Goal: Task Accomplishment & Management: Complete application form

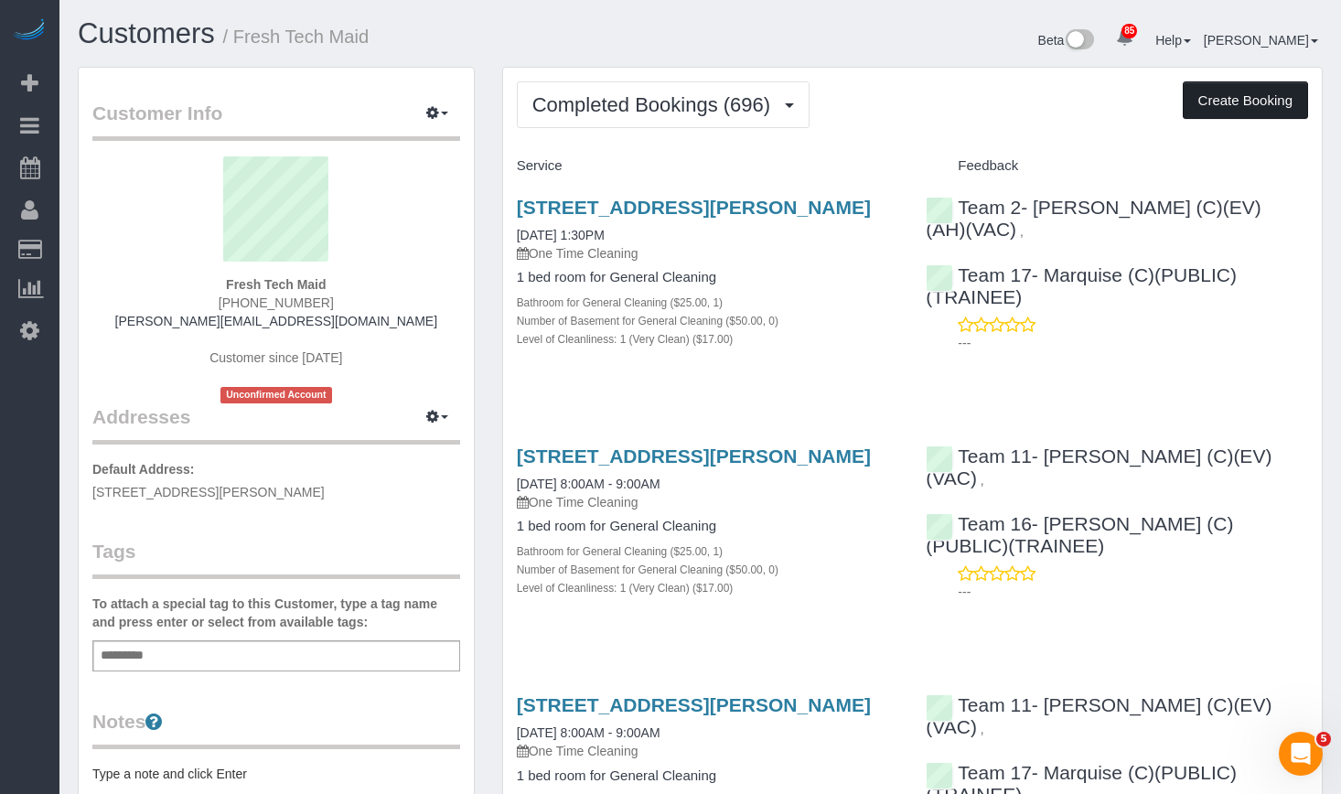
click at [1197, 107] on button "Create Booking" at bounding box center [1245, 100] width 125 height 38
select select "IL"
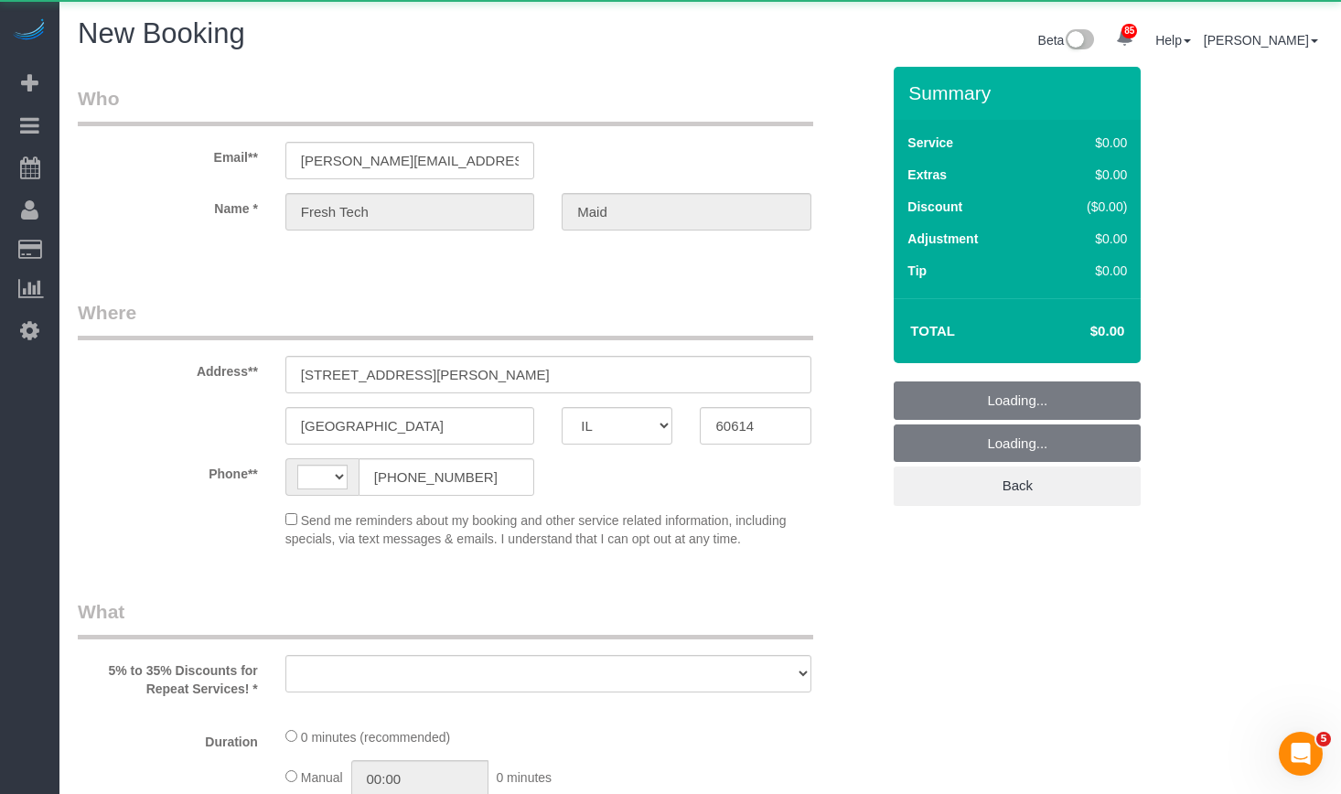
select select "string:fspay-1bb48c2b-9c13-43d1-b25c-f05186df2b7d"
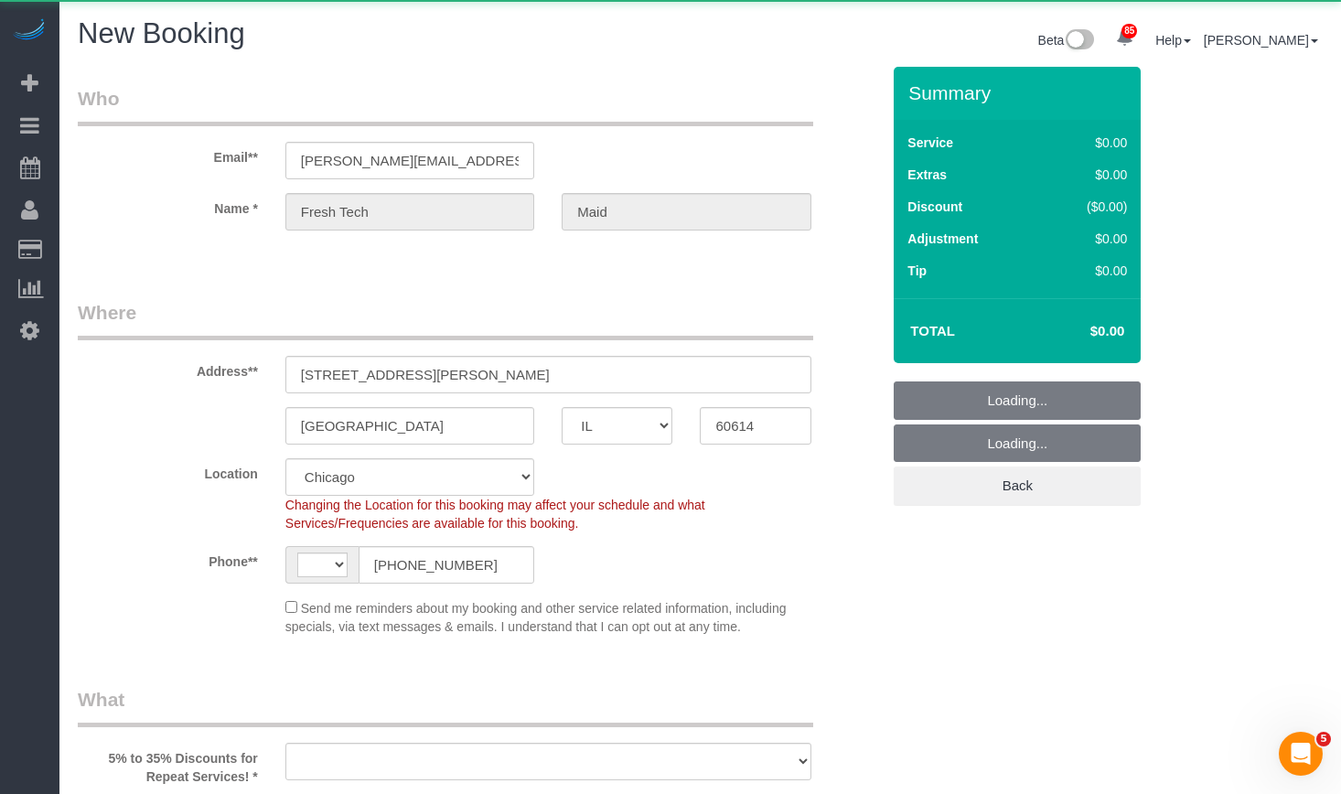
select select "string:[GEOGRAPHIC_DATA]"
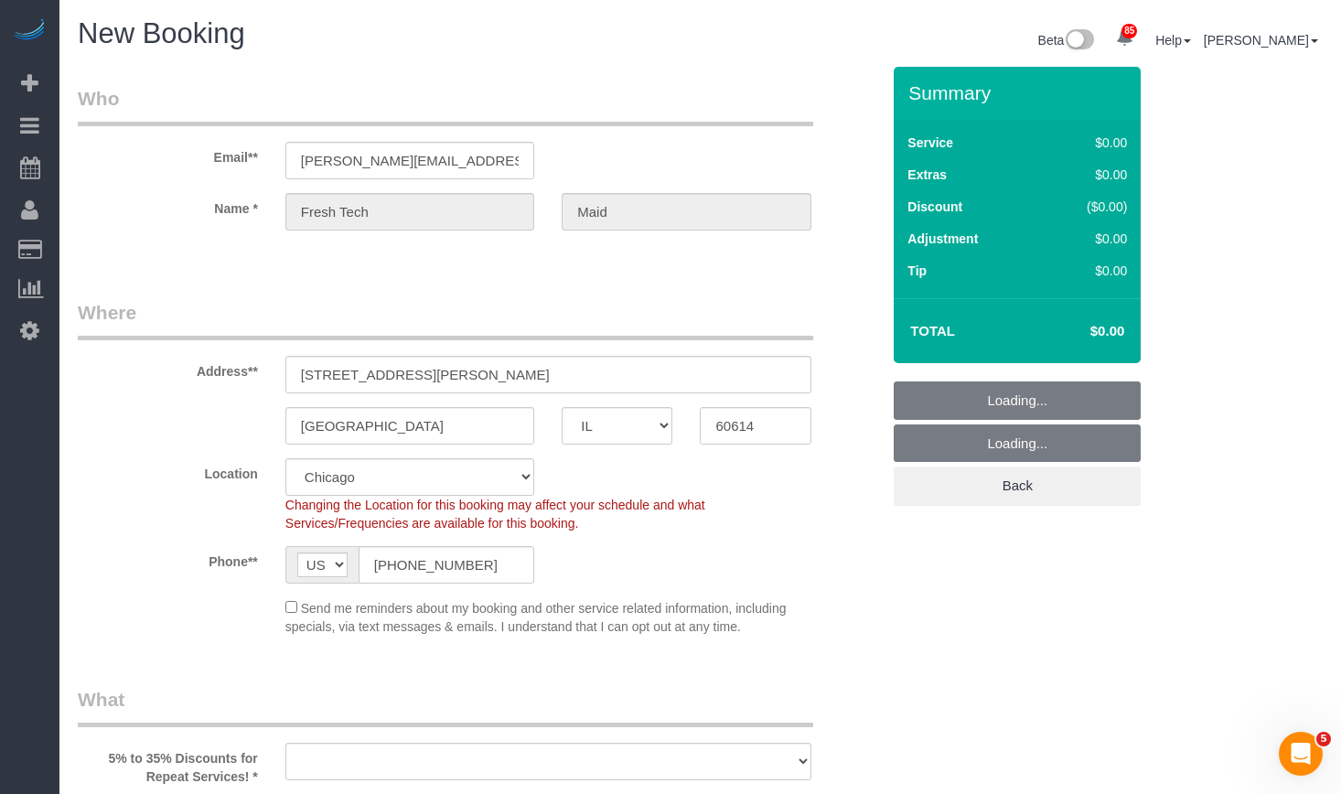
select select "object:2625"
select select "512"
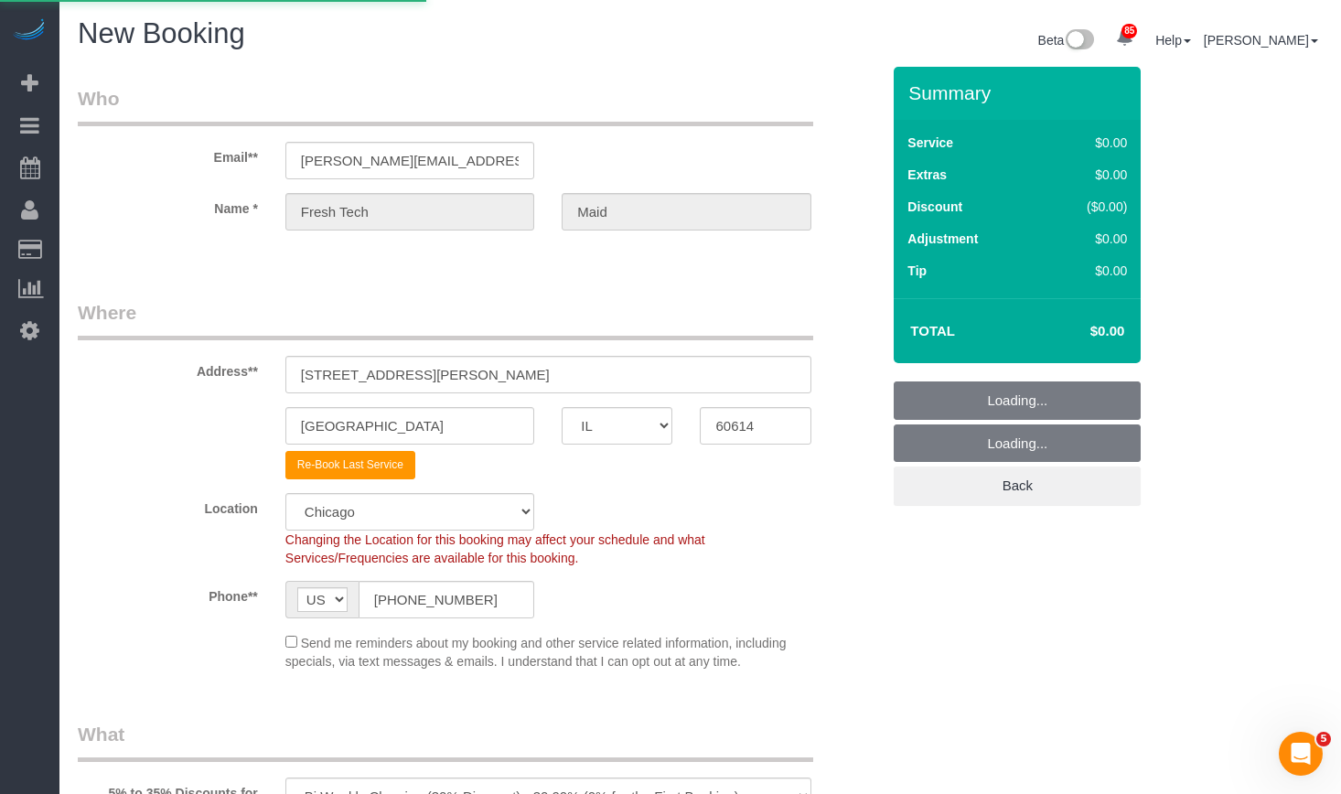
select select "object:2856"
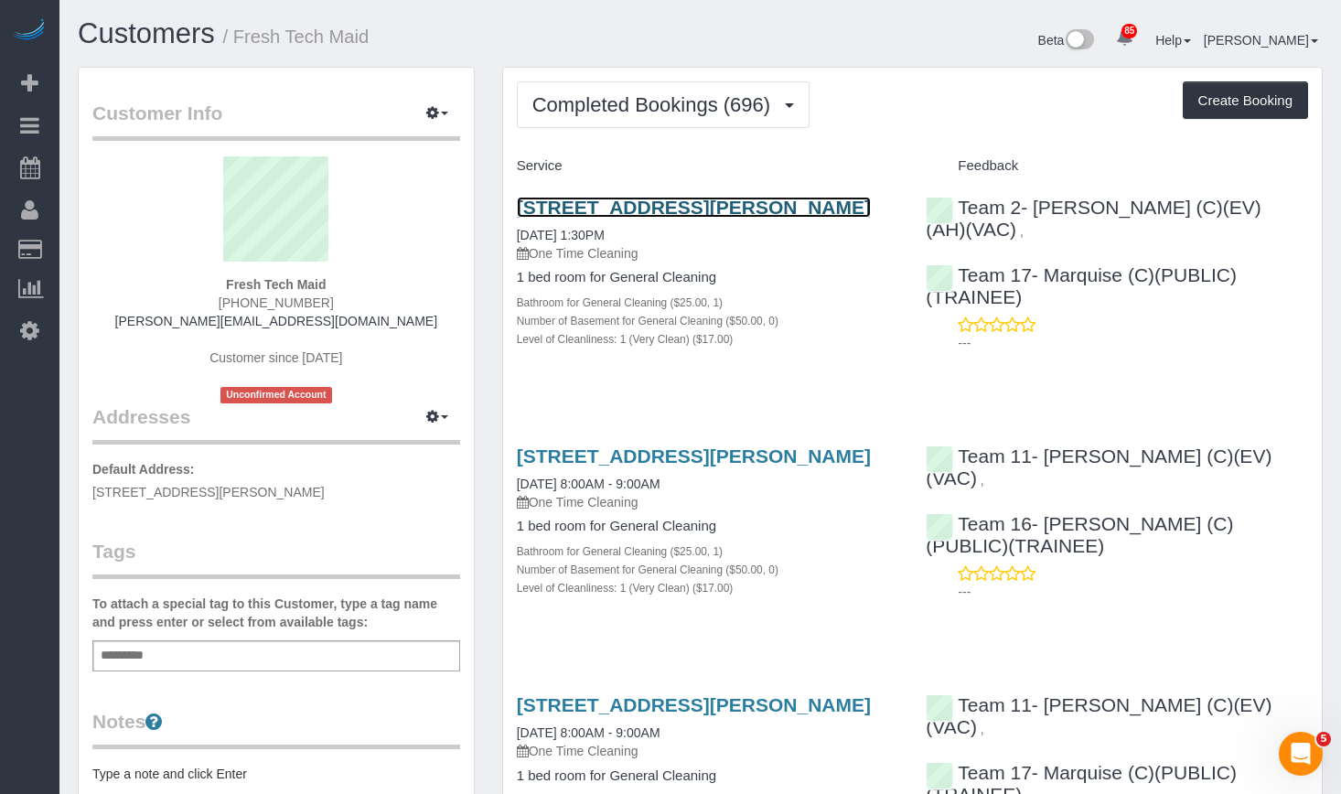
click at [667, 204] on link "[STREET_ADDRESS][PERSON_NAME]" at bounding box center [694, 207] width 354 height 21
drag, startPoint x: 1258, startPoint y: 100, endPoint x: 1207, endPoint y: 95, distance: 51.4
click at [1207, 95] on button "Create Booking" at bounding box center [1245, 100] width 125 height 38
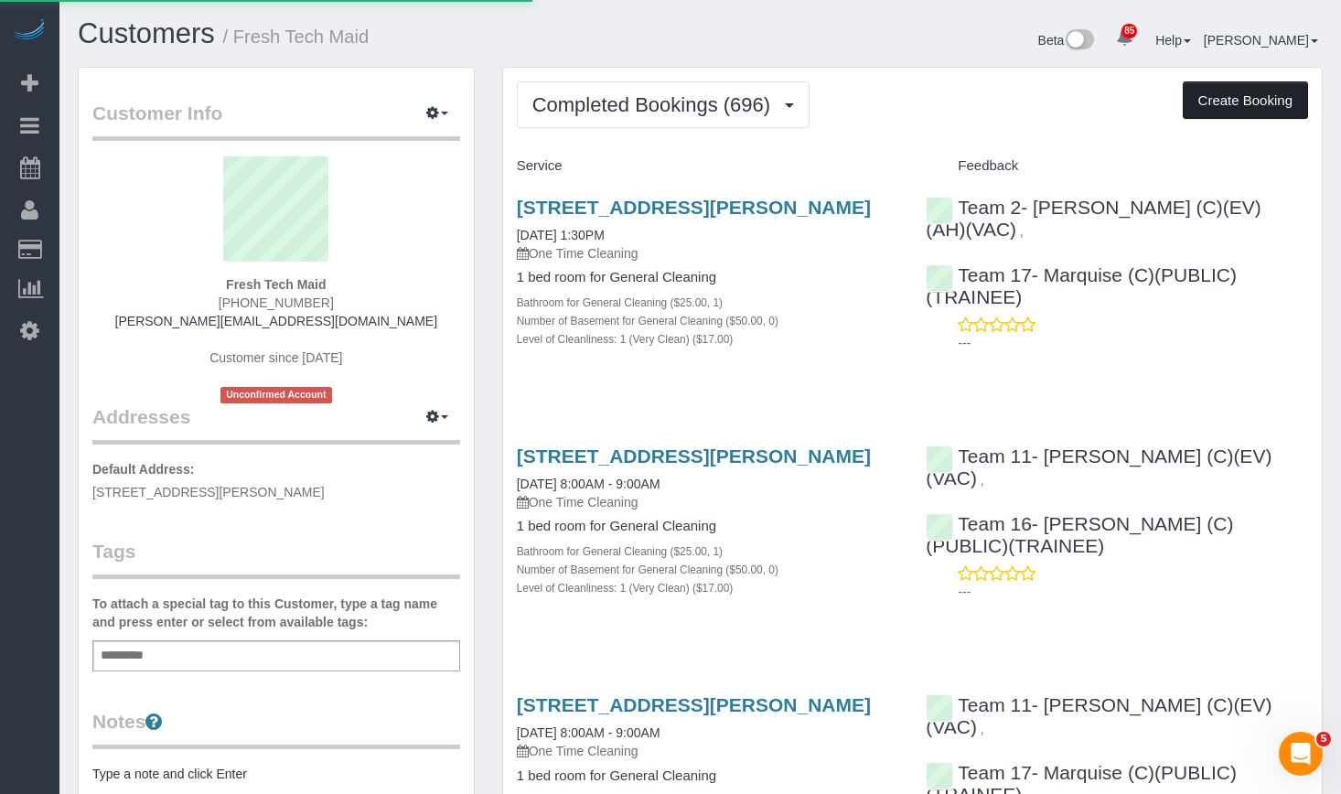
click at [1216, 91] on button "Create Booking" at bounding box center [1245, 100] width 125 height 38
select select "IL"
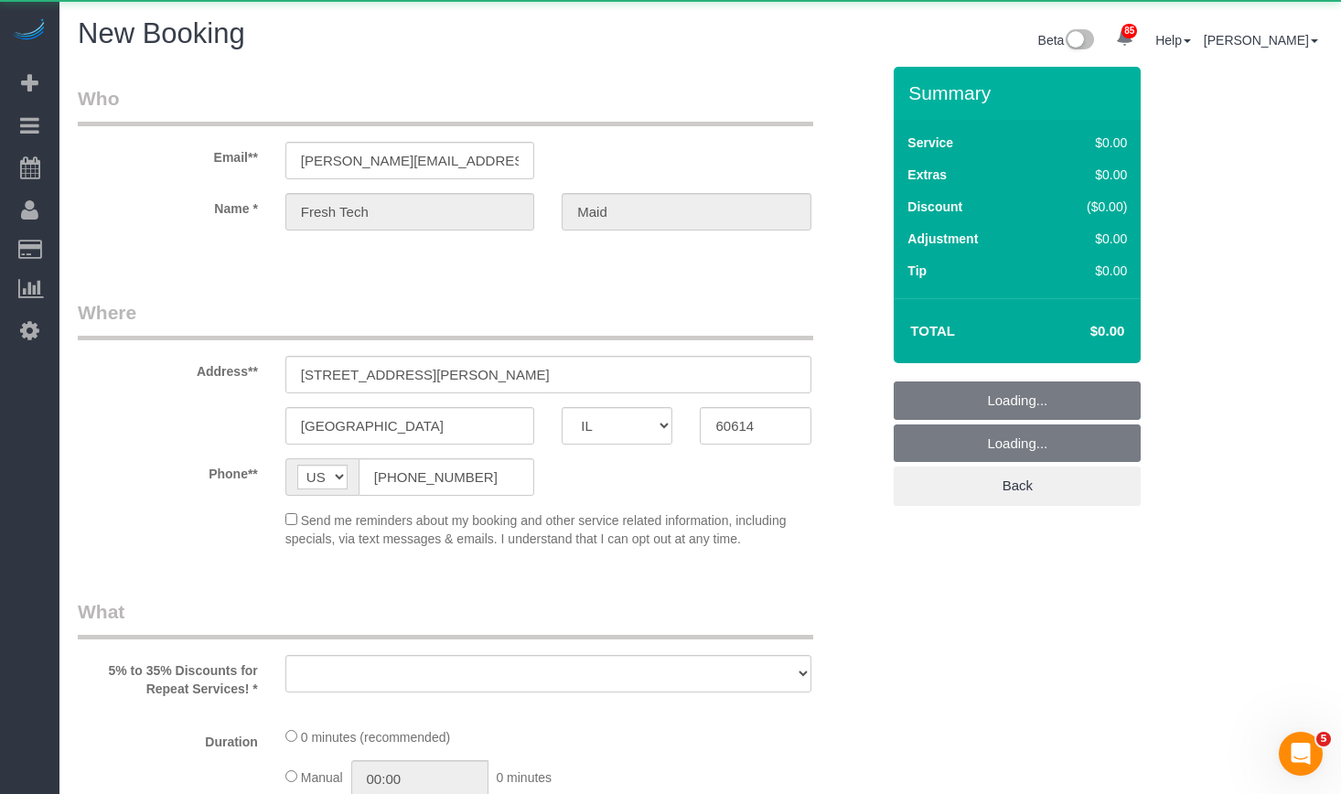
select select "object:4632"
select select "string:fspay-1bb48c2b-9c13-43d1-b25c-f05186df2b7d"
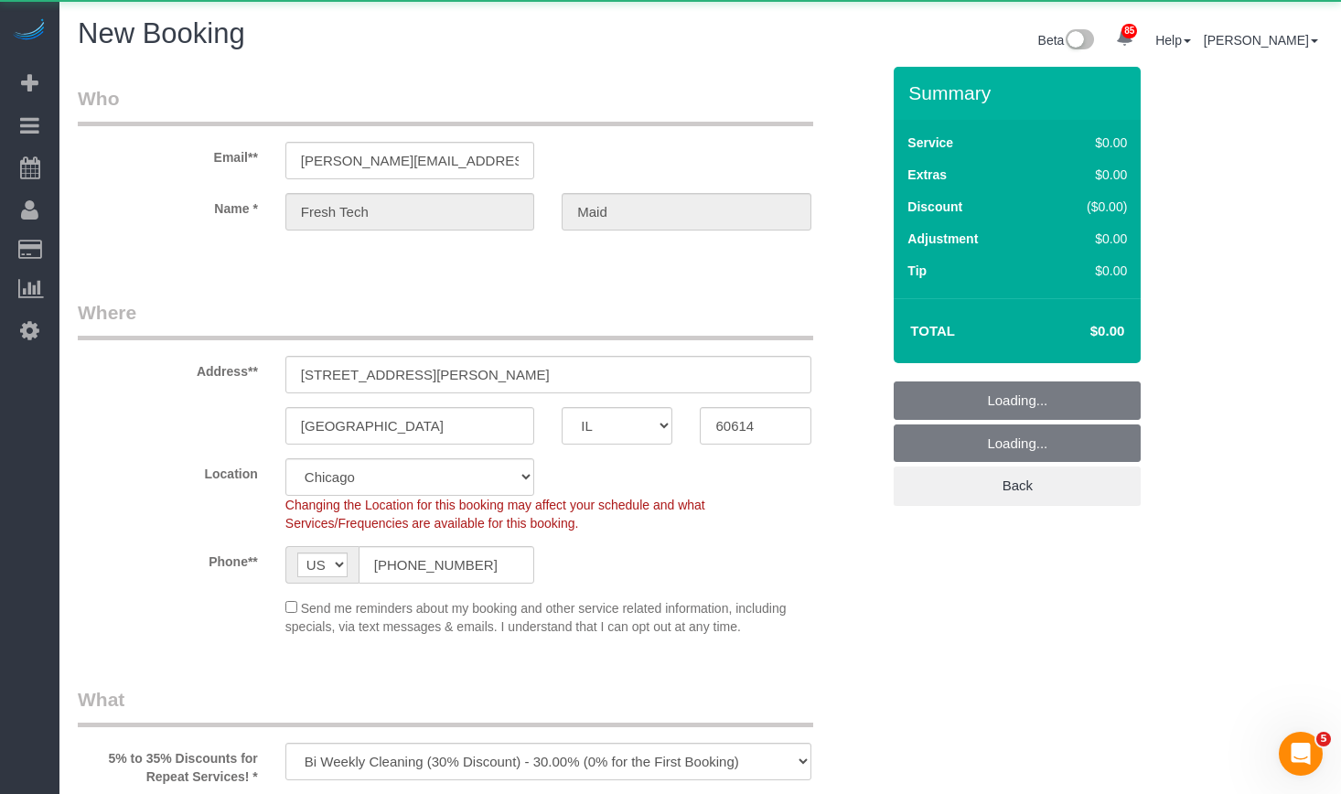
select select "512"
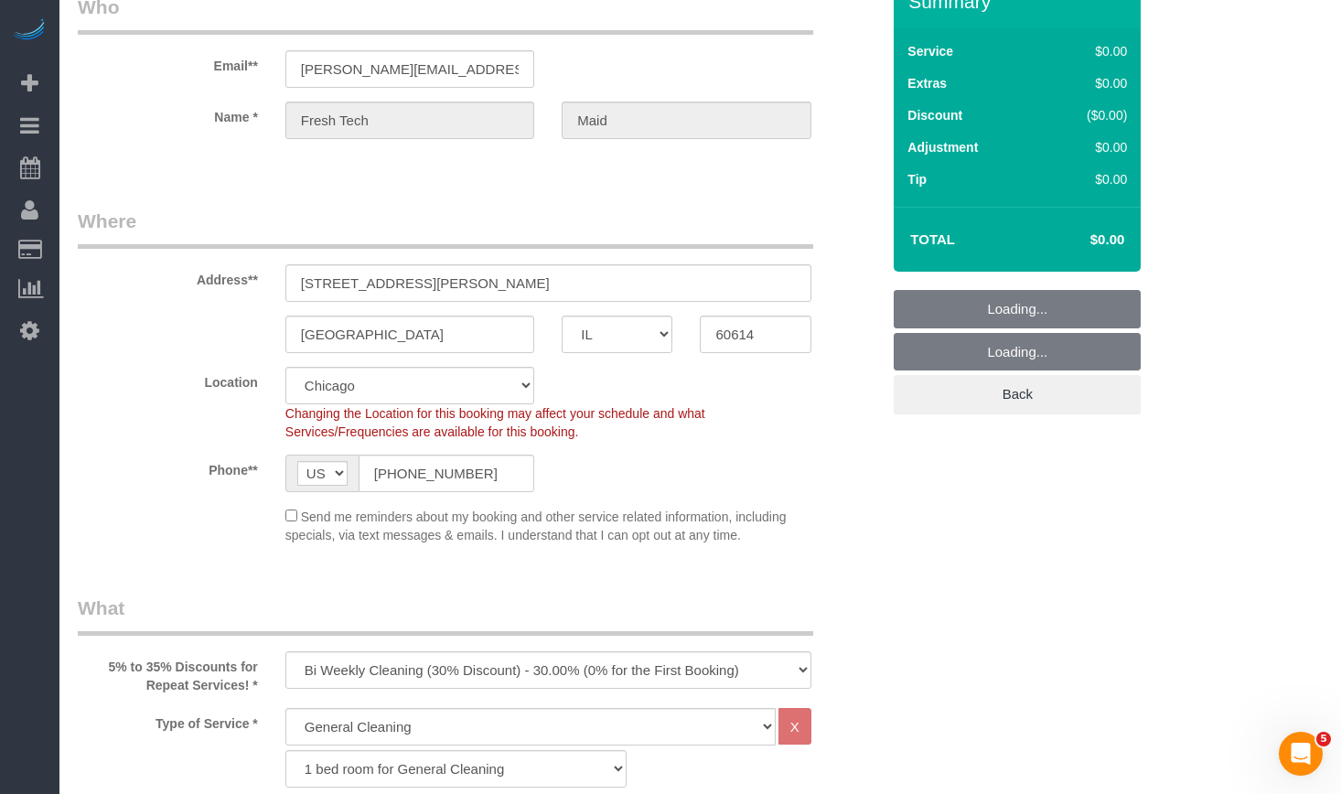
scroll to position [366, 0]
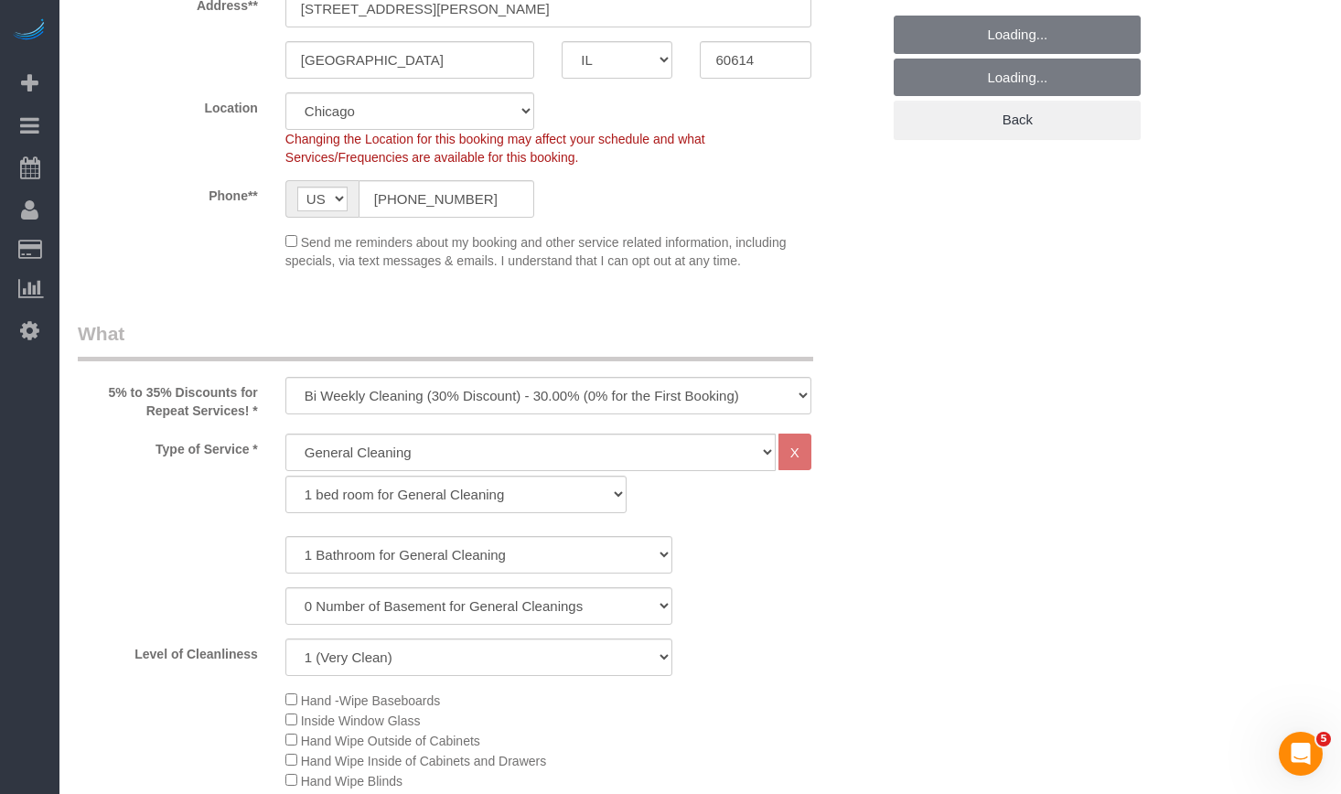
select select "object:4951"
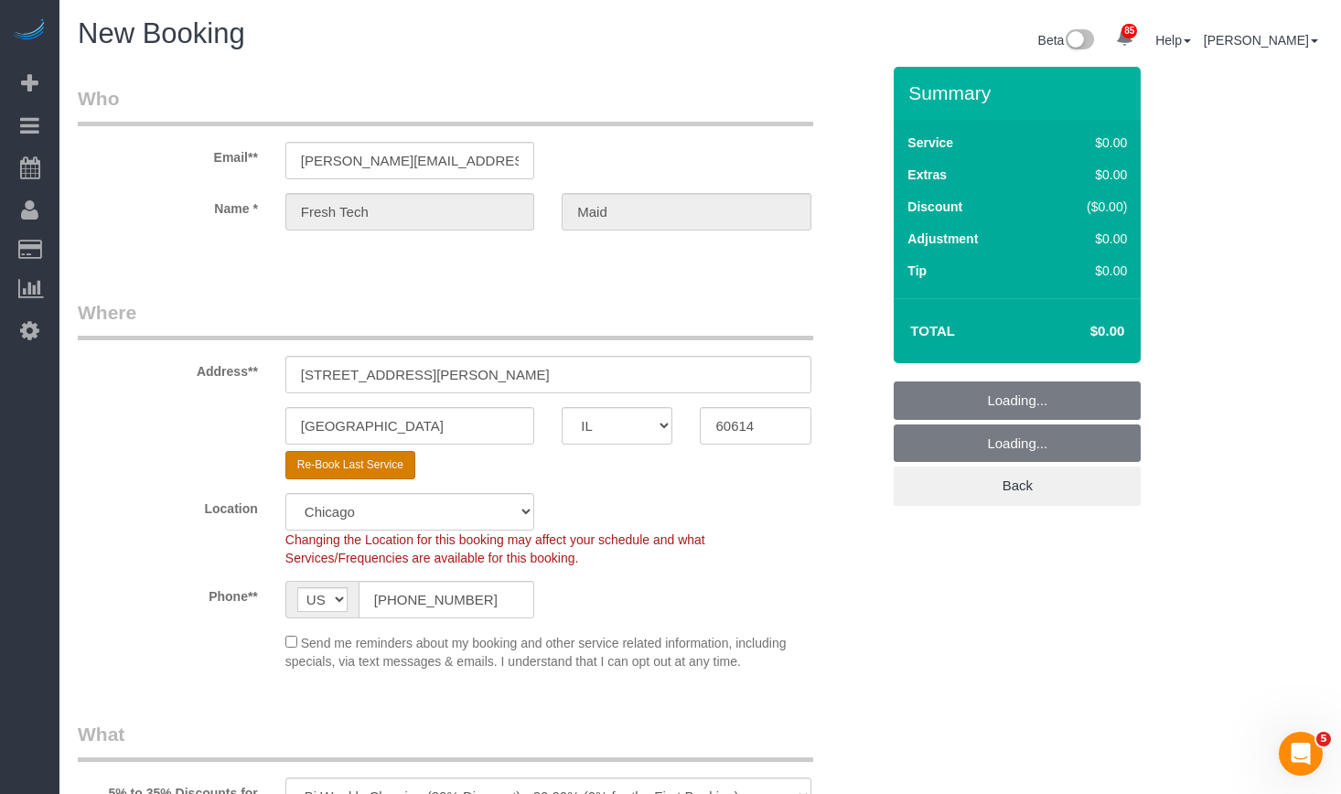
click at [382, 474] on button "Re-Book Last Service" at bounding box center [350, 465] width 130 height 28
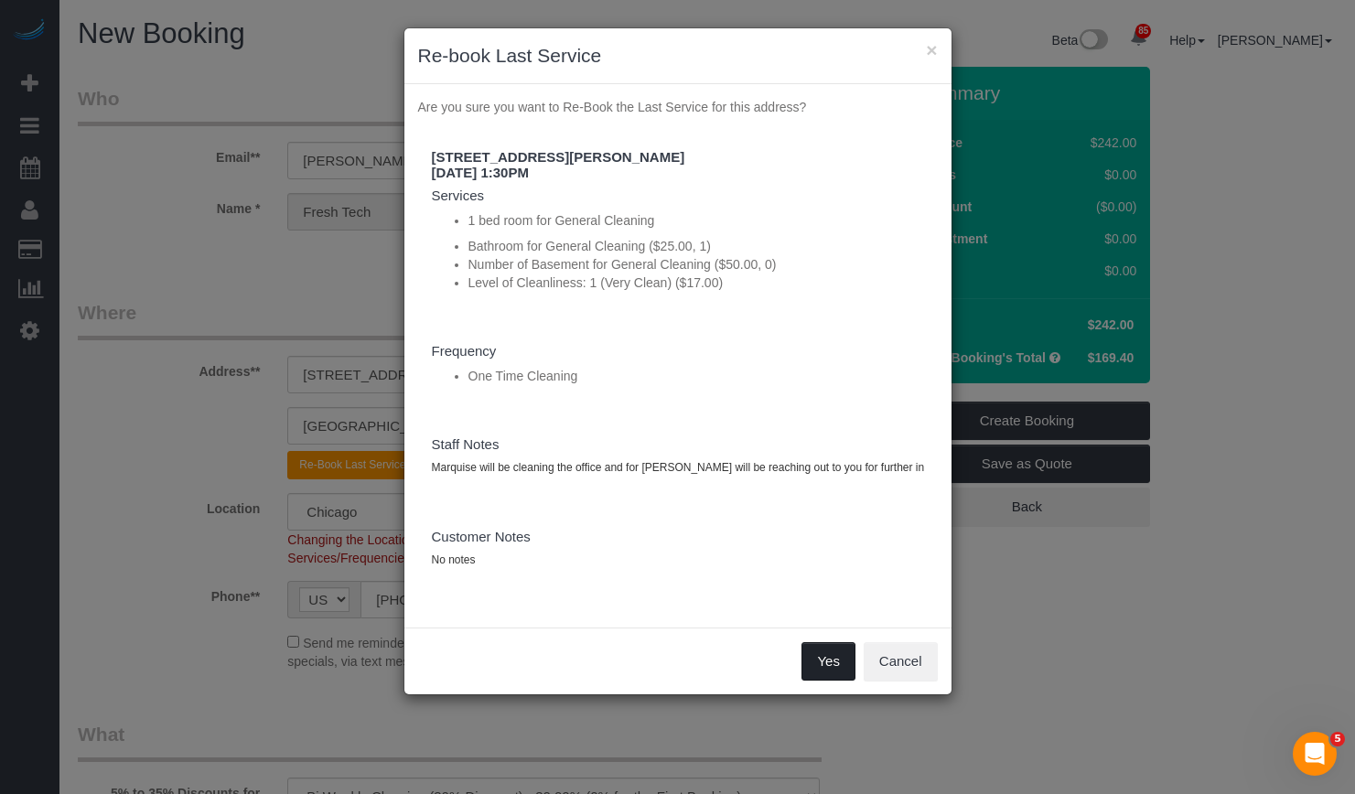
click at [831, 669] on button "Yes" at bounding box center [827, 661] width 53 height 38
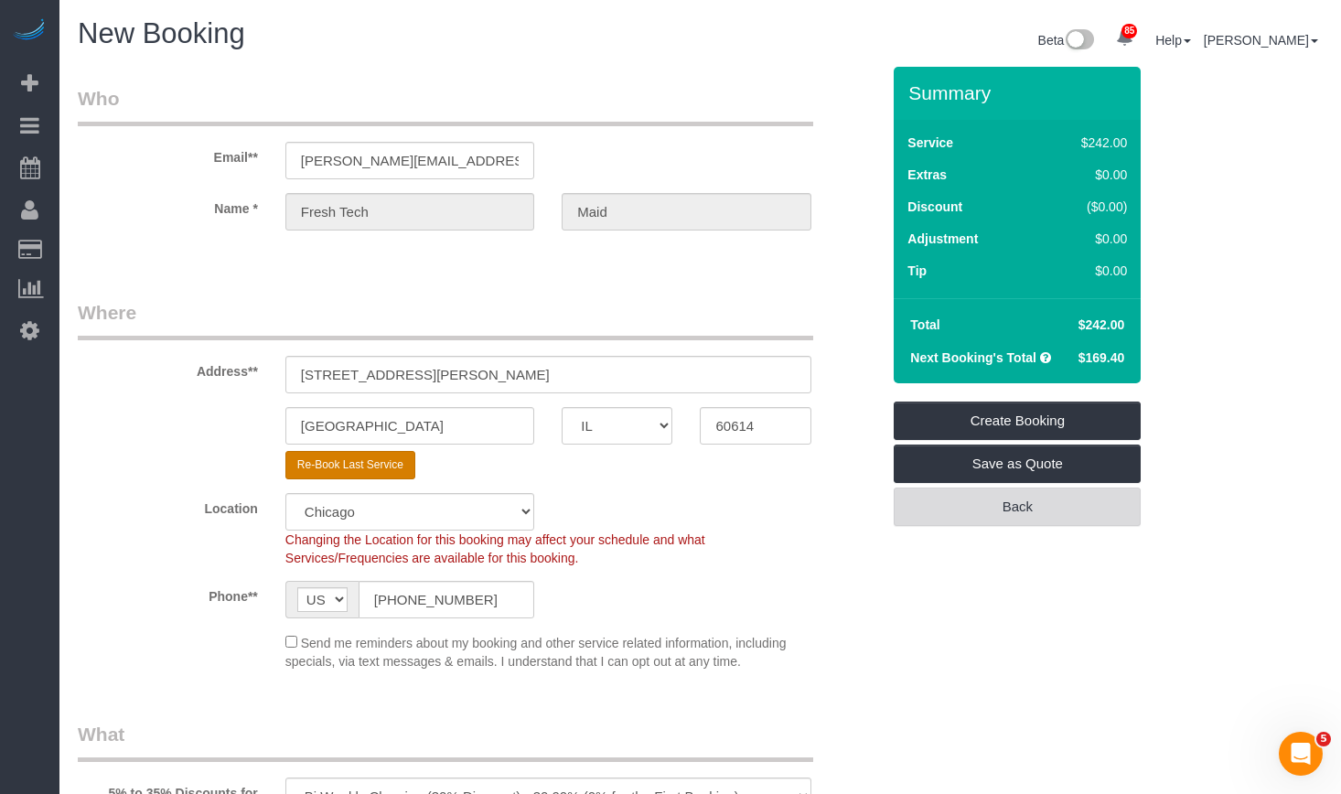
select select "string:cash"
select select "? string:null ?"
type textarea "Marquise will be cleaning the office and for [PERSON_NAME] will be reaching out…"
select select "object:5065"
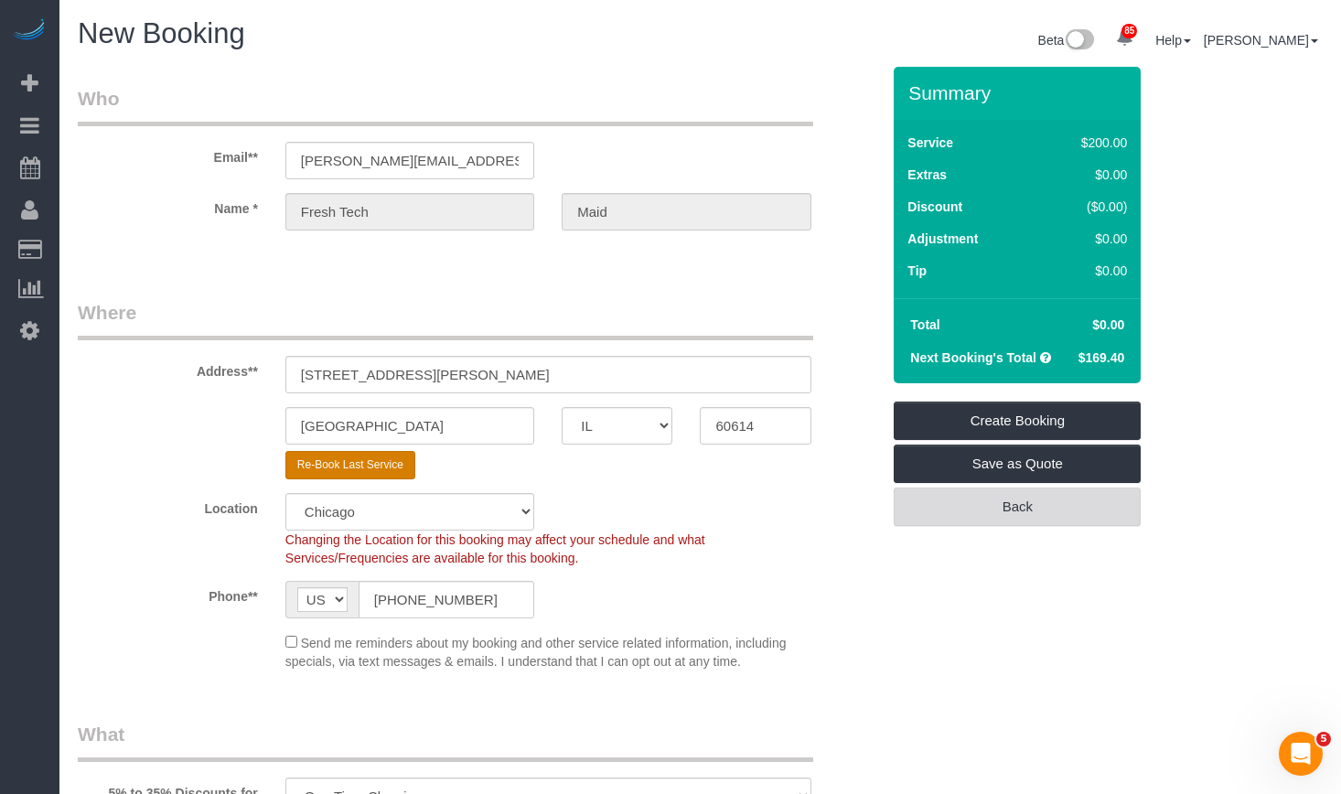
select select "512"
select select "number:1"
select select "number:57"
select select "number:139"
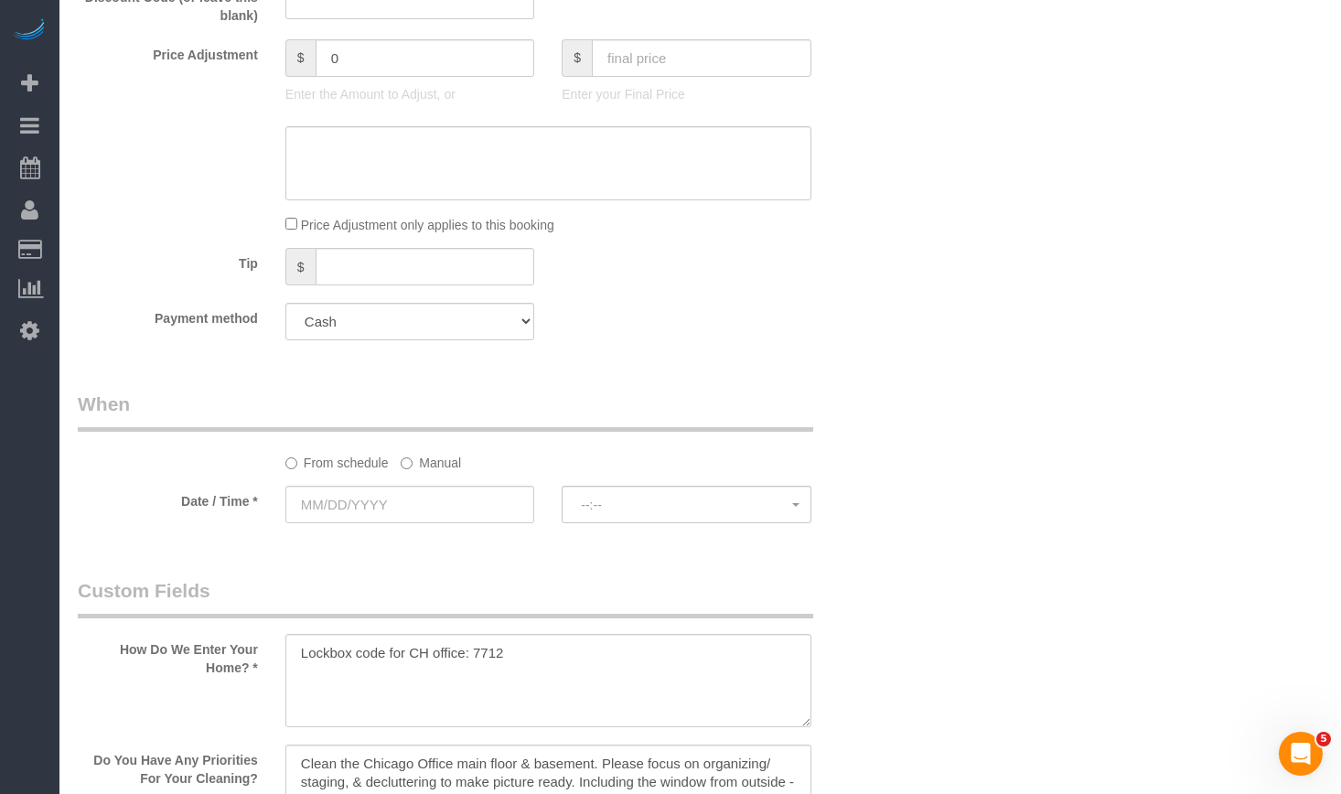
scroll to position [1738, 0]
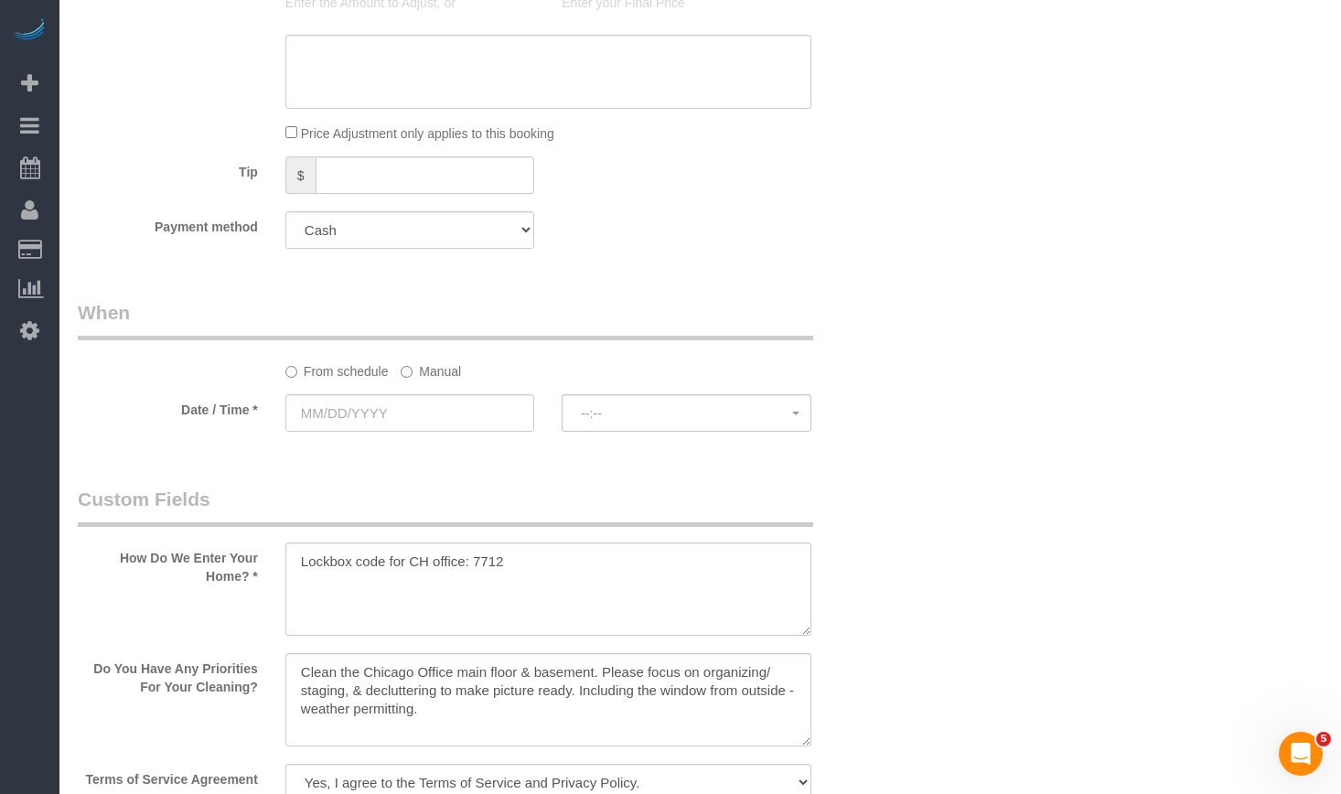
click at [435, 355] on div "From schedule Manual" at bounding box center [479, 339] width 830 height 81
click at [441, 378] on label "Manual" at bounding box center [431, 368] width 60 height 25
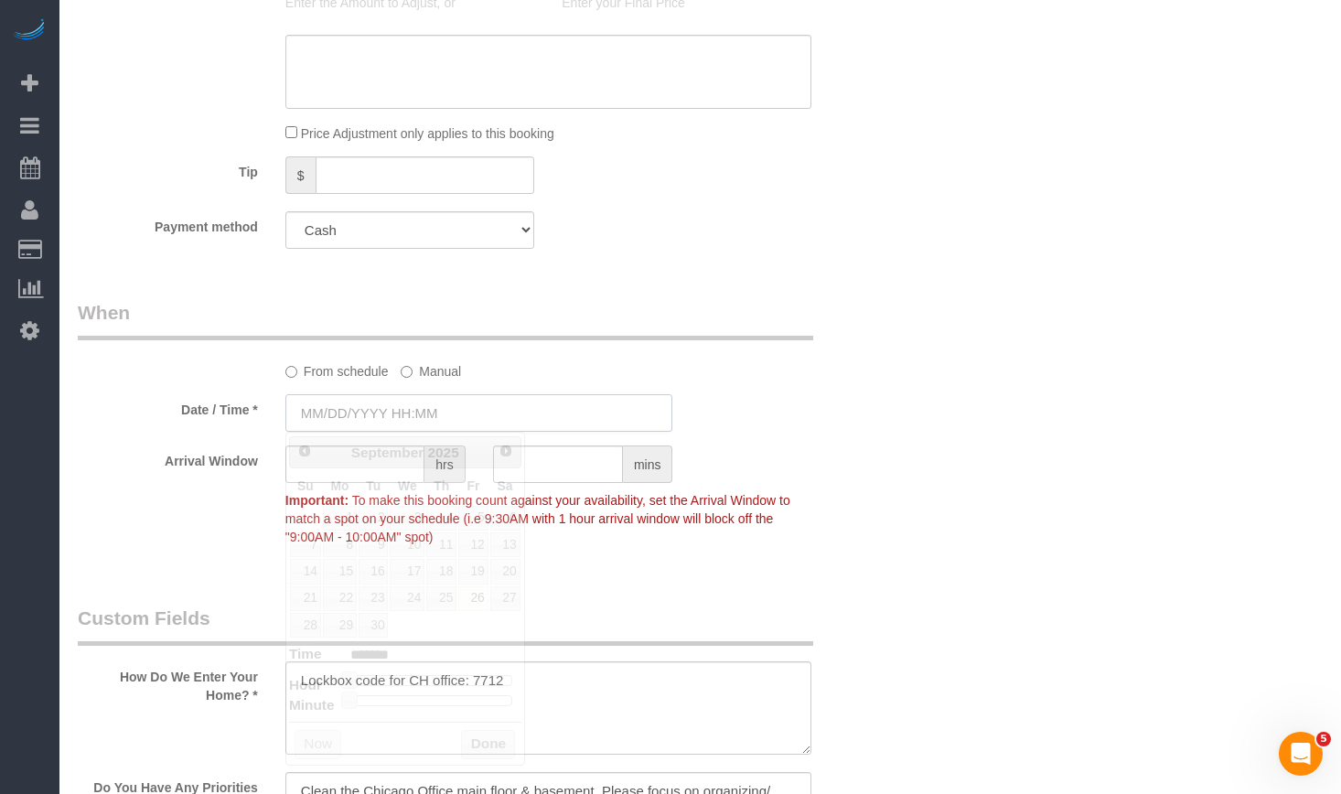
click at [409, 423] on input "text" at bounding box center [479, 413] width 388 height 38
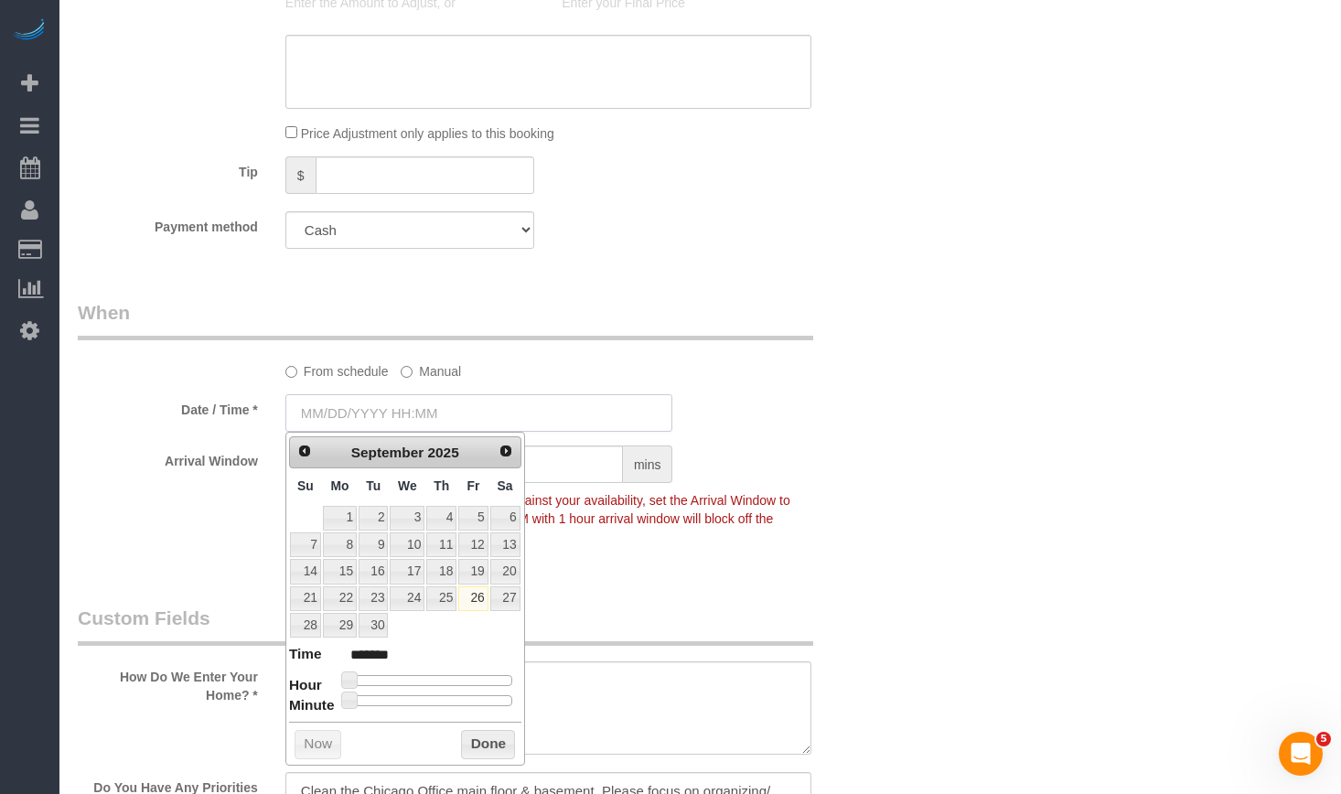
type input "[DATE] 8:00AM"
click at [485, 747] on button "Done" at bounding box center [488, 744] width 54 height 29
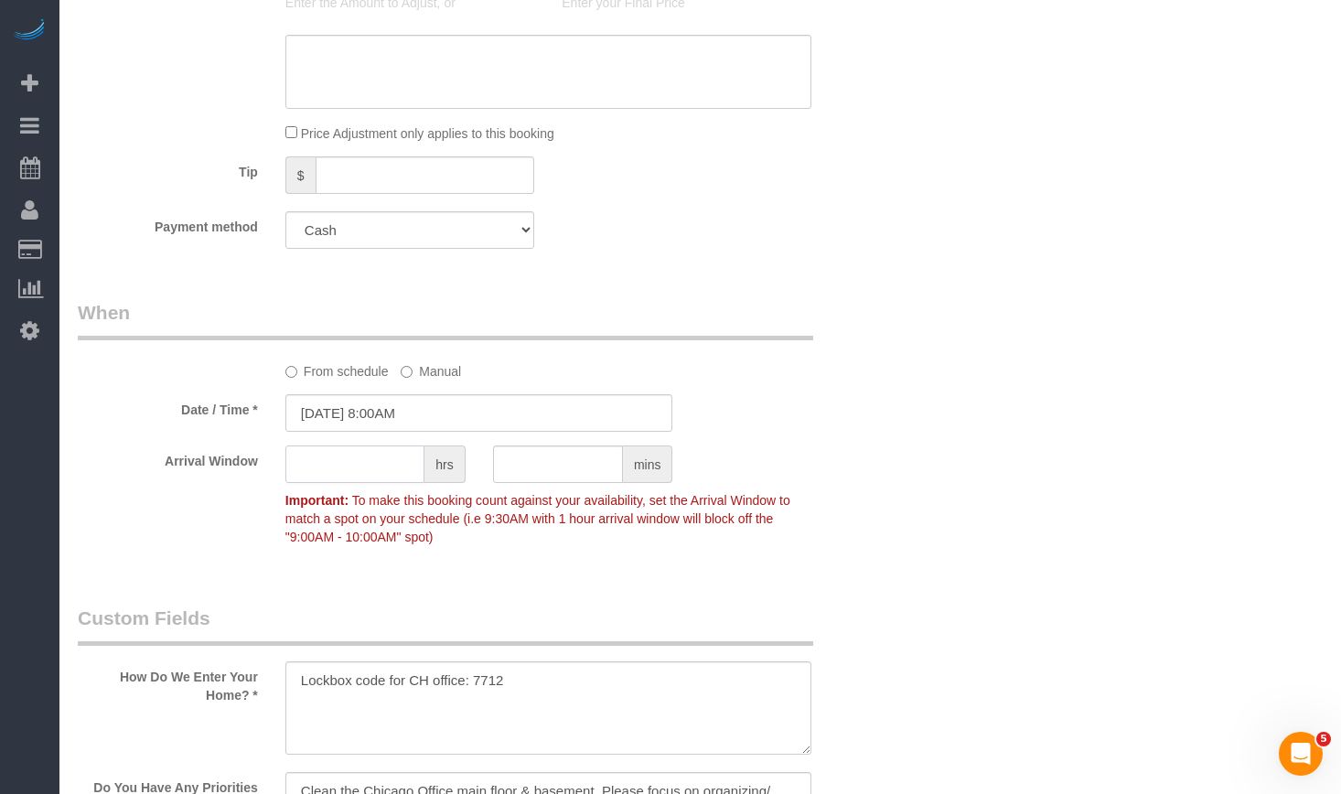
click at [366, 473] on input "text" at bounding box center [354, 465] width 139 height 38
type input "1"
click at [1134, 448] on div "Who Email** [PERSON_NAME][EMAIL_ADDRESS][DOMAIN_NAME] Name * Fresh Tech Maid Wh…" at bounding box center [700, 272] width 1245 height 3886
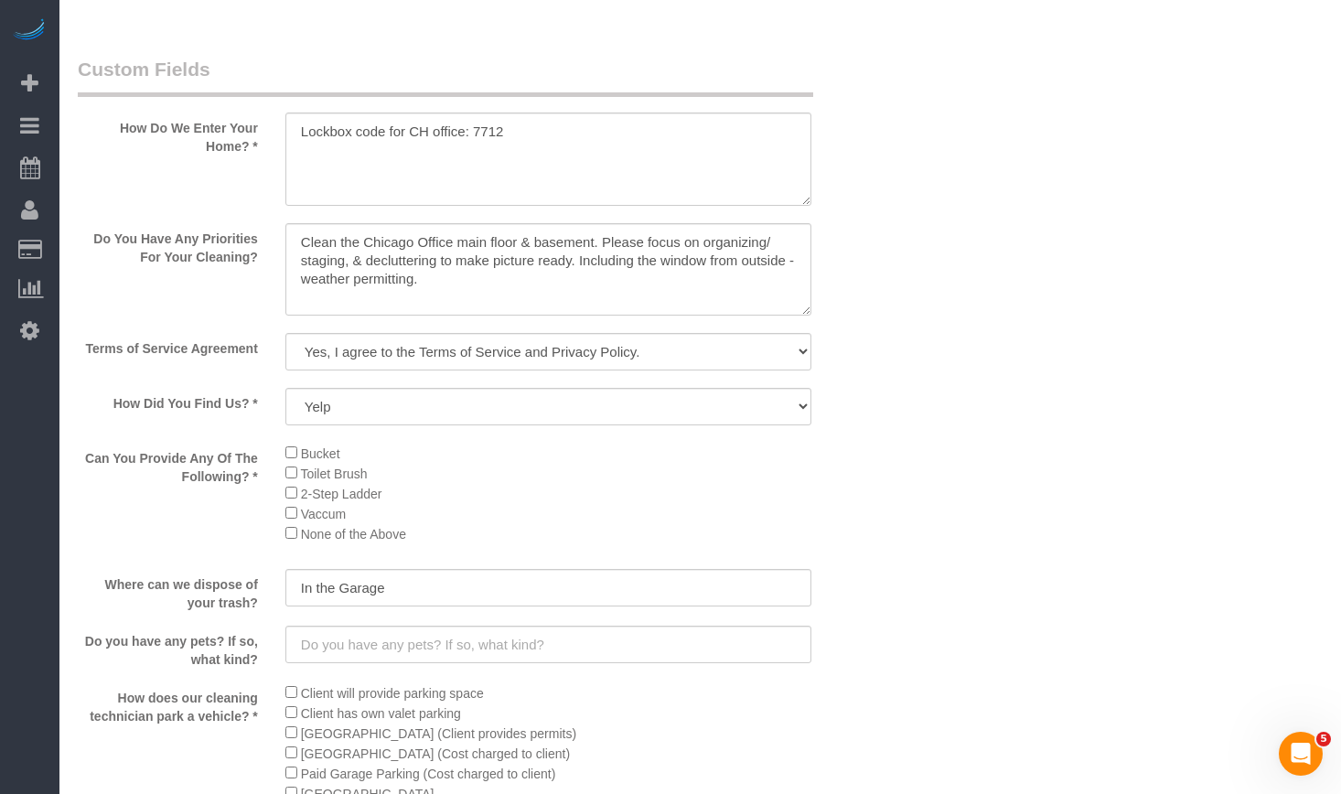
scroll to position [2379, 0]
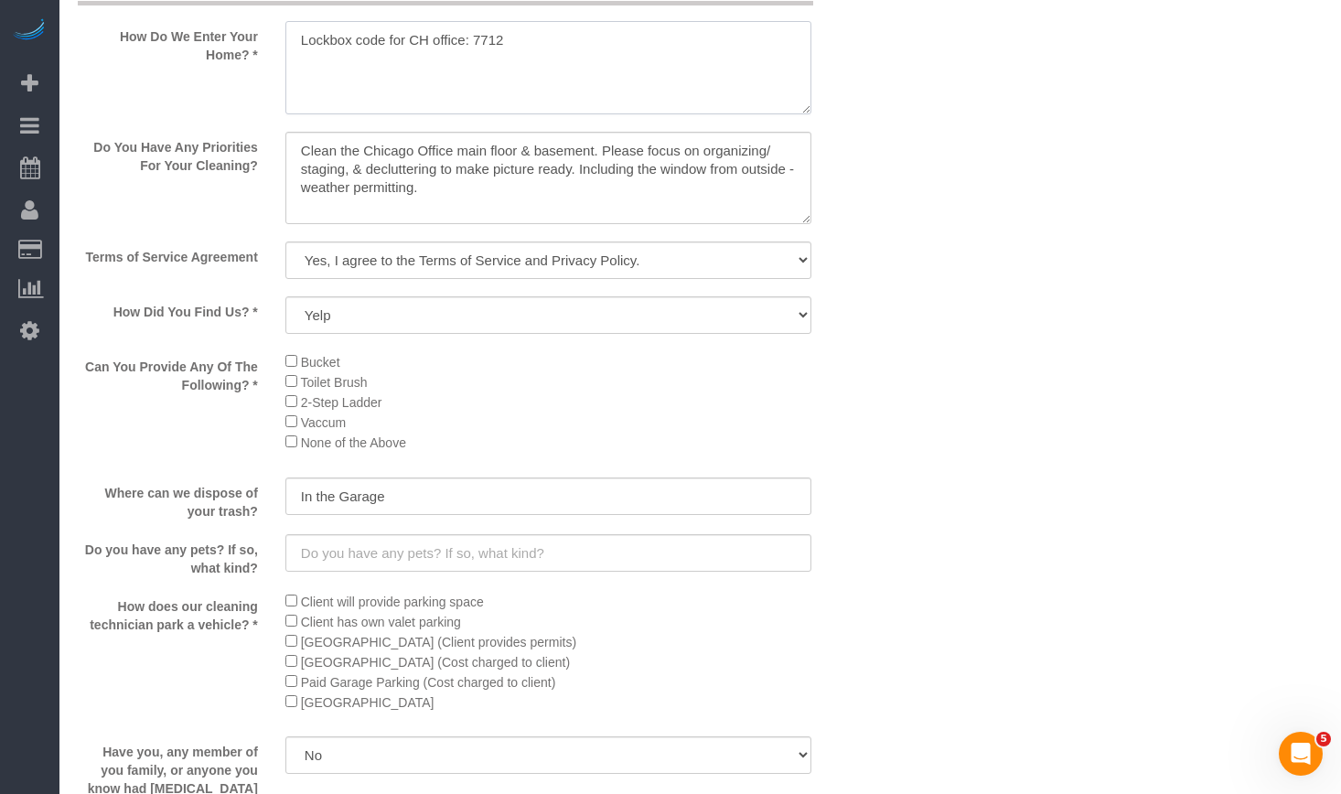
drag, startPoint x: 528, startPoint y: 33, endPoint x: 470, endPoint y: 33, distance: 57.6
click at [470, 33] on textarea at bounding box center [548, 67] width 526 height 93
paste textarea "0 70"
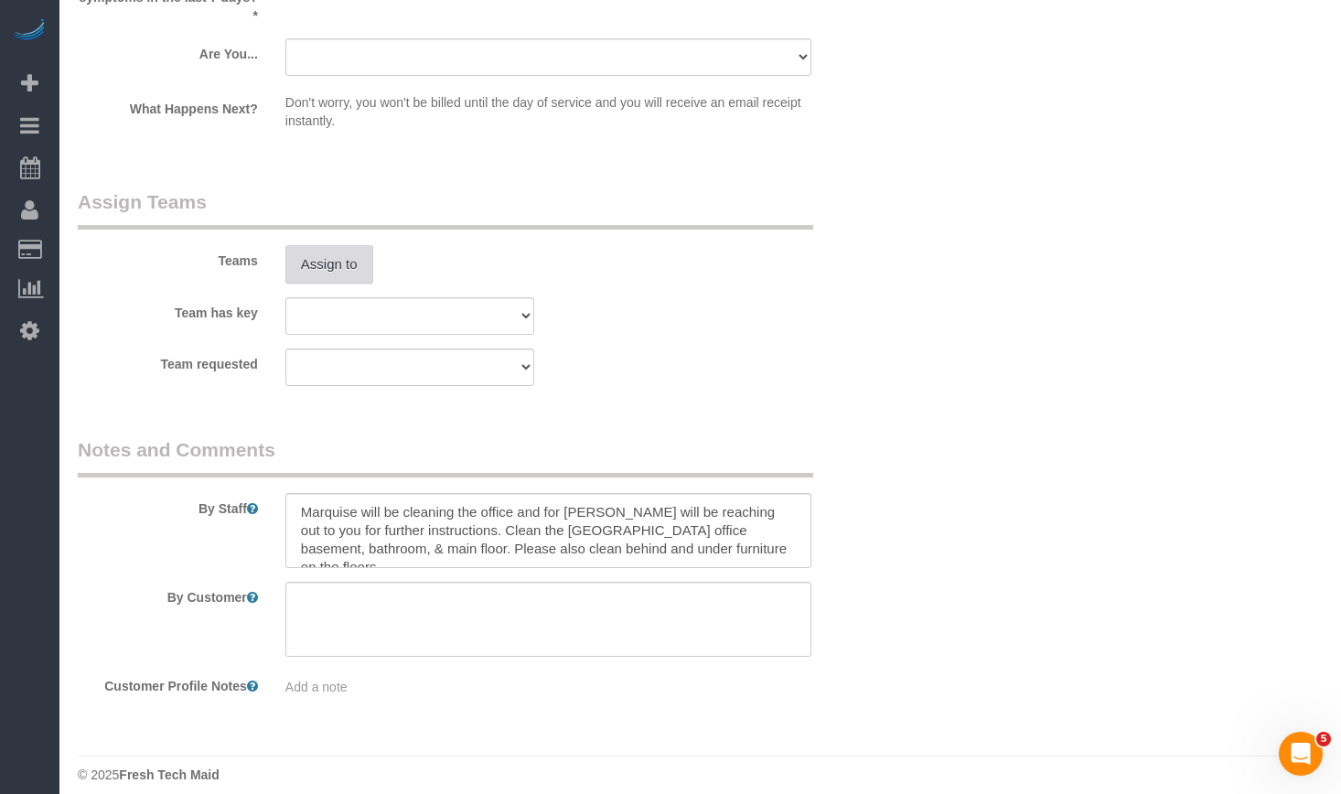
type textarea "Lockbox code for CH office: 0 702"
click at [314, 252] on button "Assign to" at bounding box center [329, 264] width 88 height 38
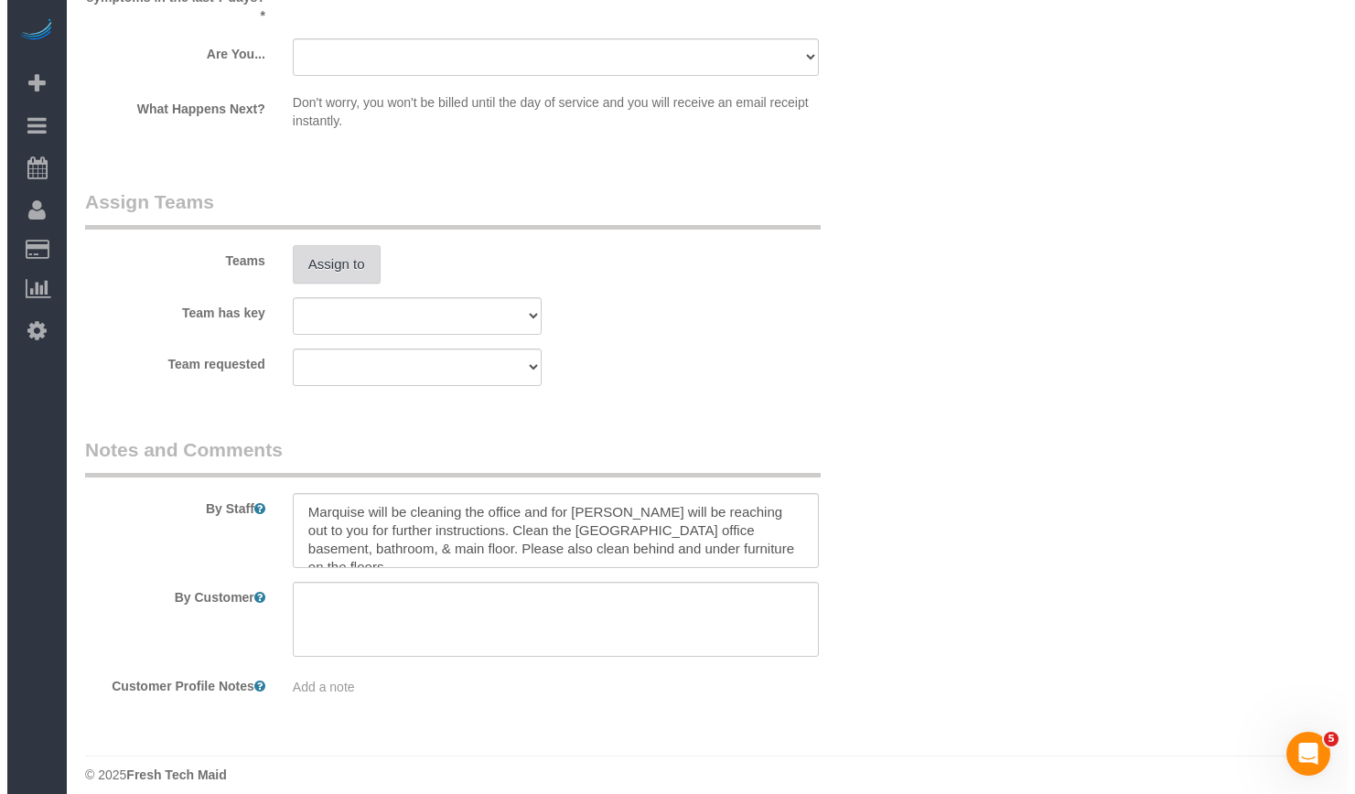
scroll to position [3205, 0]
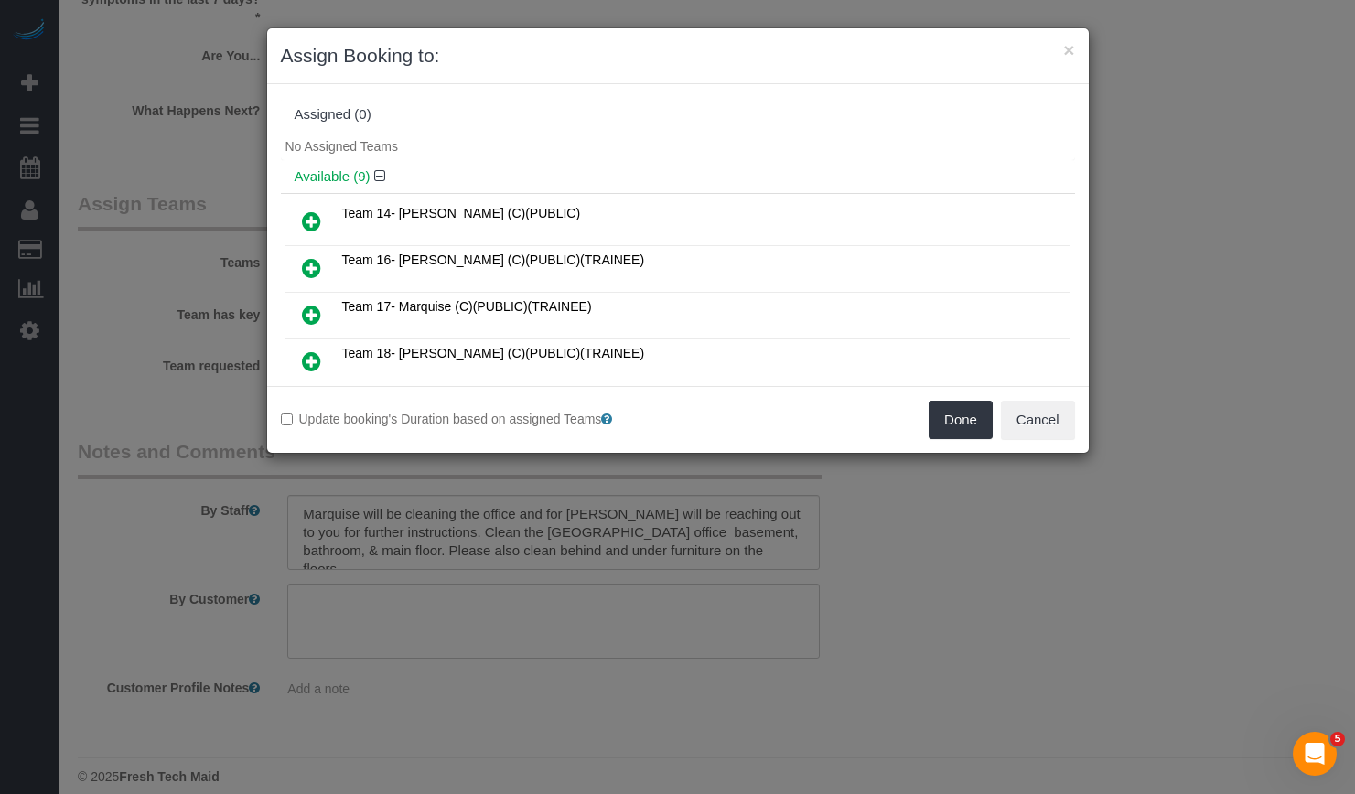
click at [315, 306] on icon at bounding box center [311, 315] width 19 height 22
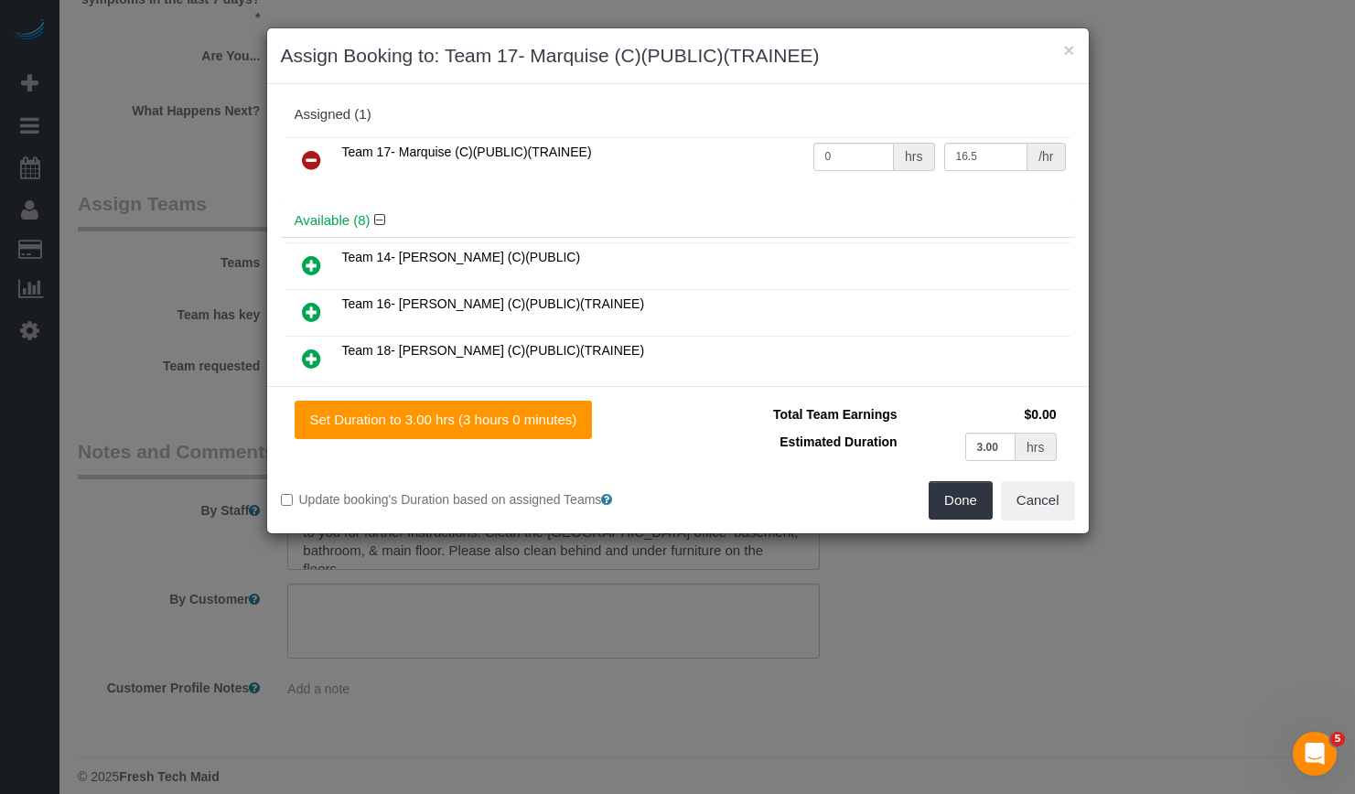
click at [308, 349] on icon at bounding box center [311, 359] width 19 height 22
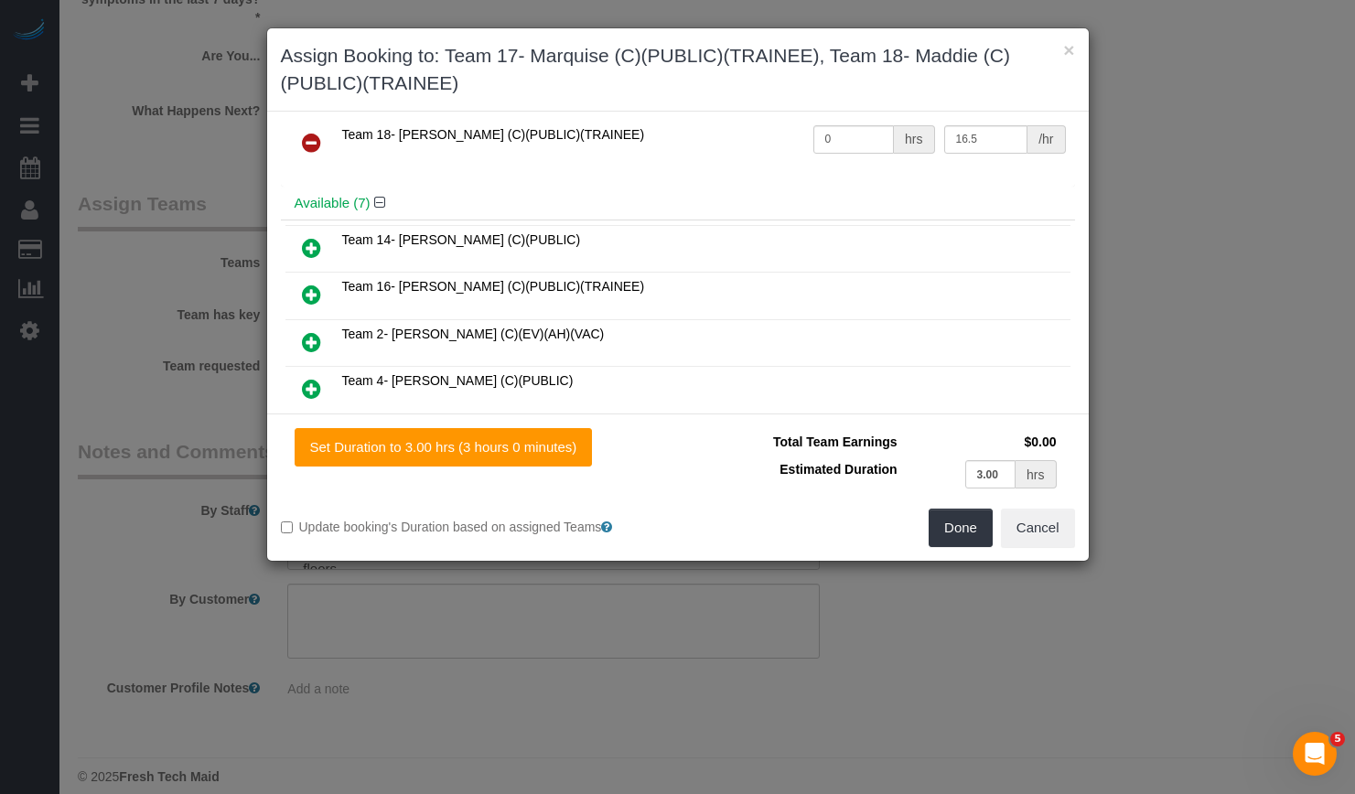
scroll to position [183, 0]
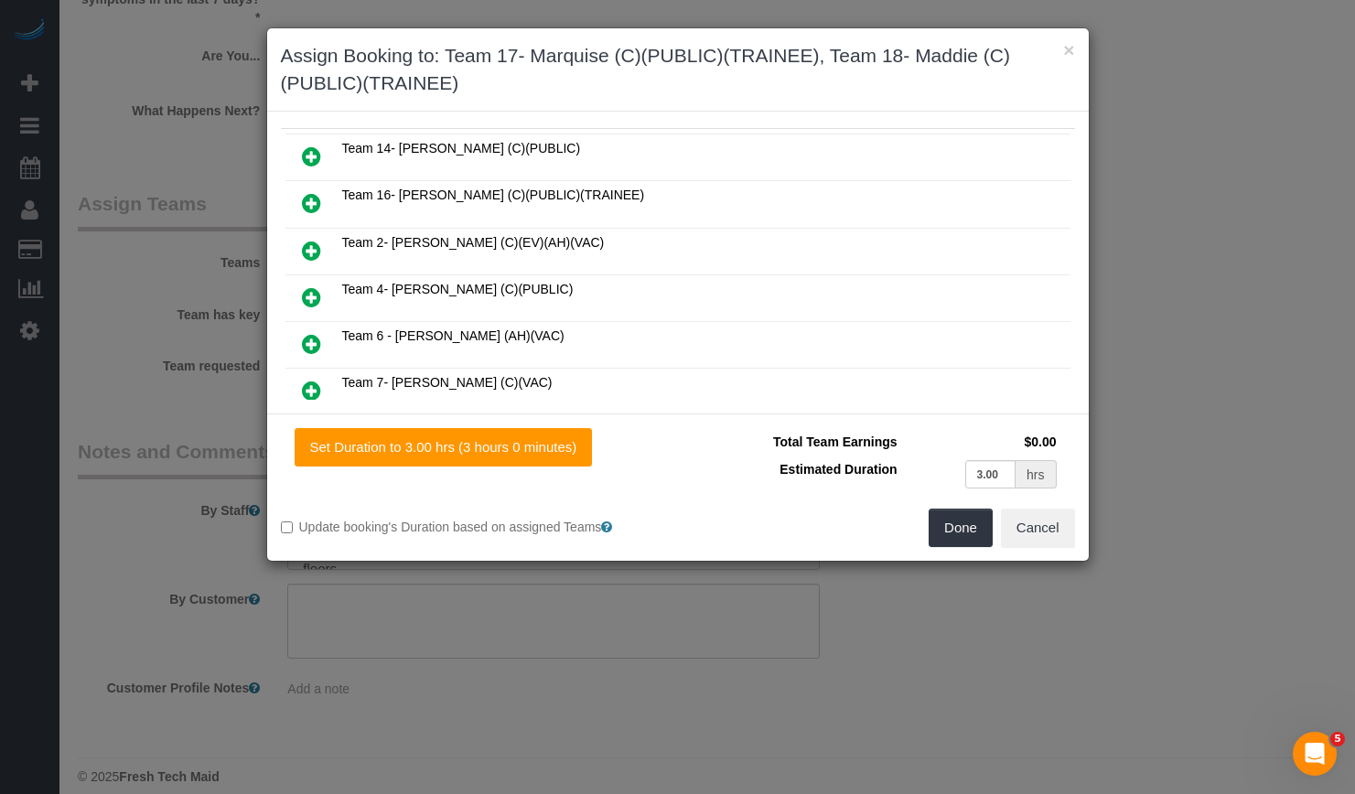
click at [315, 252] on icon at bounding box center [311, 251] width 19 height 22
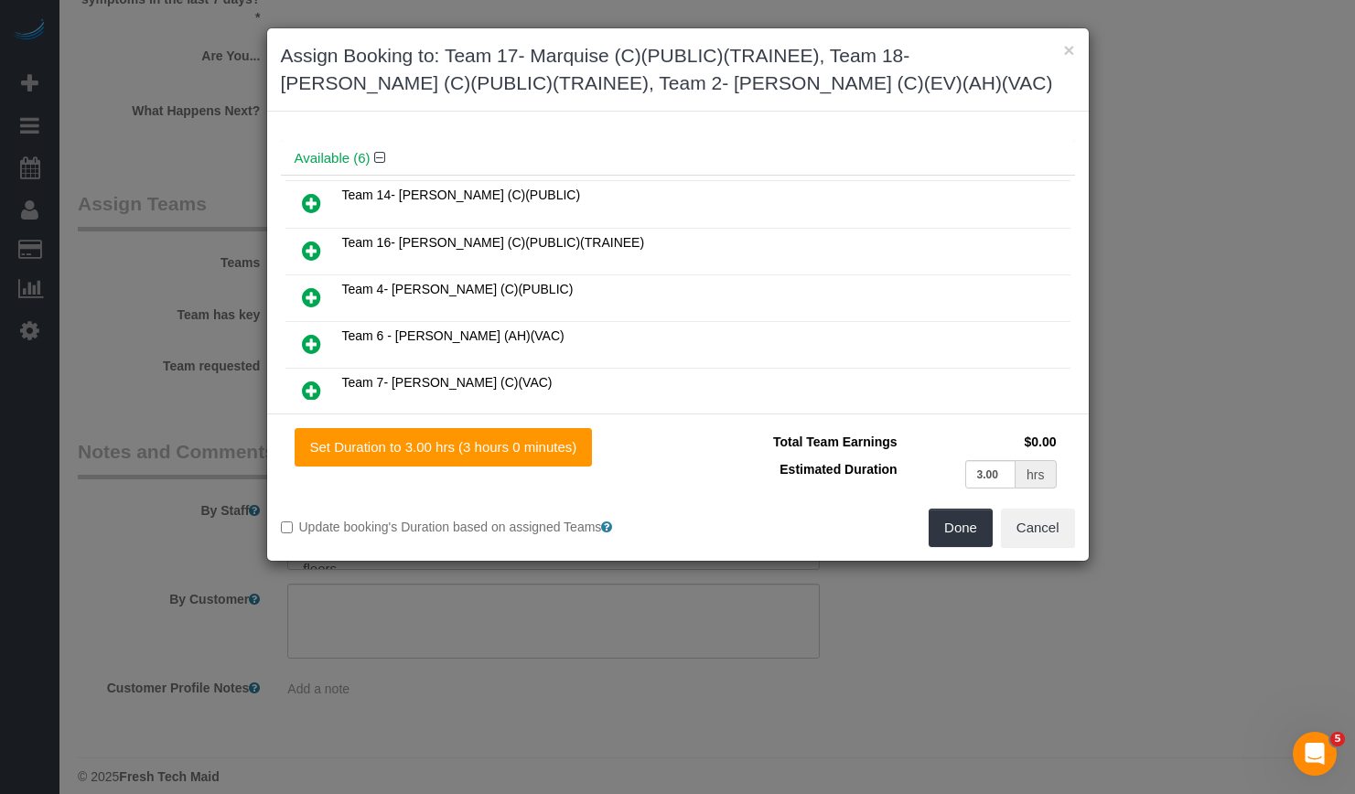
scroll to position [229, 0]
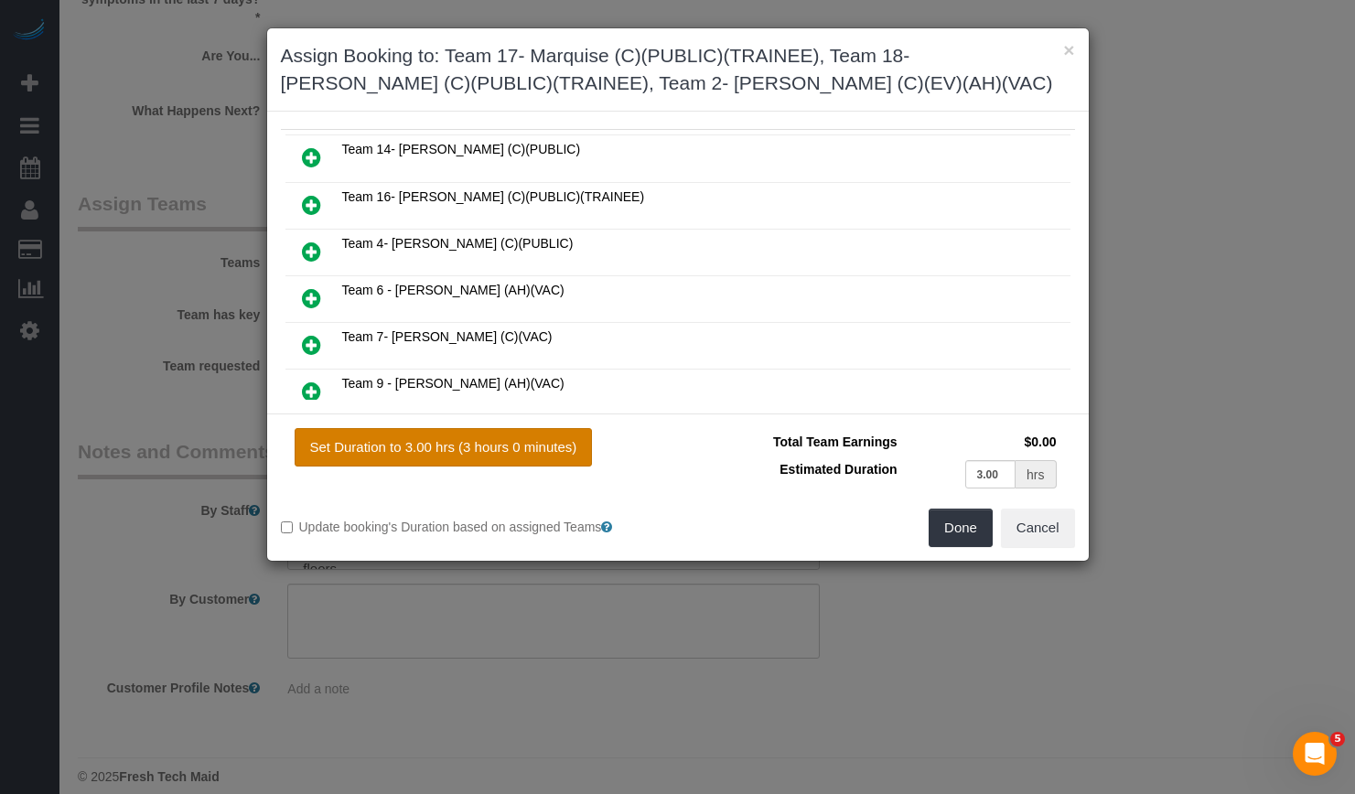
drag, startPoint x: 517, startPoint y: 446, endPoint x: 727, endPoint y: 514, distance: 221.3
click at [517, 446] on button "Set Duration to 3.00 hrs (3 hours 0 minutes)" at bounding box center [444, 447] width 298 height 38
type input "3.00"
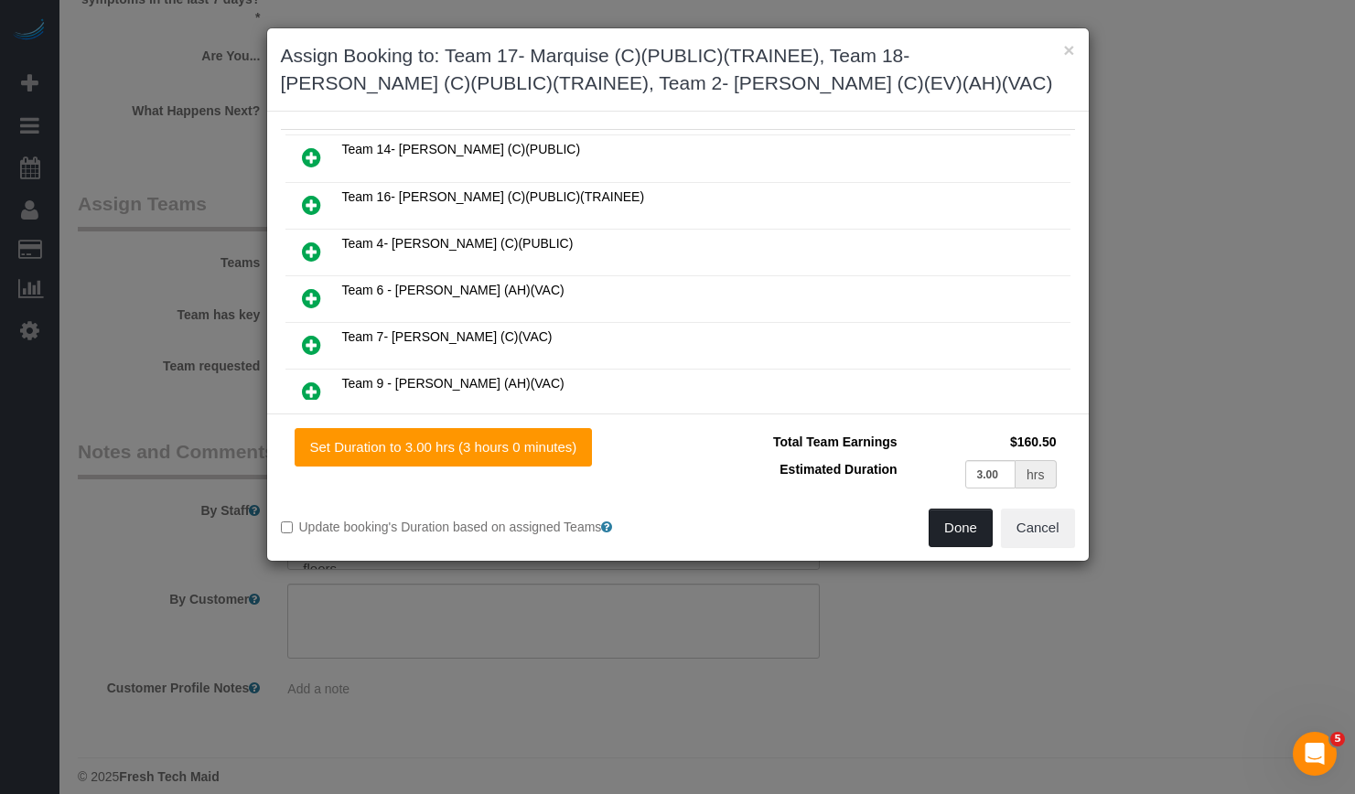
drag, startPoint x: 969, startPoint y: 521, endPoint x: 940, endPoint y: 517, distance: 28.6
click at [967, 521] on button "Done" at bounding box center [961, 528] width 64 height 38
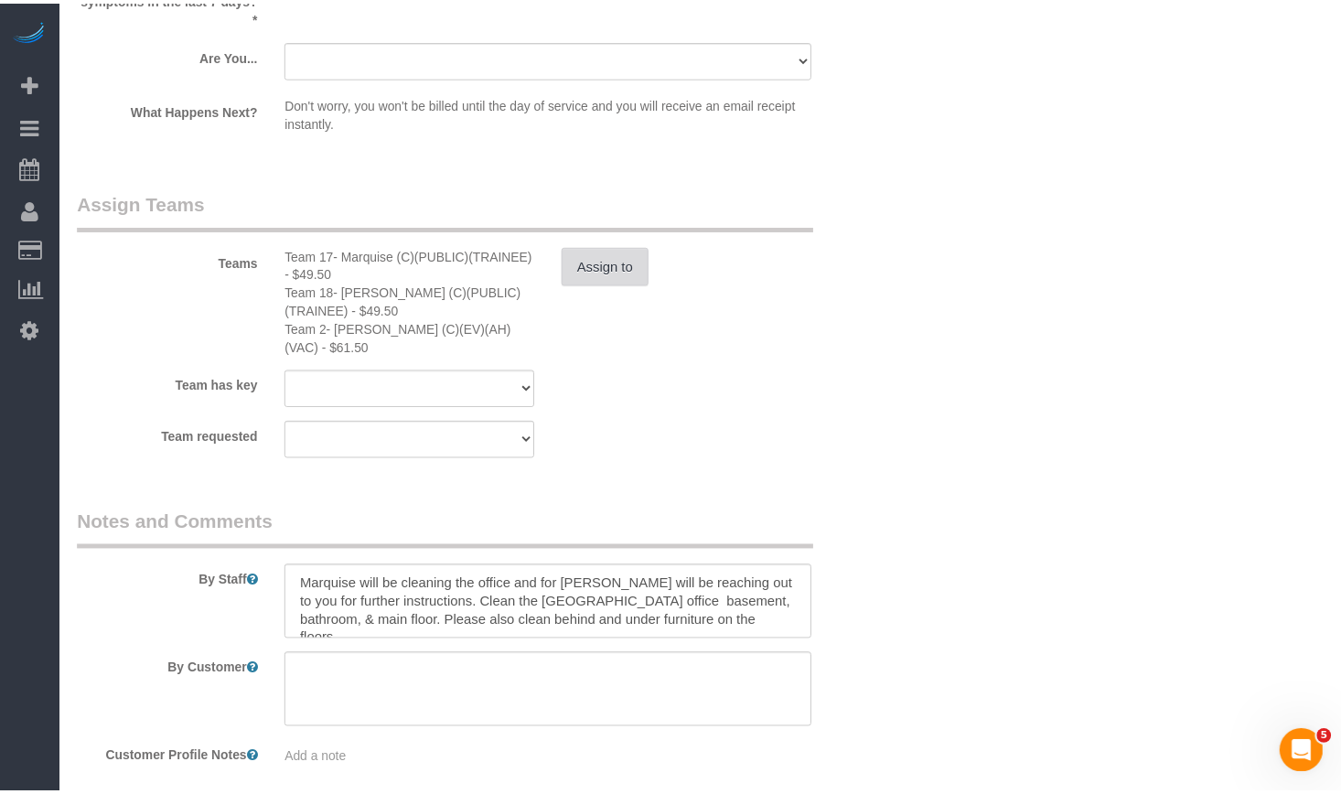
scroll to position [3207, 0]
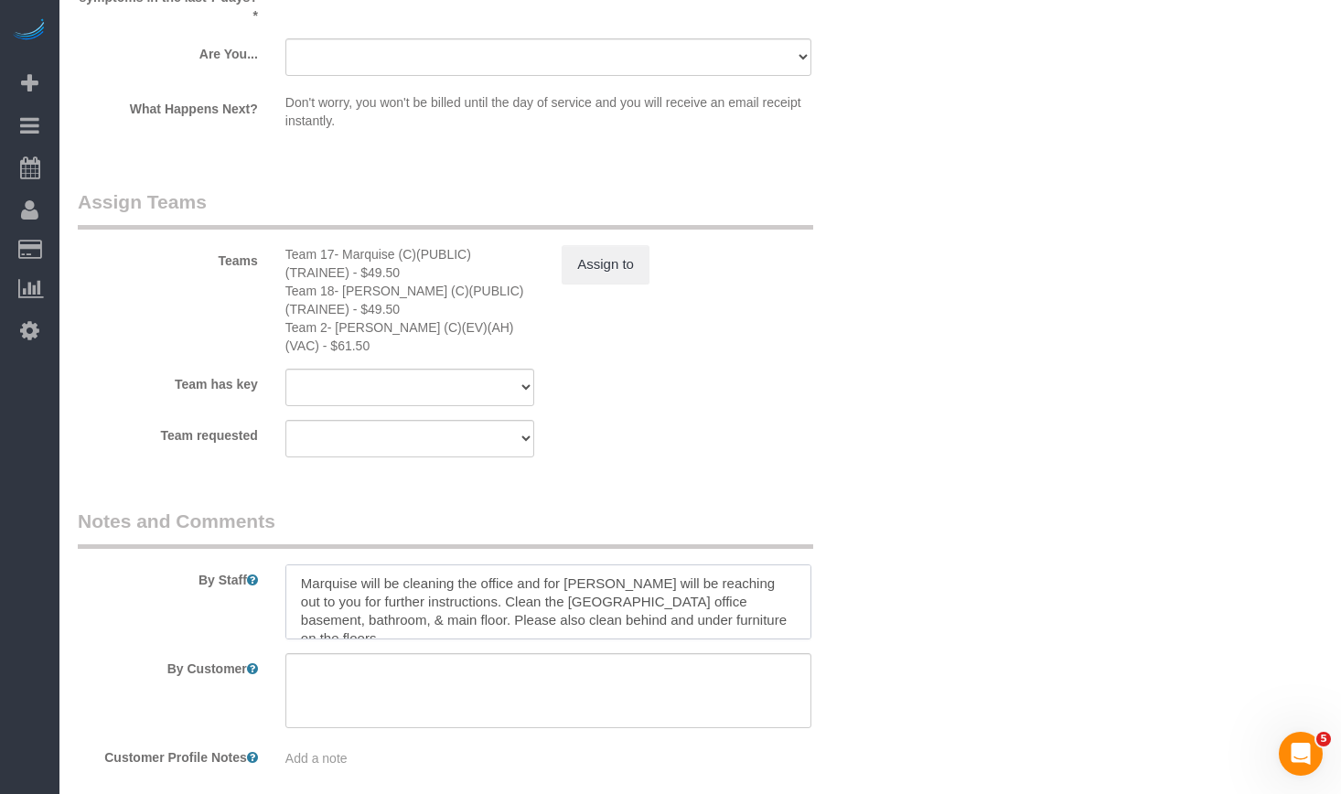
drag, startPoint x: 372, startPoint y: 575, endPoint x: 387, endPoint y: 581, distance: 15.6
click at [373, 575] on textarea at bounding box center [548, 601] width 526 height 75
drag, startPoint x: 553, startPoint y: 579, endPoint x: 459, endPoint y: 573, distance: 93.5
click at [552, 579] on textarea at bounding box center [548, 601] width 526 height 75
click at [411, 570] on textarea at bounding box center [548, 601] width 526 height 75
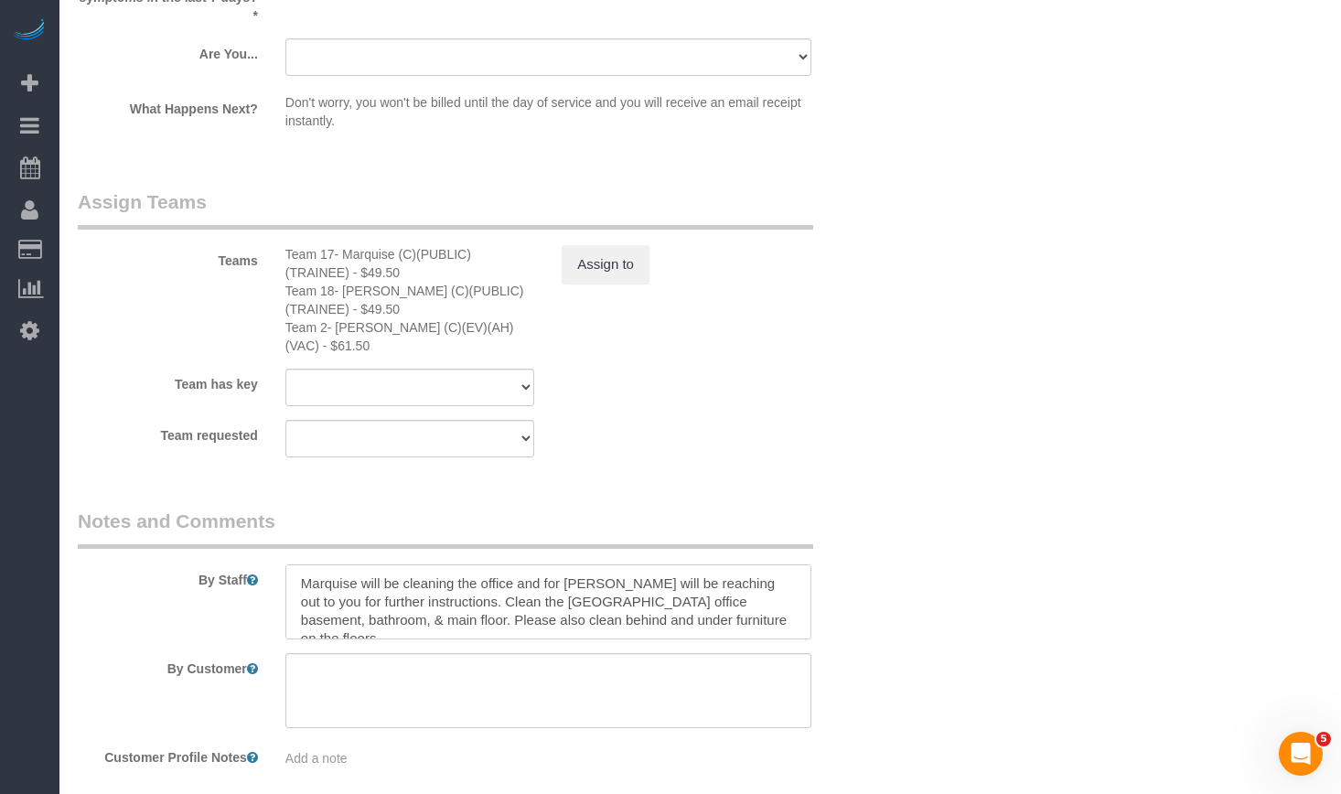
click at [364, 564] on textarea at bounding box center [548, 601] width 526 height 75
click at [355, 568] on textarea at bounding box center [548, 601] width 526 height 75
click at [598, 568] on textarea at bounding box center [548, 601] width 526 height 75
click at [647, 569] on textarea at bounding box center [548, 601] width 526 height 75
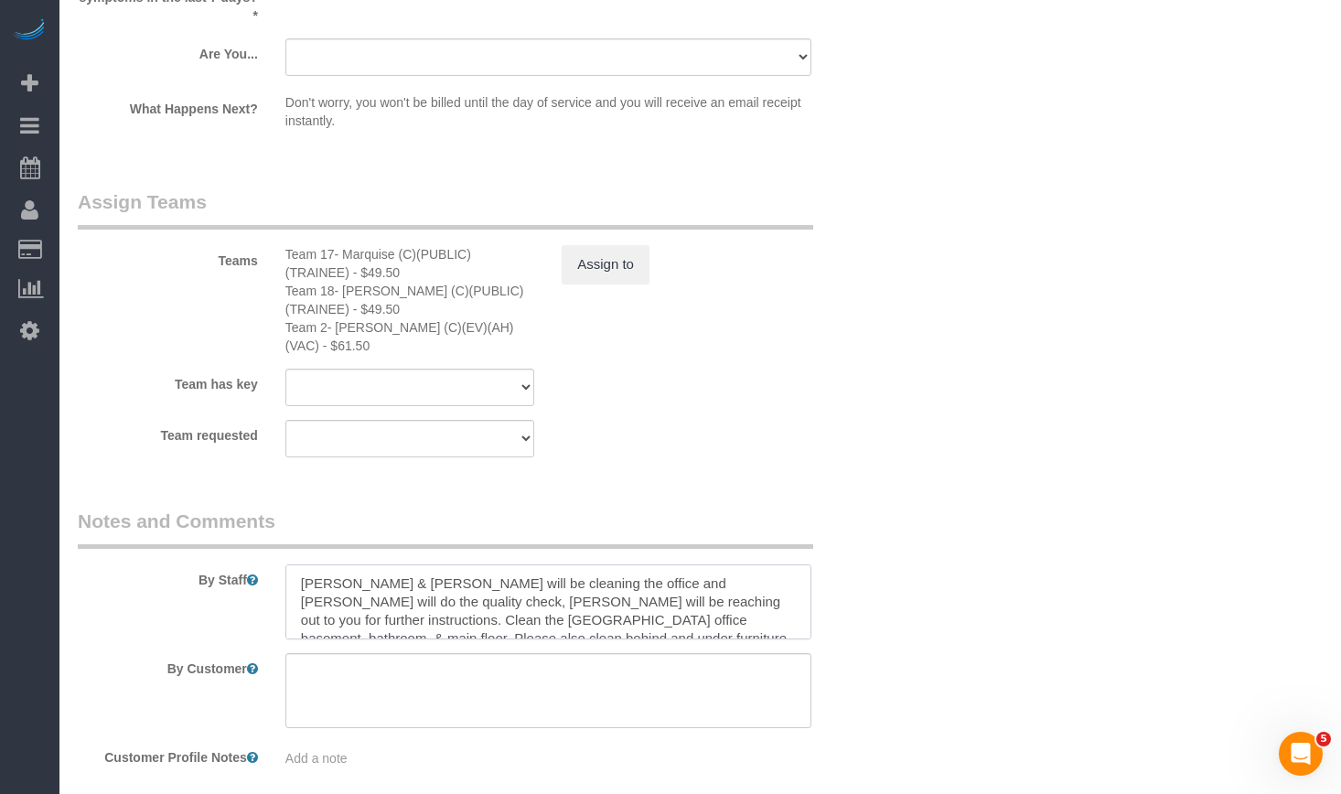
drag, startPoint x: 669, startPoint y: 589, endPoint x: 339, endPoint y: 588, distance: 329.4
click at [339, 588] on textarea at bounding box center [548, 601] width 526 height 75
type textarea "[PERSON_NAME] & [PERSON_NAME] will be cleaning the office and [PERSON_NAME] wil…"
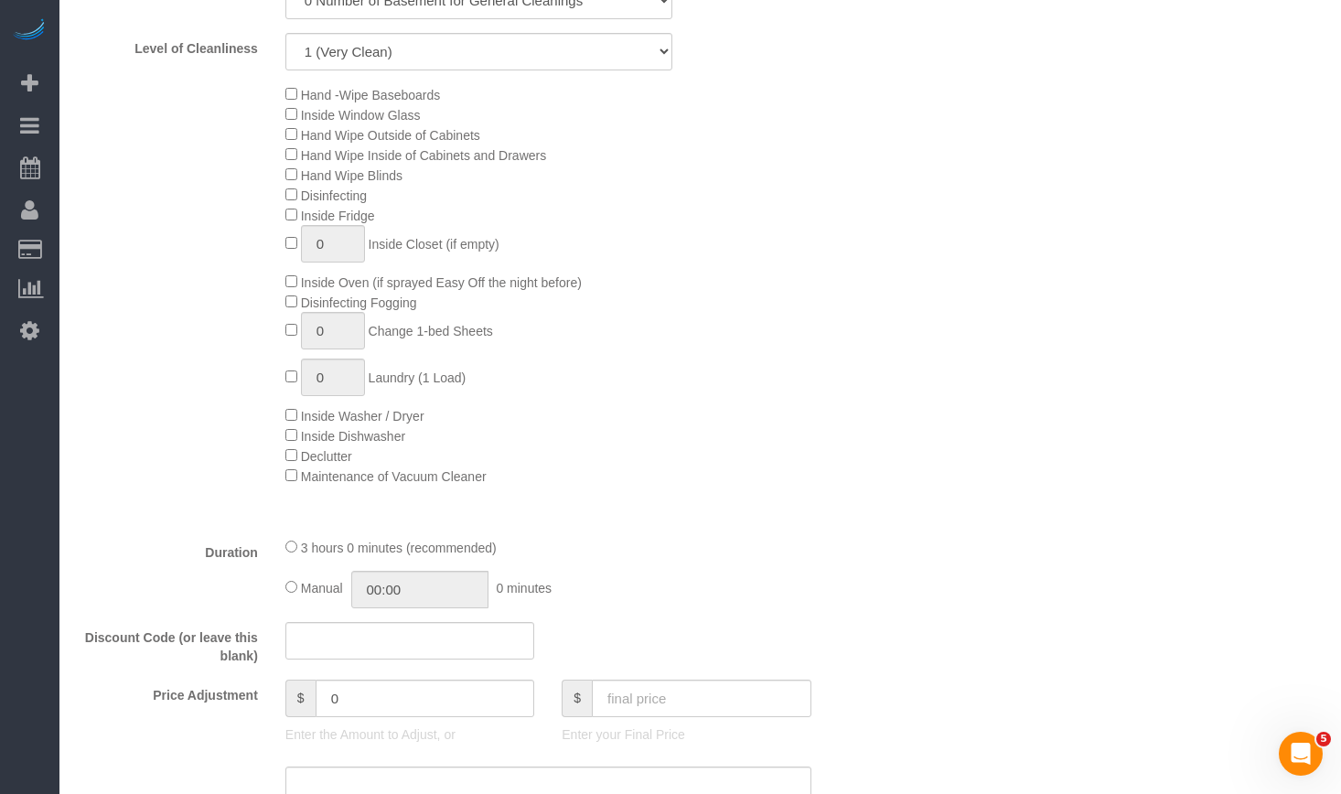
scroll to position [1098, 0]
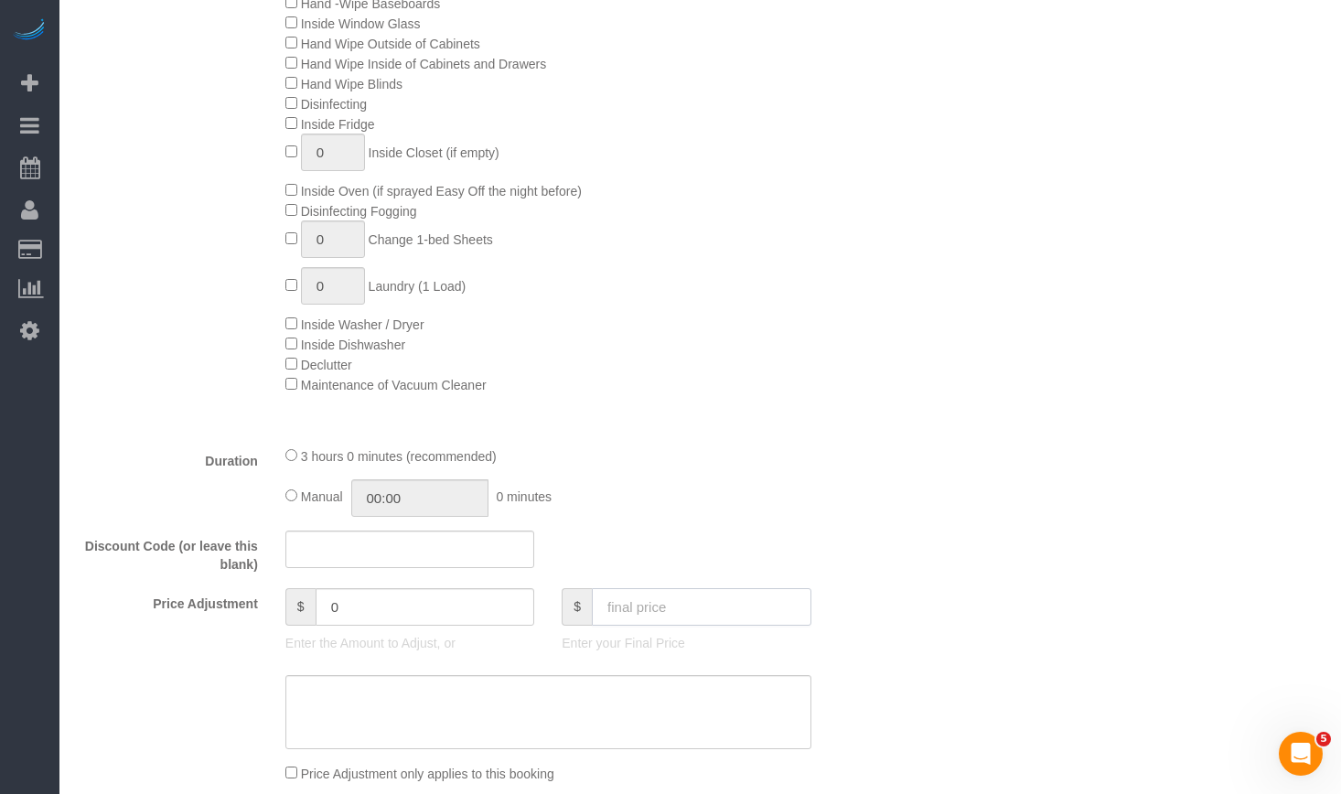
click at [685, 615] on input "text" at bounding box center [702, 607] width 220 height 38
type input "0"
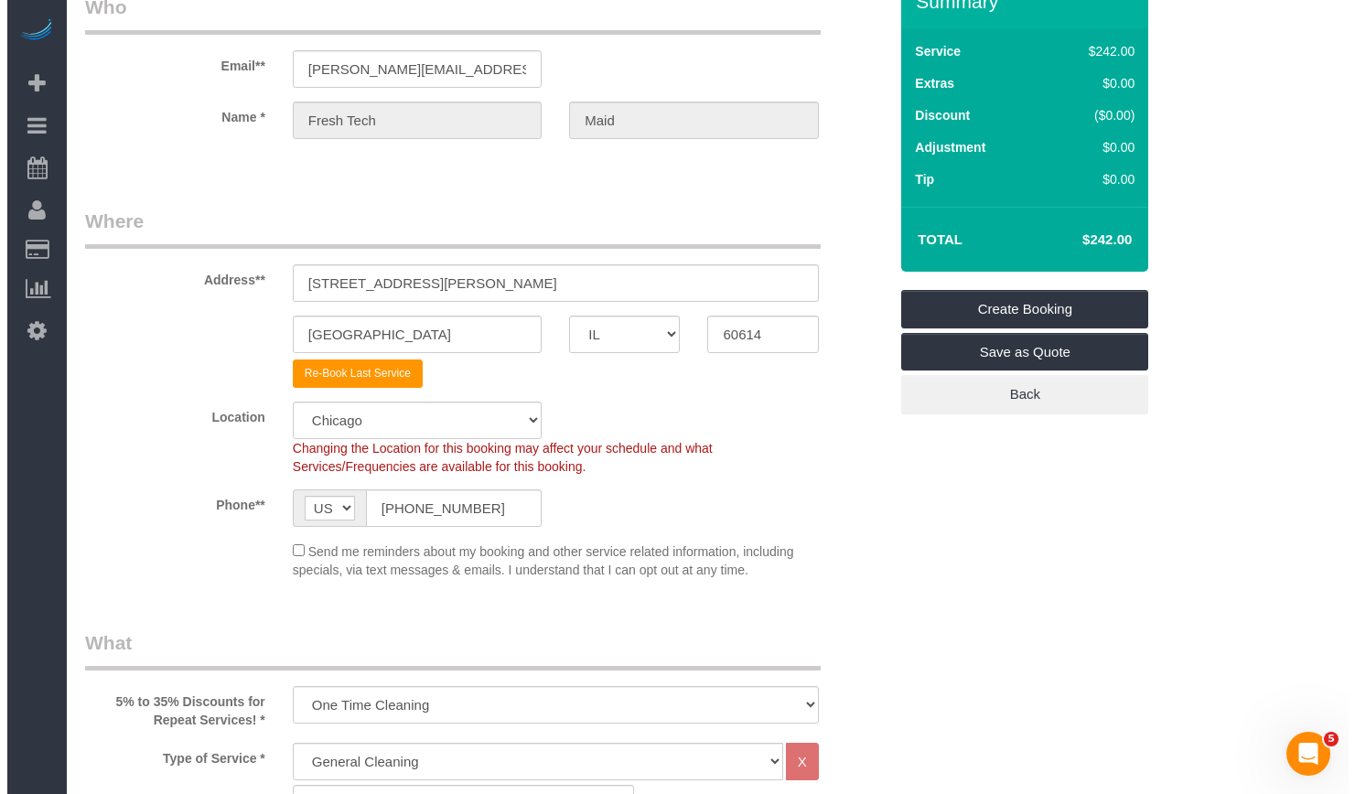
scroll to position [0, 0]
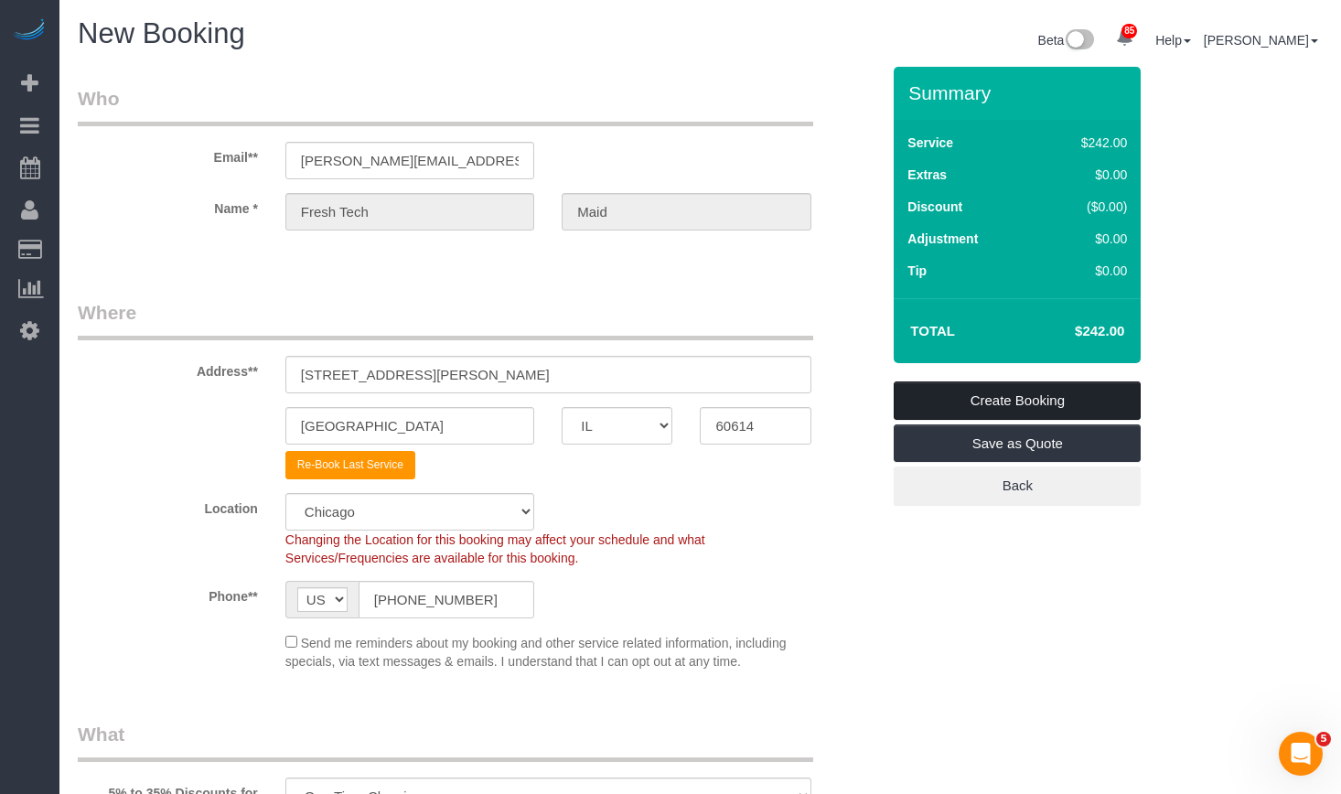
type input "-242"
click at [1054, 411] on link "Create Booking" at bounding box center [1017, 400] width 247 height 38
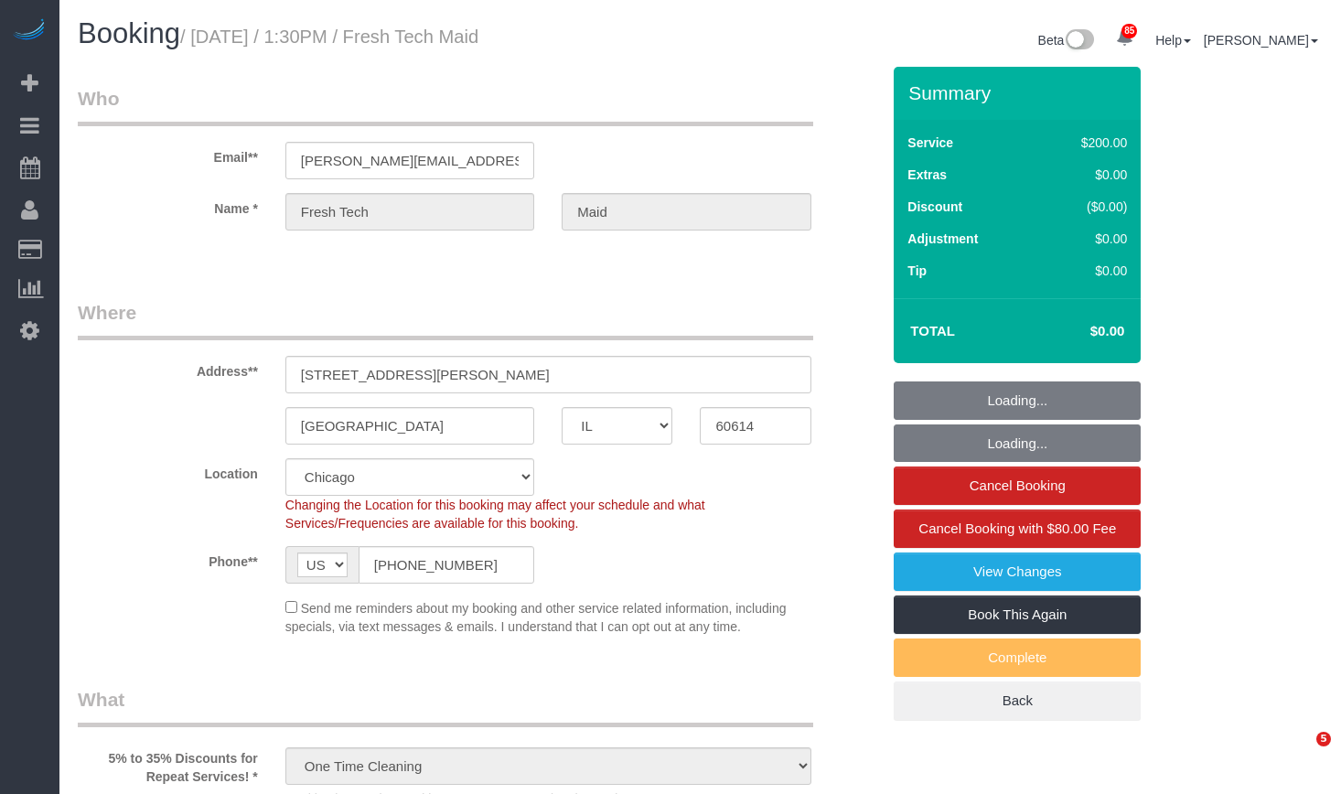
select select "IL"
select select "512"
select select "string:cash"
select select "number:1"
select select "number:57"
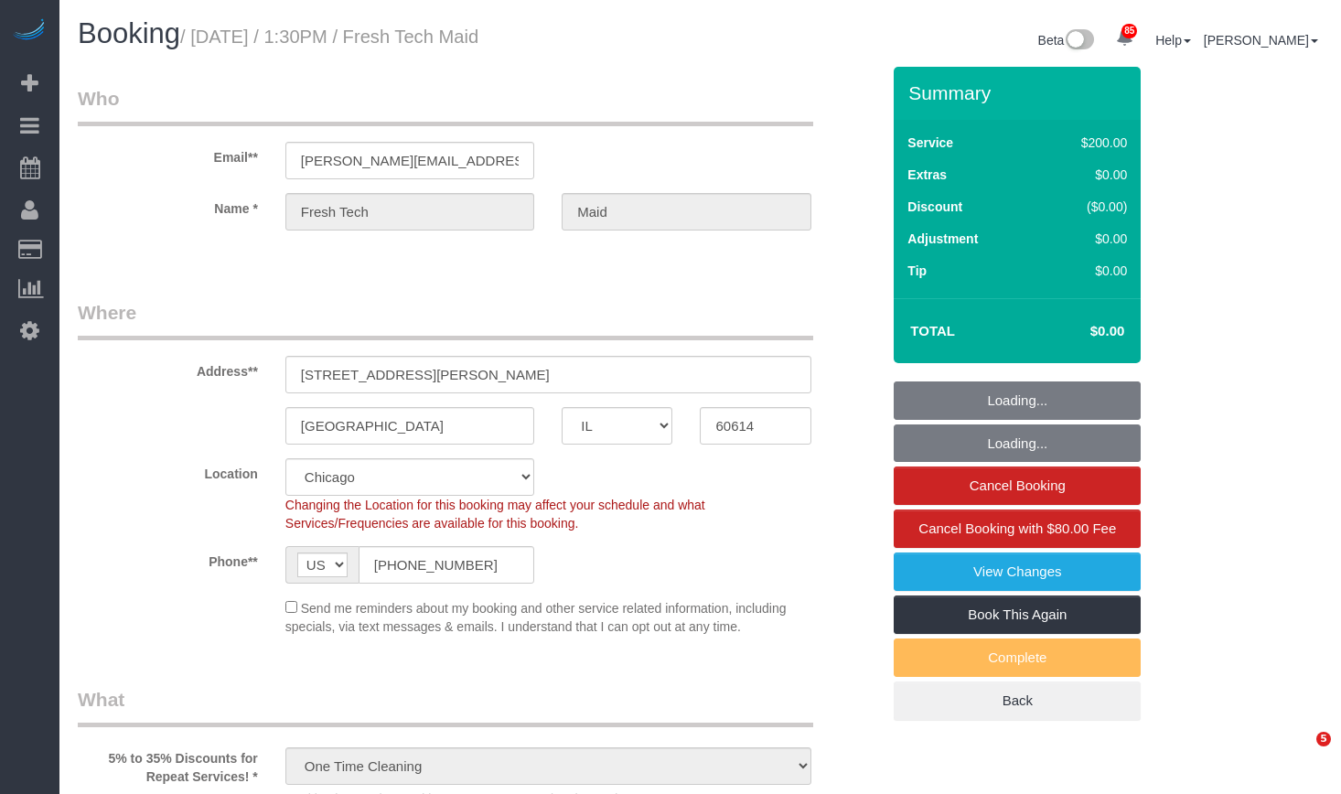
select select "number:139"
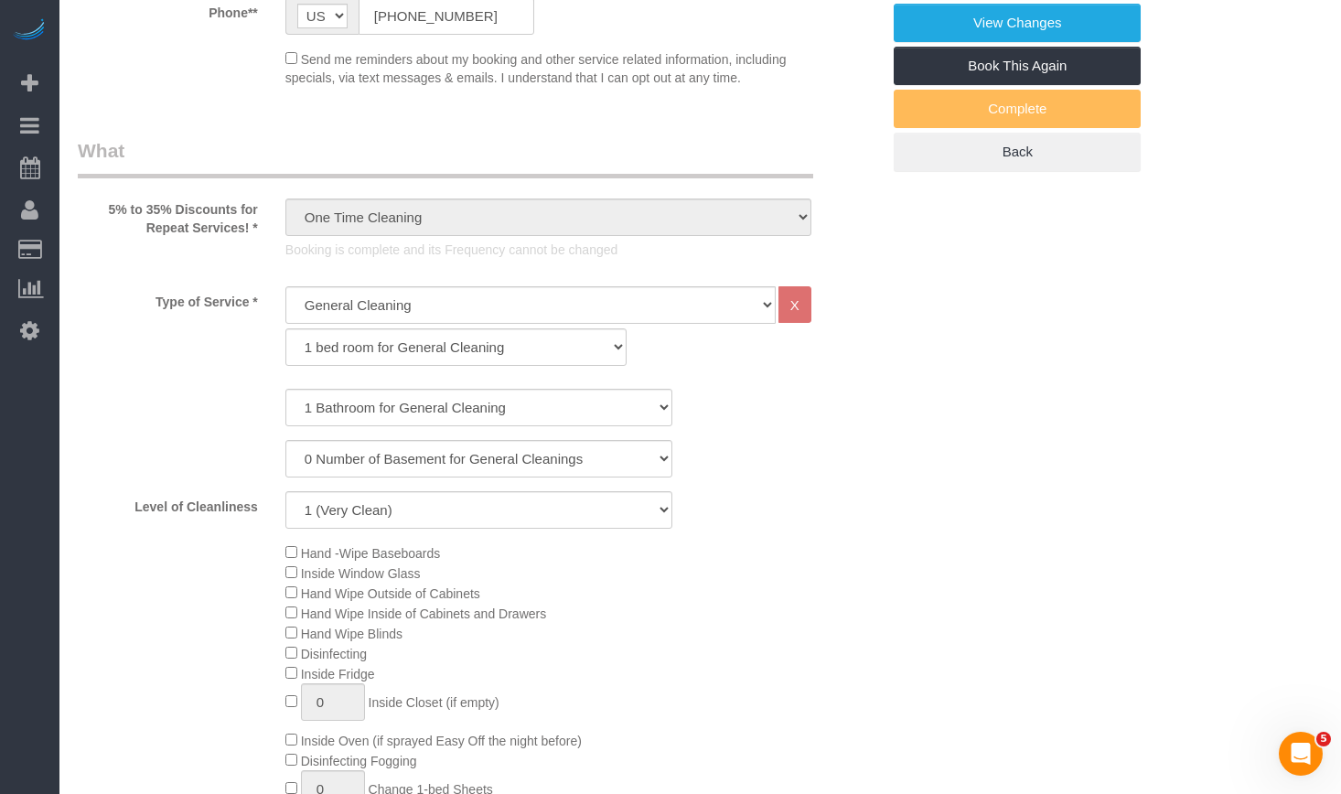
scroll to position [274, 0]
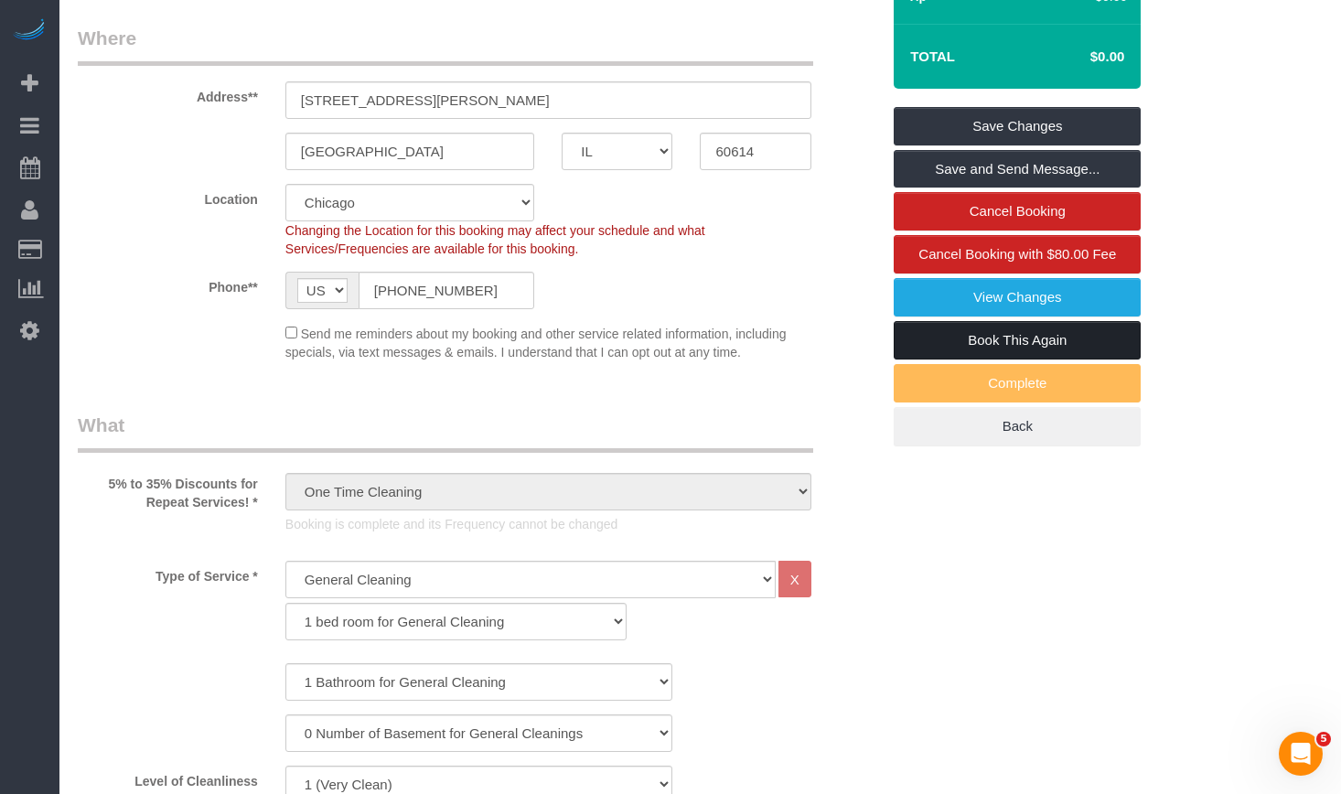
click at [1031, 339] on link "Book This Again" at bounding box center [1017, 340] width 247 height 38
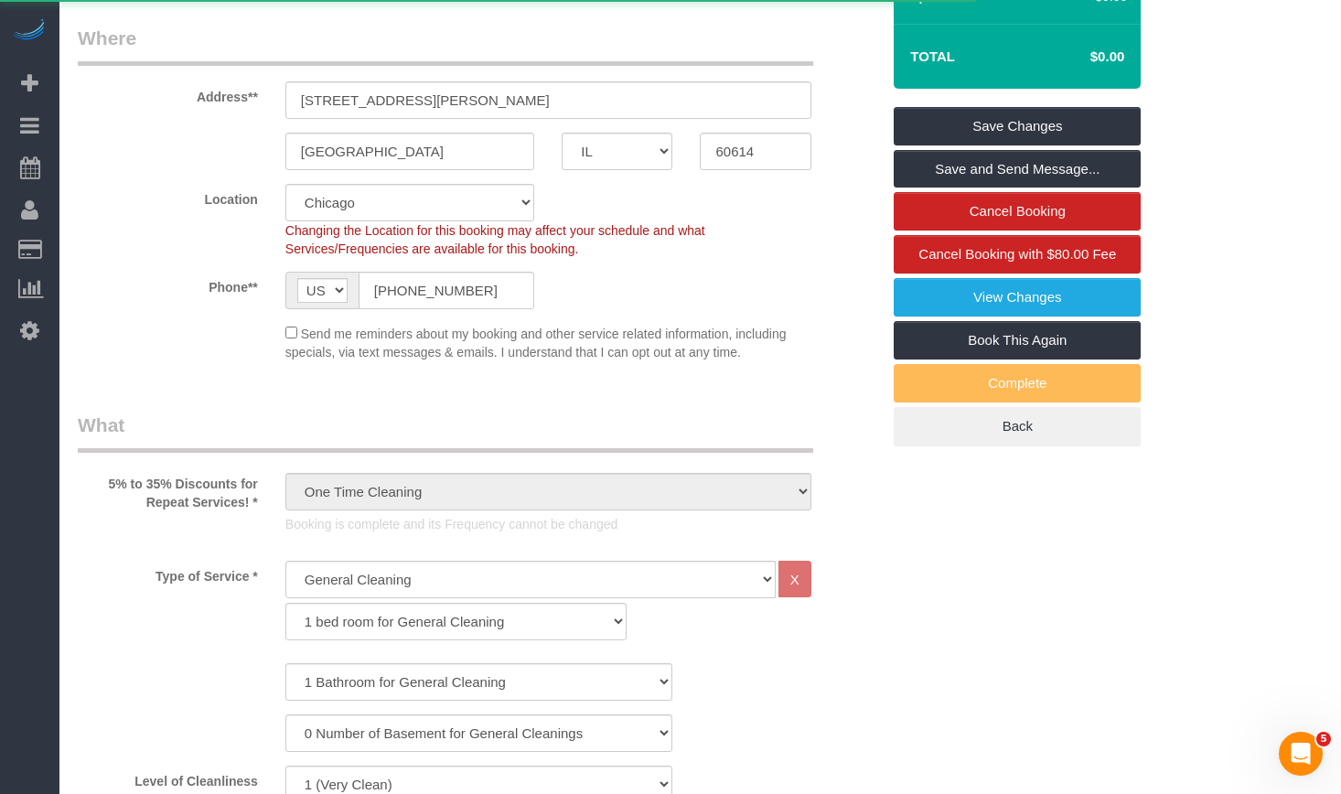
select select "IL"
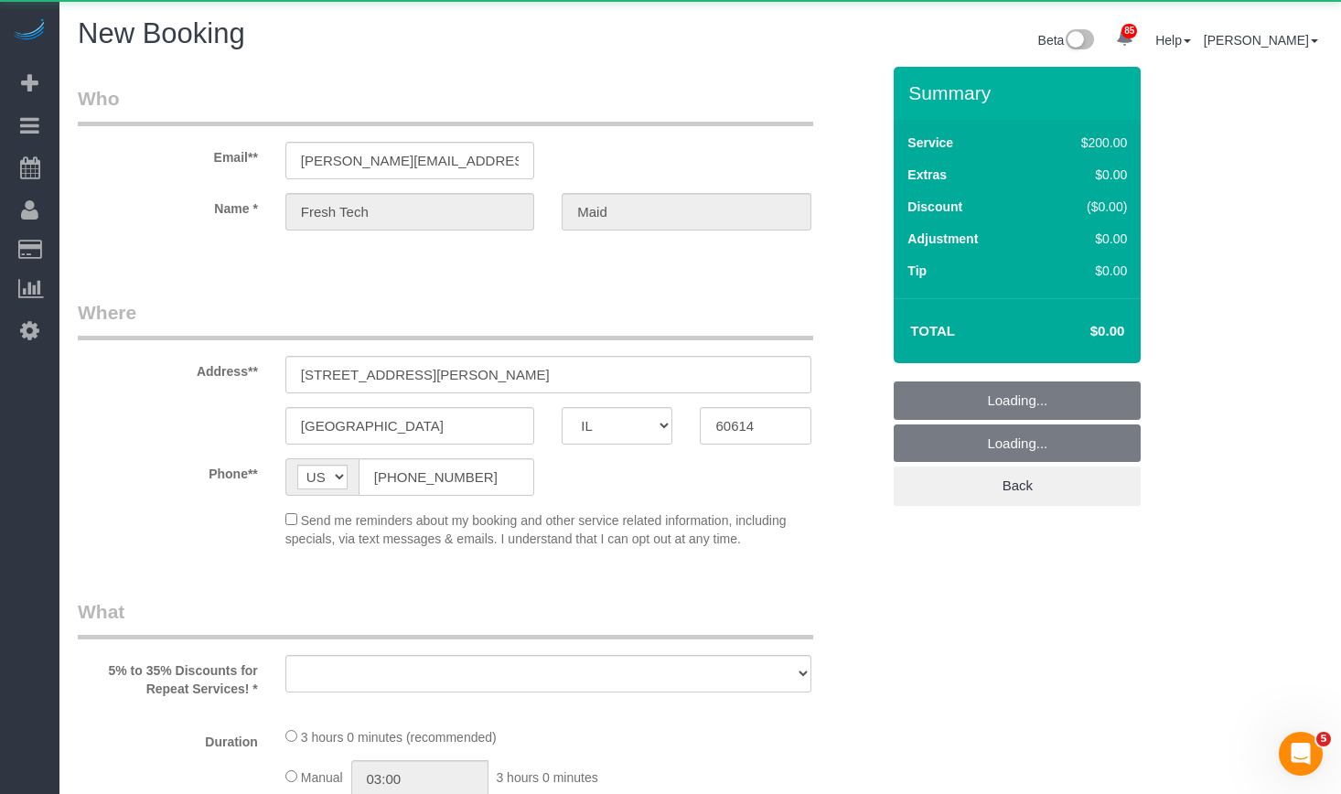
select select "string:fspay"
select select "object:1910"
select select "number:1"
select select "number:57"
select select "number:139"
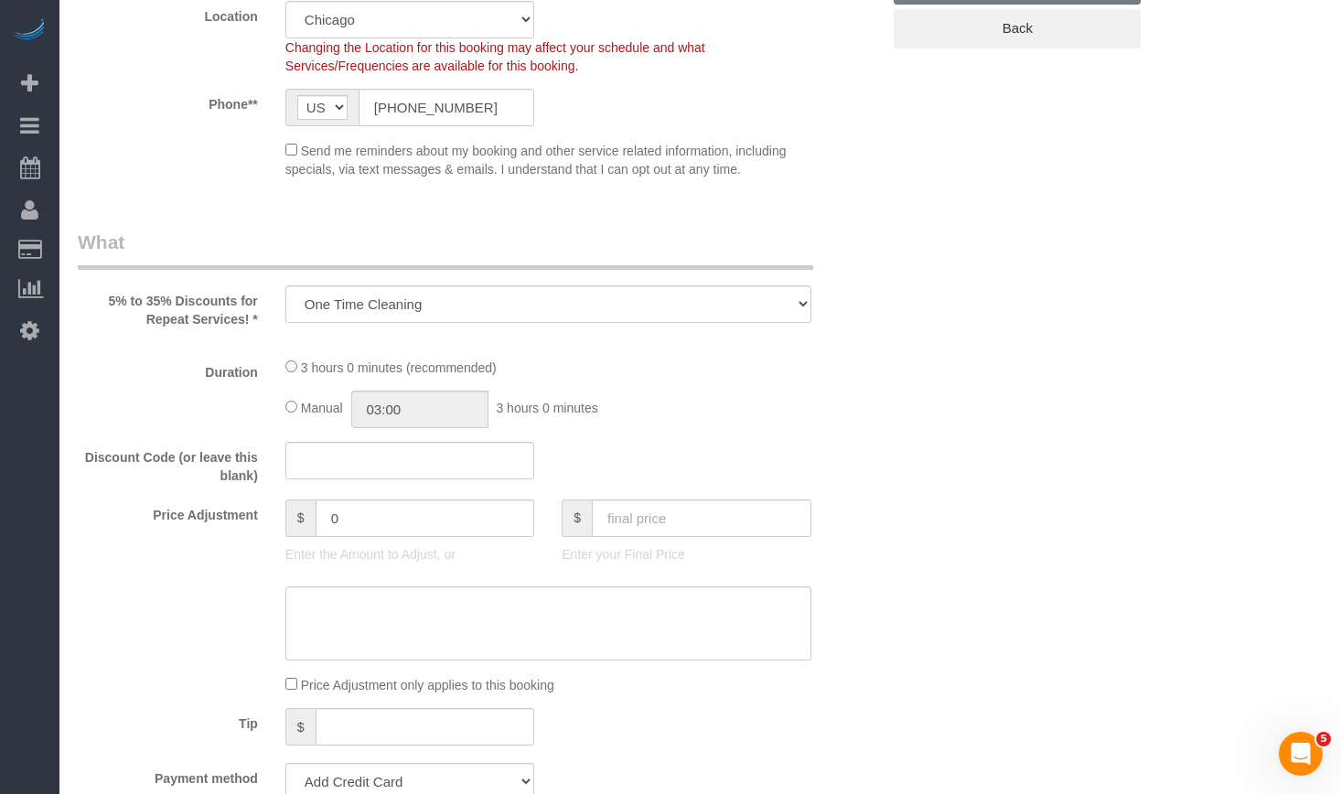
select select "512"
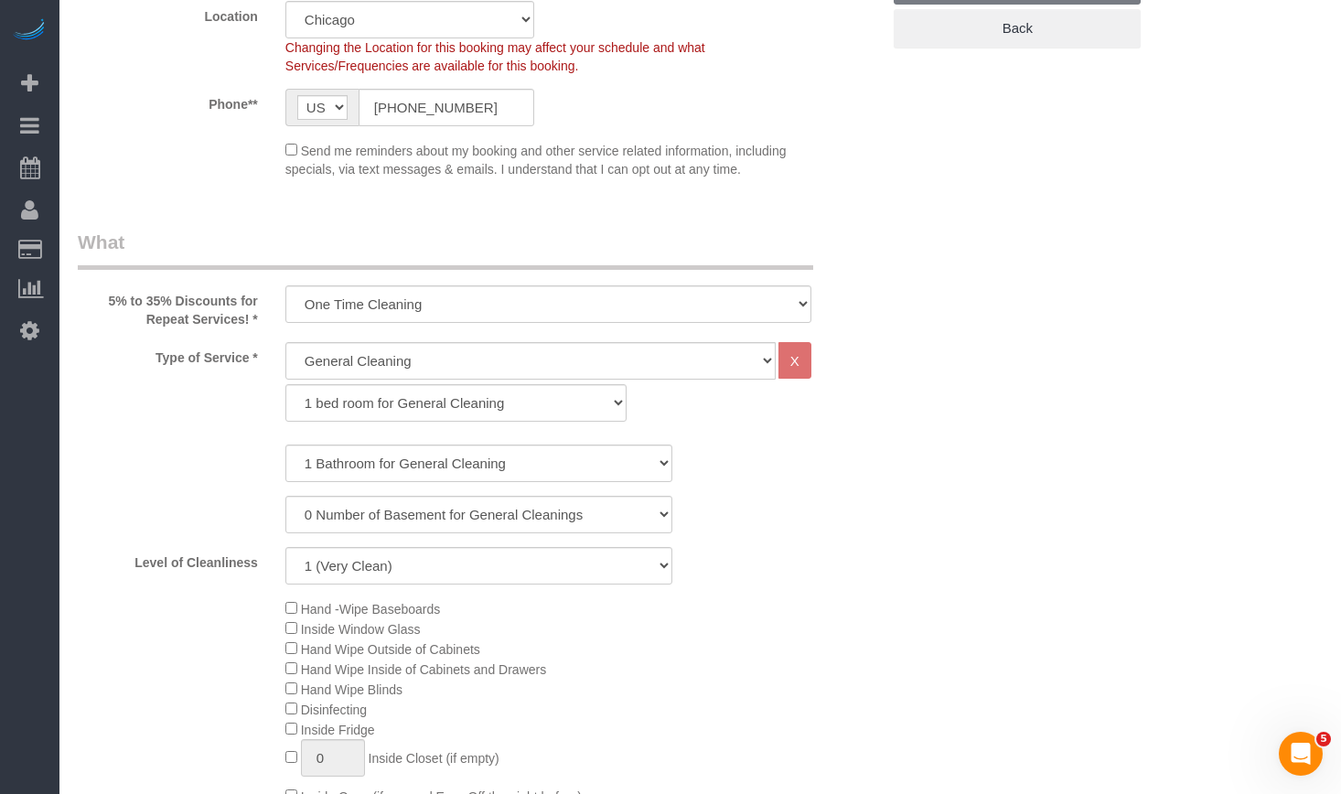
scroll to position [732, 0]
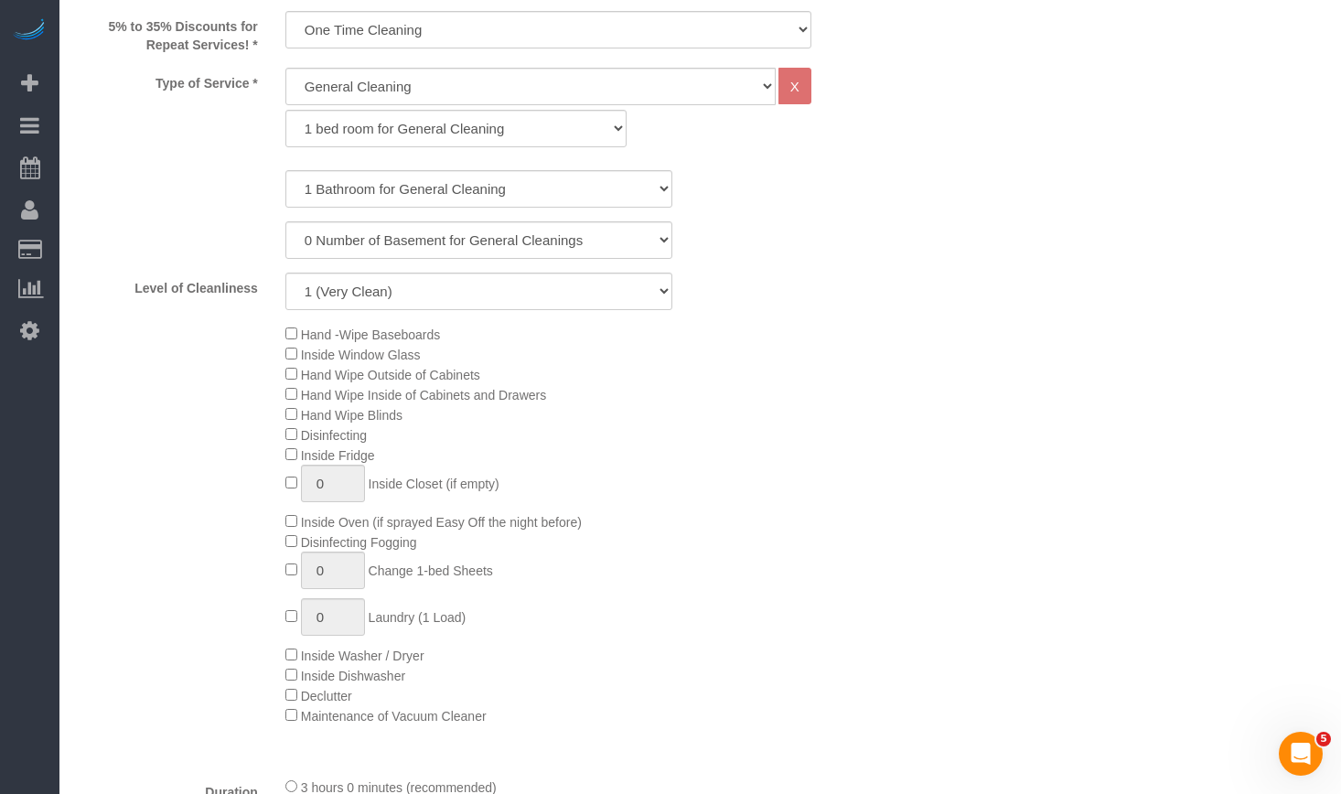
select select "object:2224"
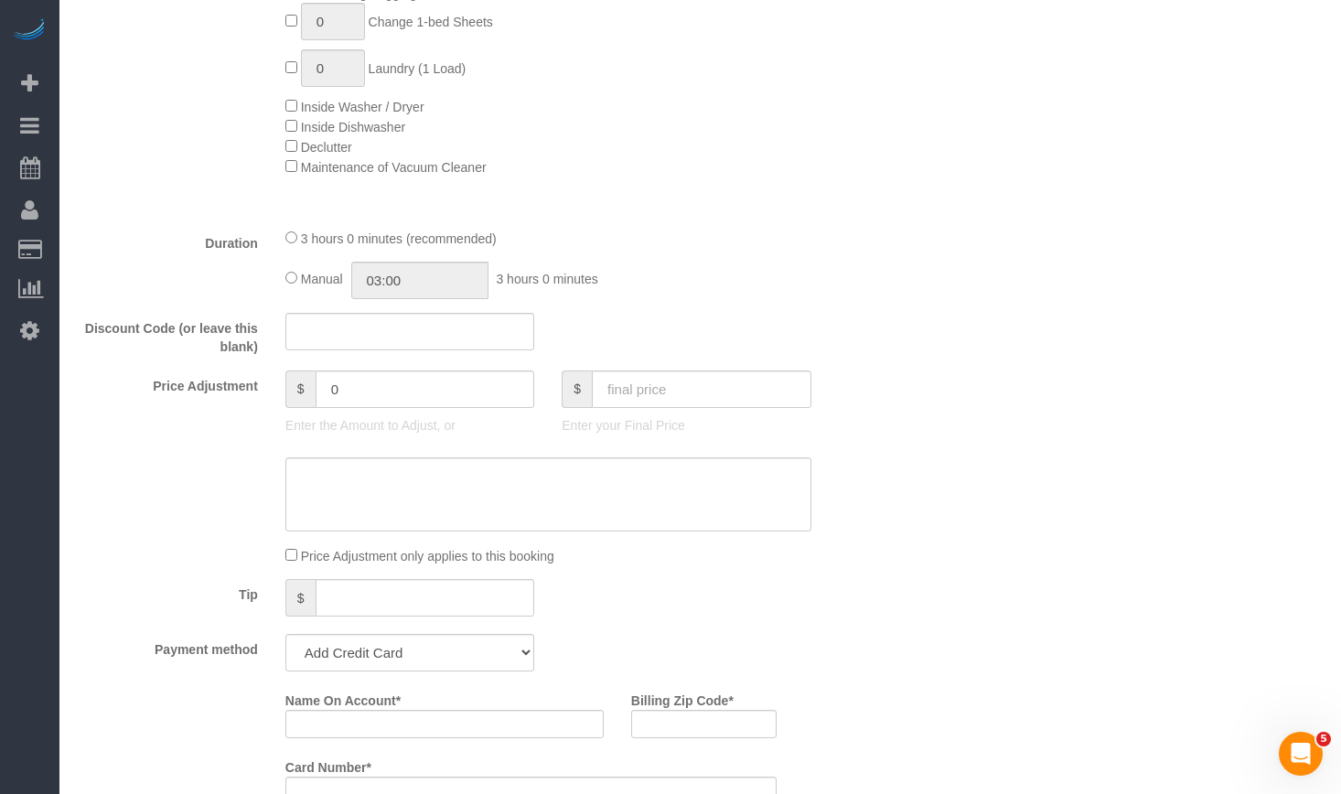
scroll to position [1499, 0]
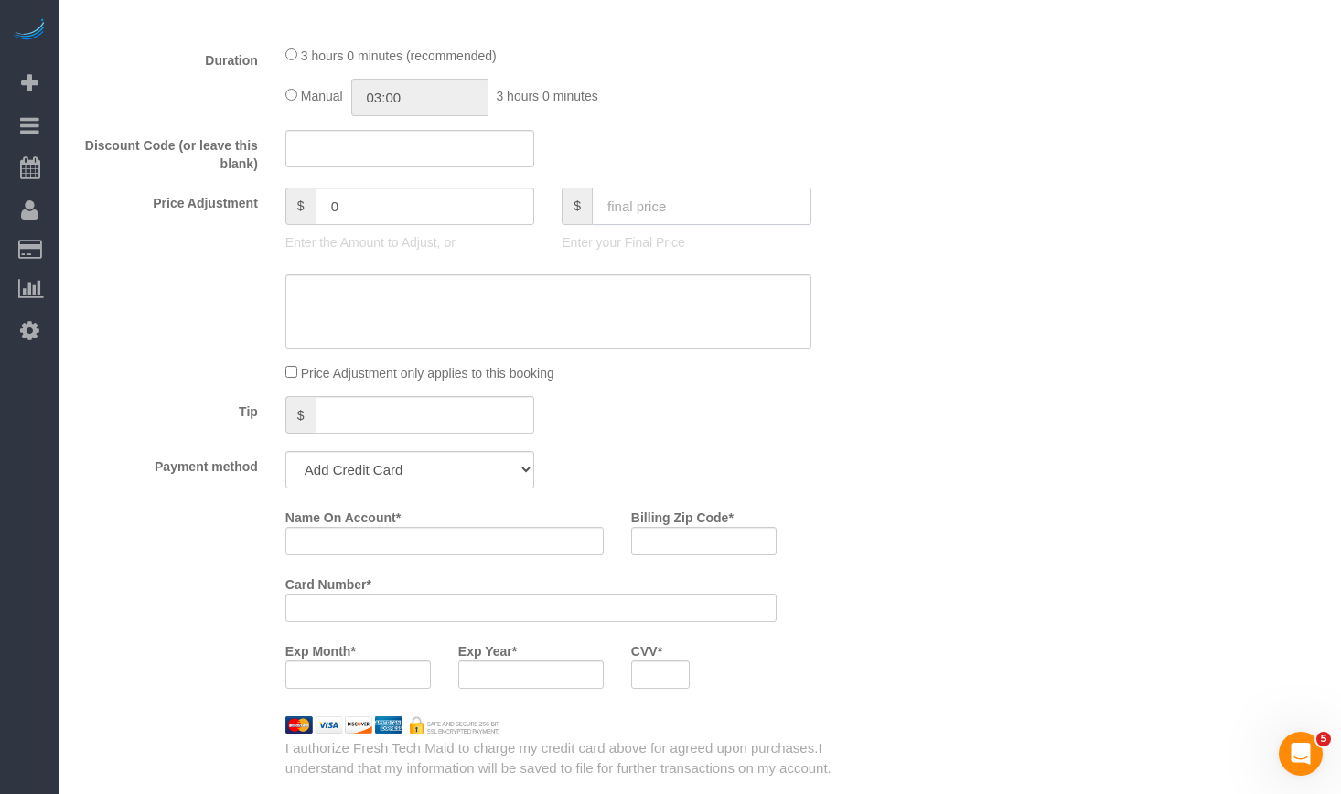
click at [681, 199] on input "text" at bounding box center [702, 207] width 220 height 38
type input "0"
click at [1005, 275] on div "Who Email** [PERSON_NAME][EMAIL_ADDRESS][DOMAIN_NAME] Name * Fresh Tech Maid Wh…" at bounding box center [700, 589] width 1245 height 4043
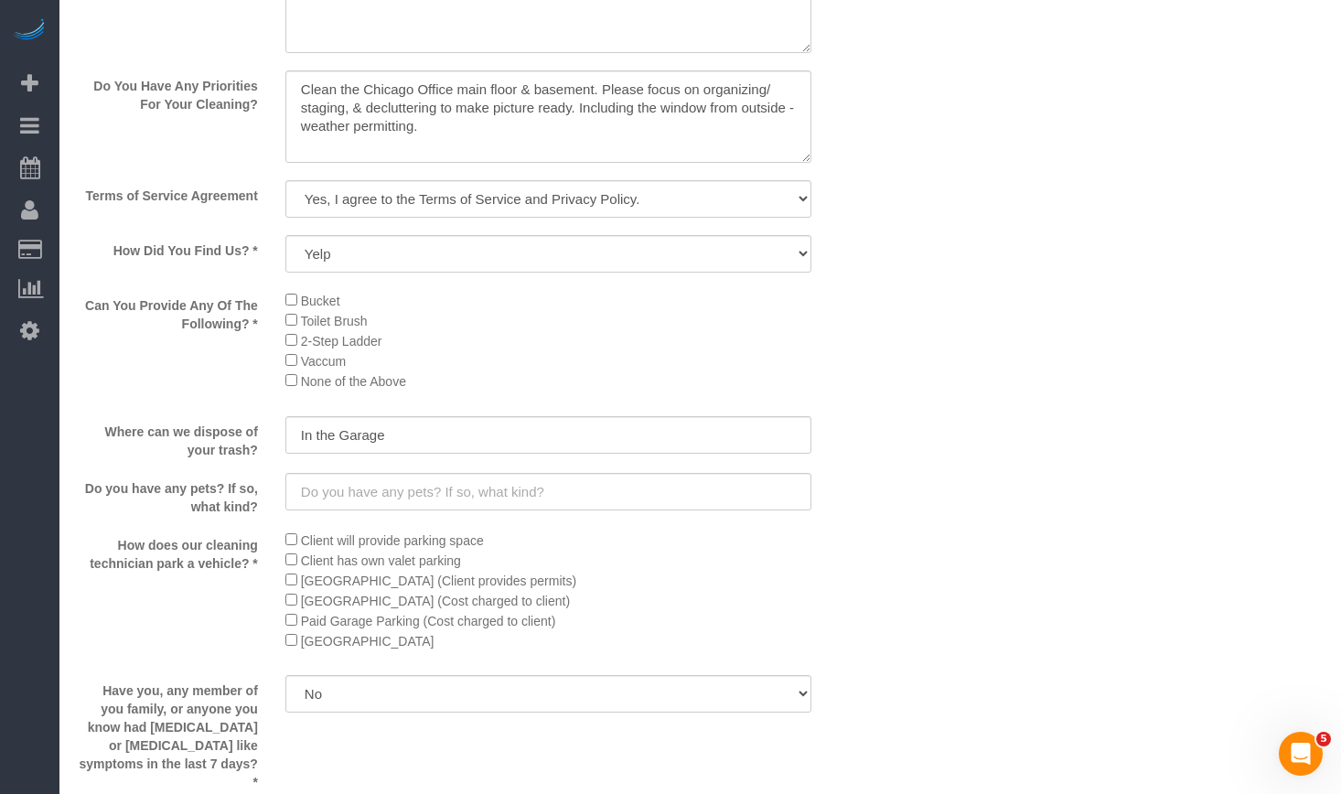
type input "-242"
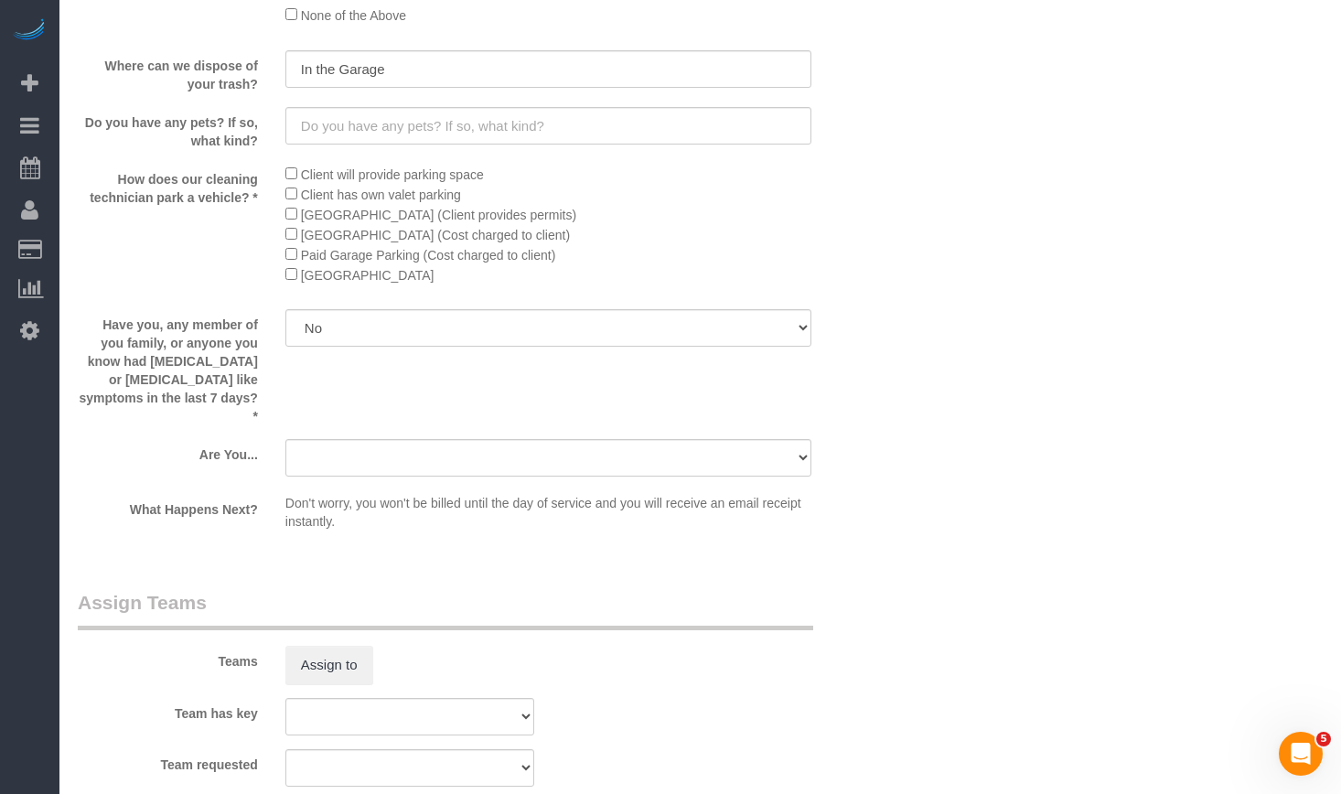
scroll to position [3328, 0]
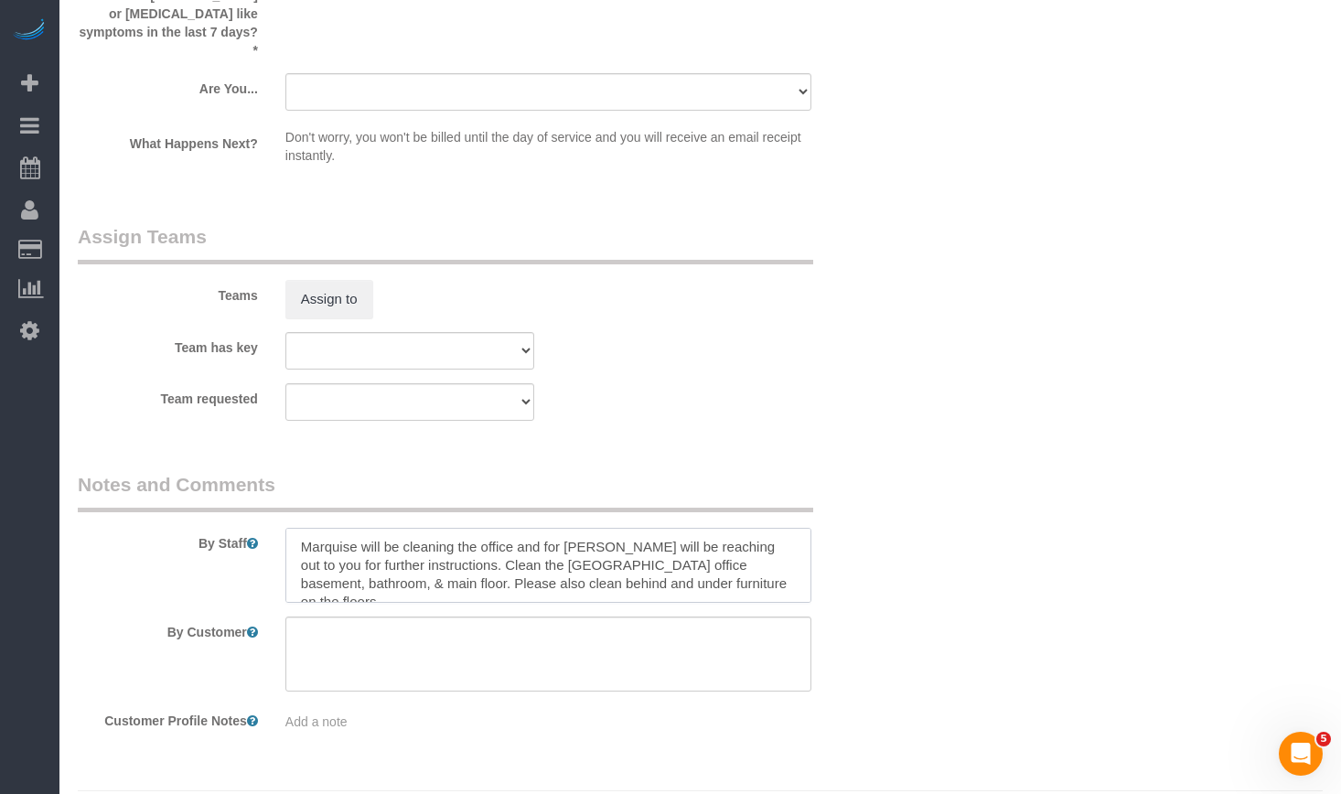
click at [373, 574] on textarea at bounding box center [548, 565] width 526 height 75
click at [505, 537] on textarea at bounding box center [548, 565] width 526 height 75
click at [357, 532] on textarea at bounding box center [548, 565] width 526 height 75
click at [595, 543] on textarea at bounding box center [548, 565] width 526 height 75
click at [639, 530] on textarea at bounding box center [548, 565] width 526 height 75
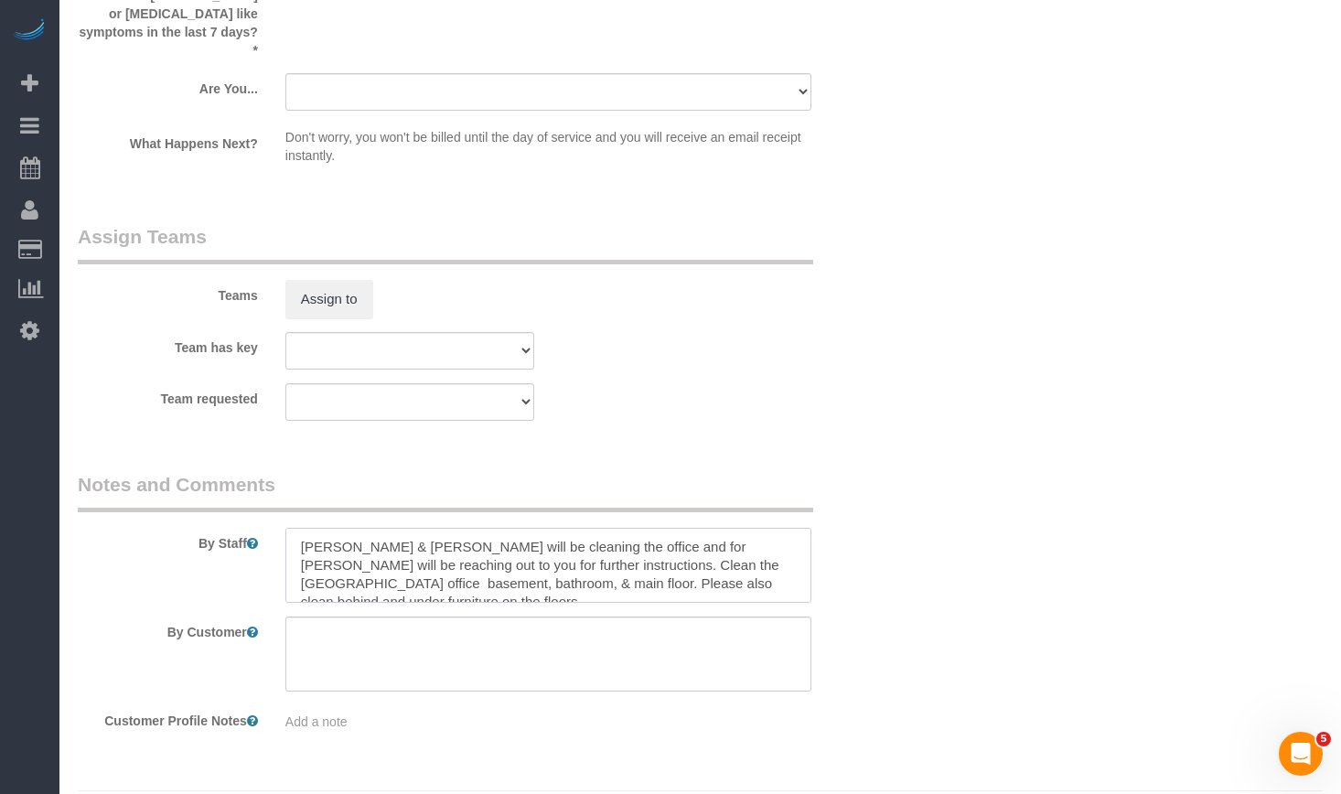
click at [576, 534] on textarea at bounding box center [548, 565] width 526 height 75
drag, startPoint x: 590, startPoint y: 526, endPoint x: 530, endPoint y: 589, distance: 87.4
click at [490, 552] on textarea at bounding box center [548, 565] width 526 height 75
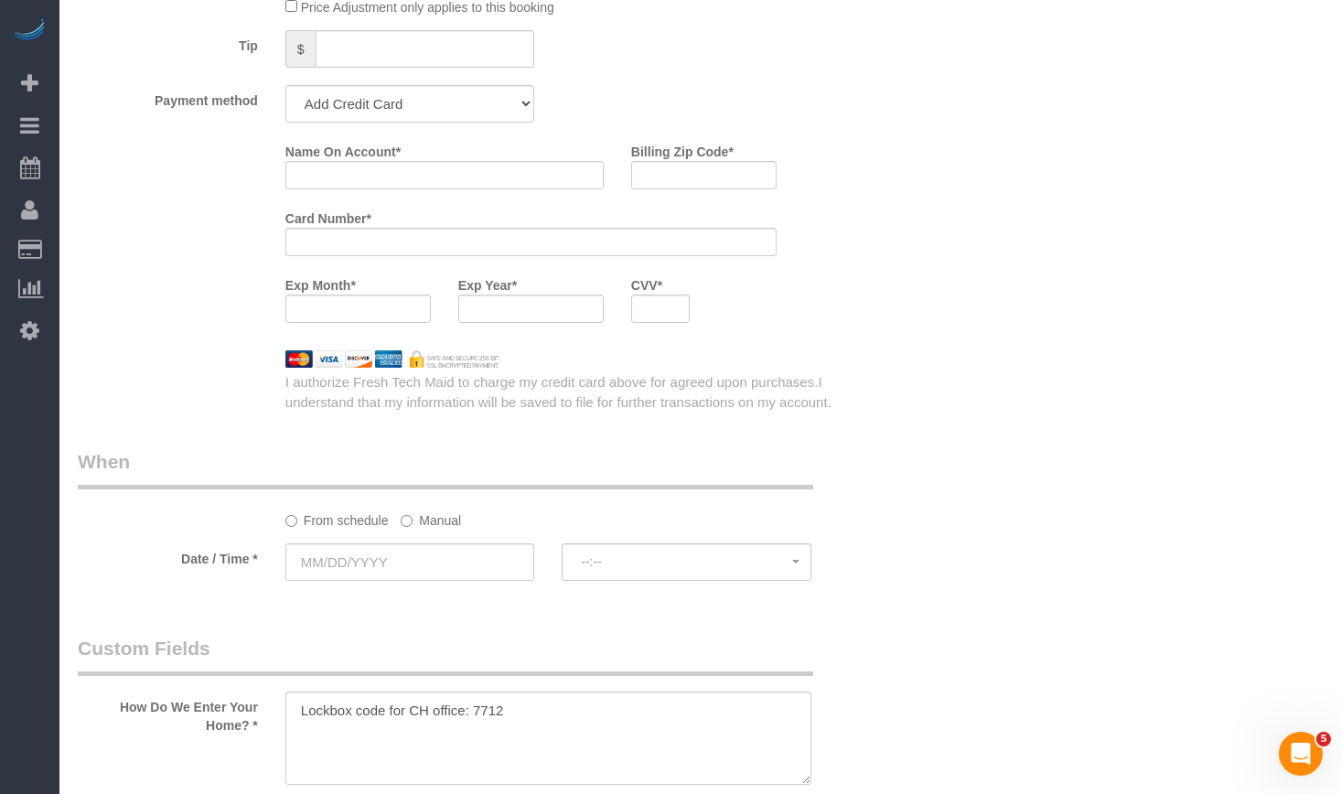
scroll to position [1956, 0]
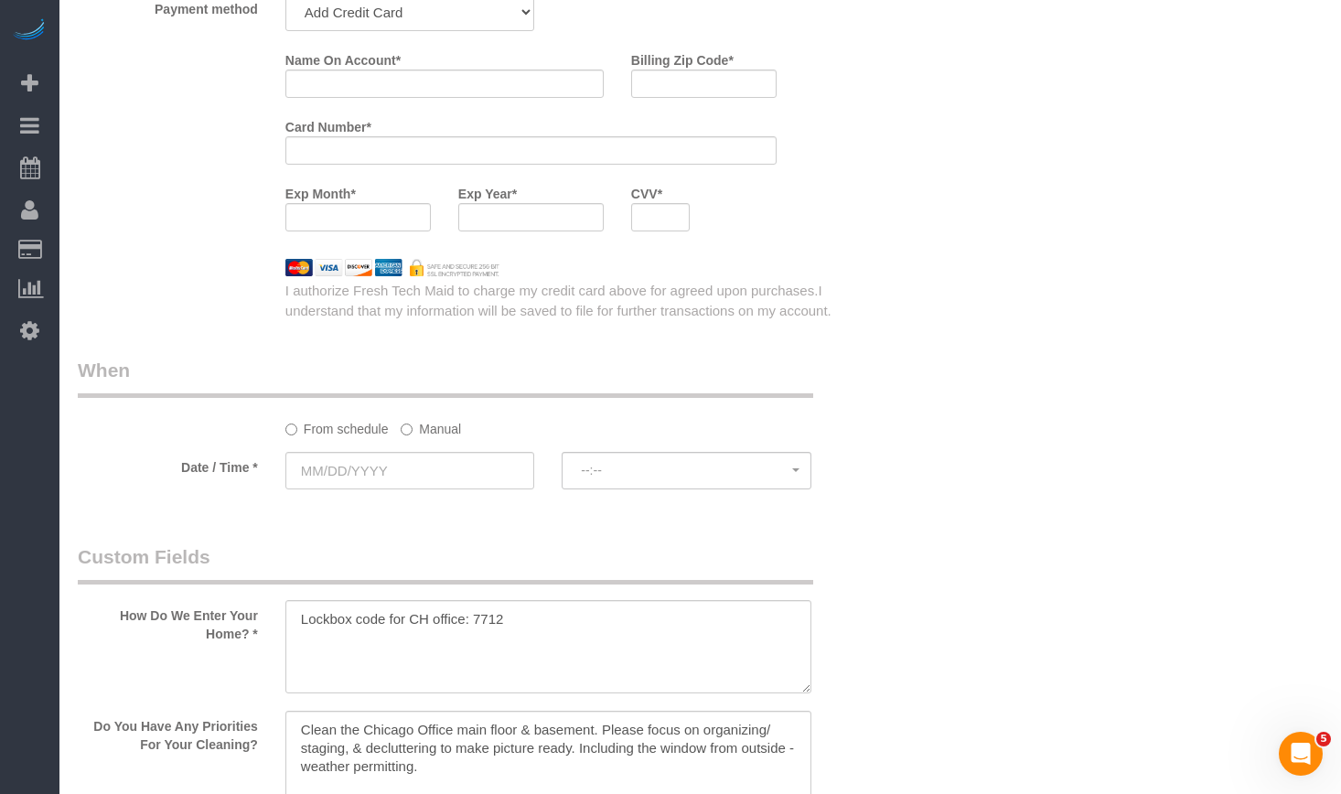
type textarea "Marquise & Maddie will be cleaning the office and Jannette will do a quality ch…"
click at [426, 431] on label "Manual" at bounding box center [431, 426] width 60 height 25
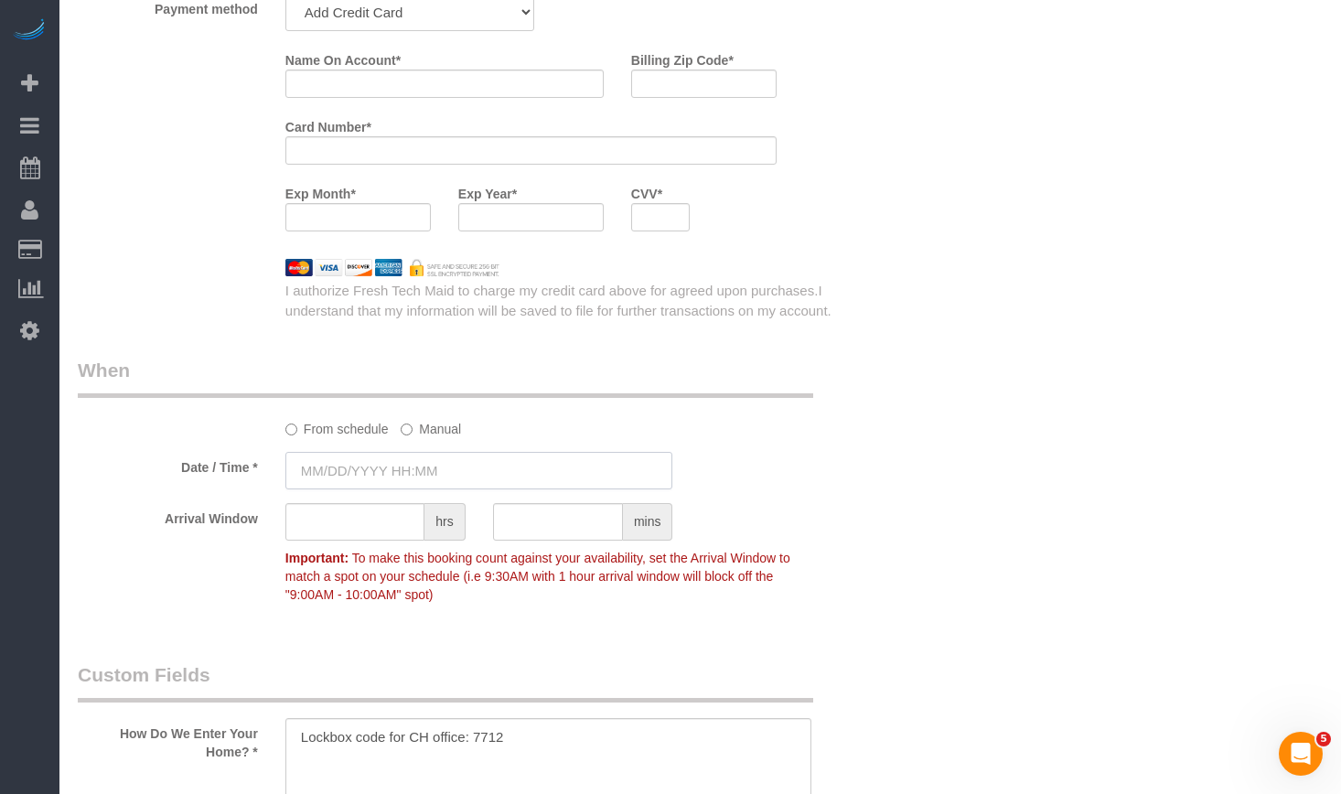
click at [403, 477] on input "text" at bounding box center [479, 471] width 388 height 38
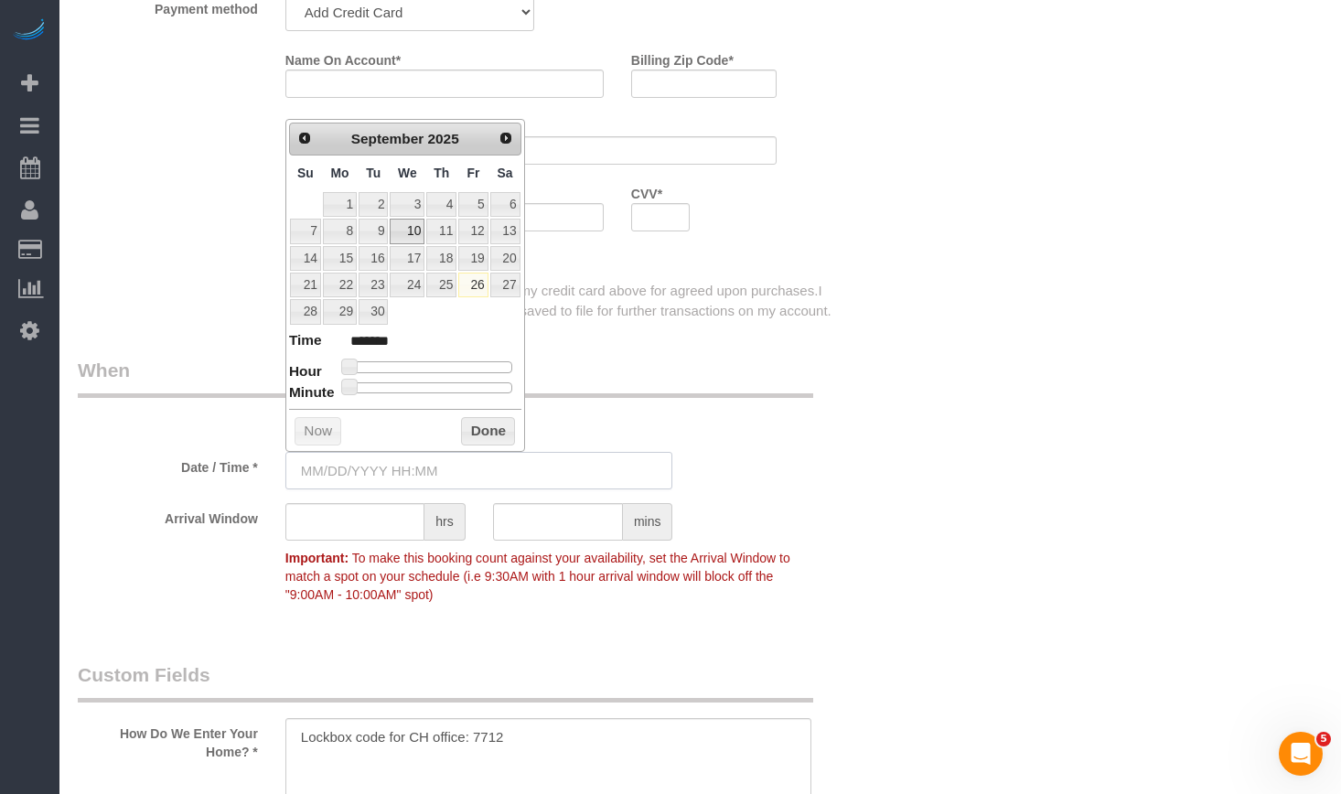
type input "[DATE] 8:00AM"
click at [476, 434] on button "Done" at bounding box center [488, 431] width 54 height 29
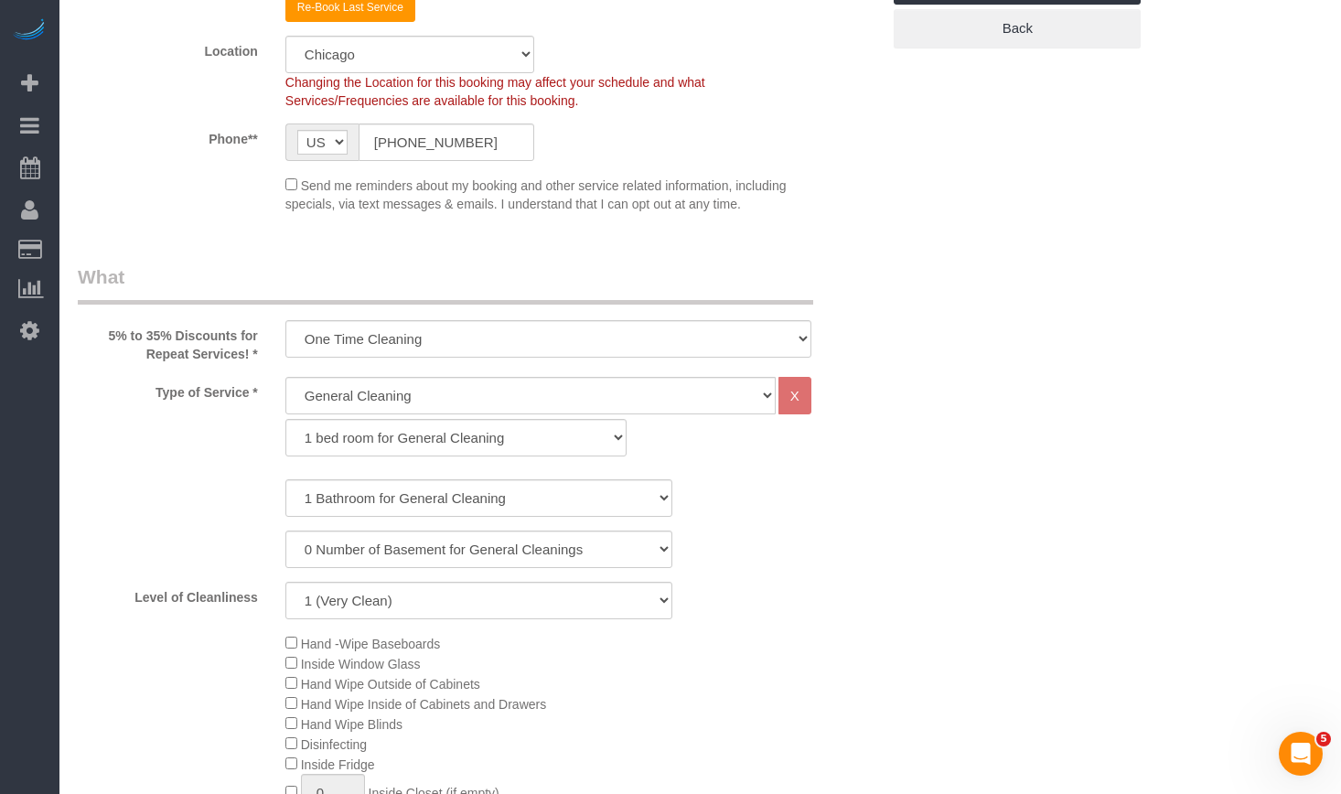
scroll to position [0, 0]
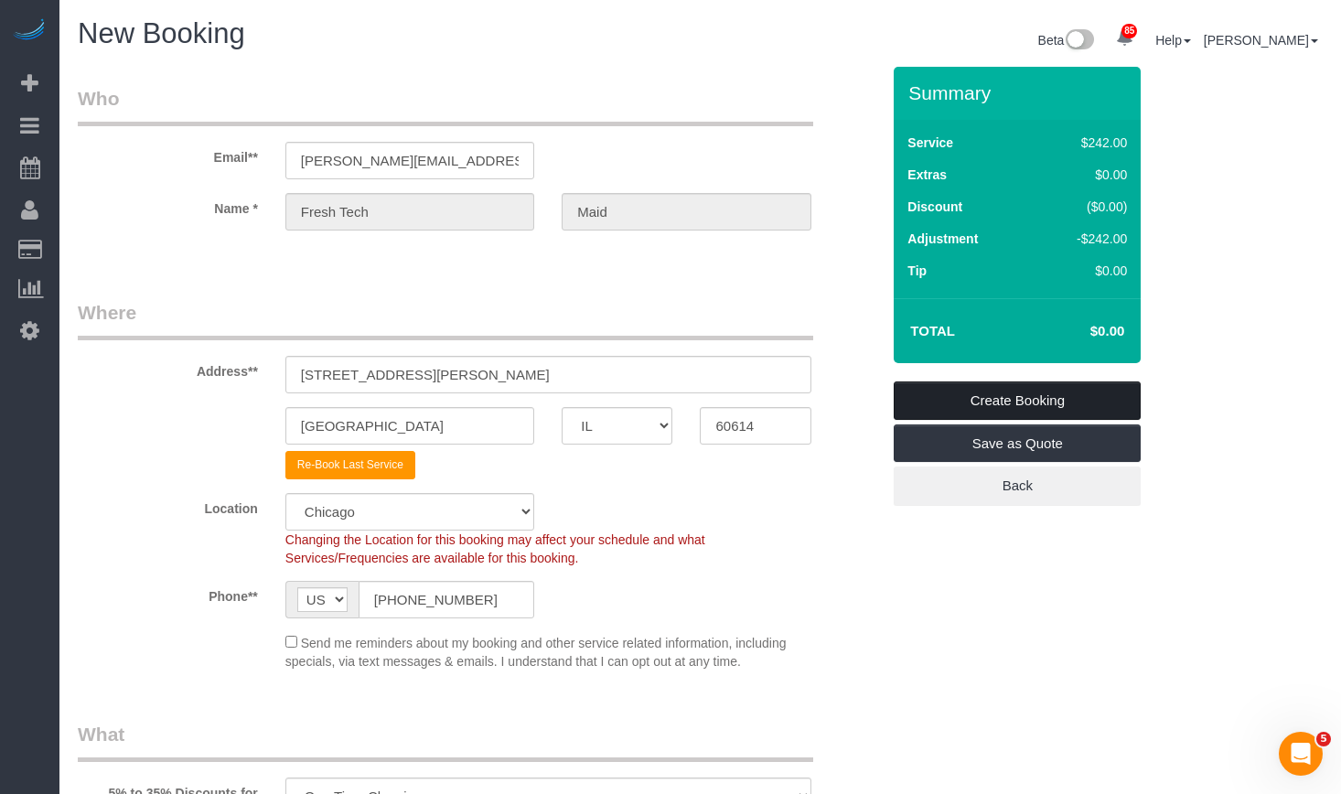
click at [1042, 406] on link "Create Booking" at bounding box center [1017, 400] width 247 height 38
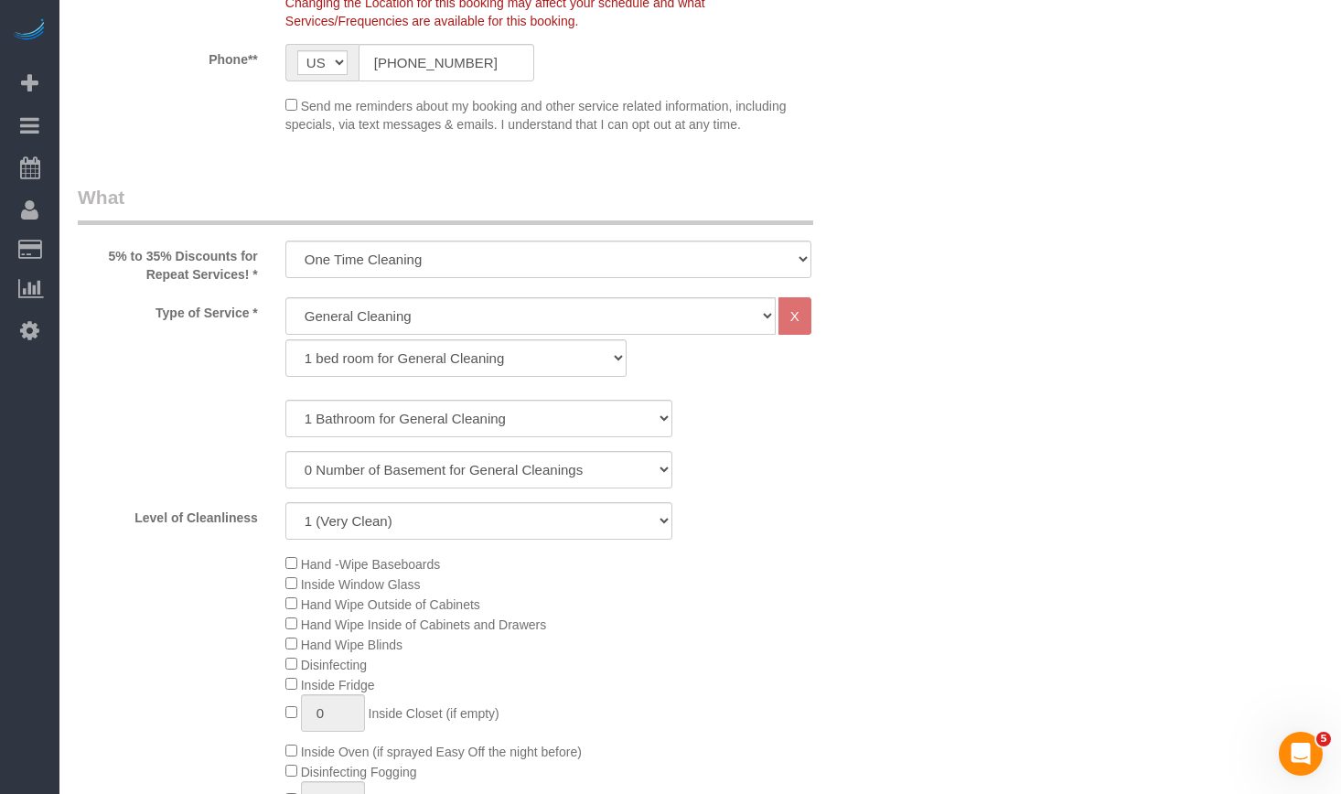
scroll to position [511, 0]
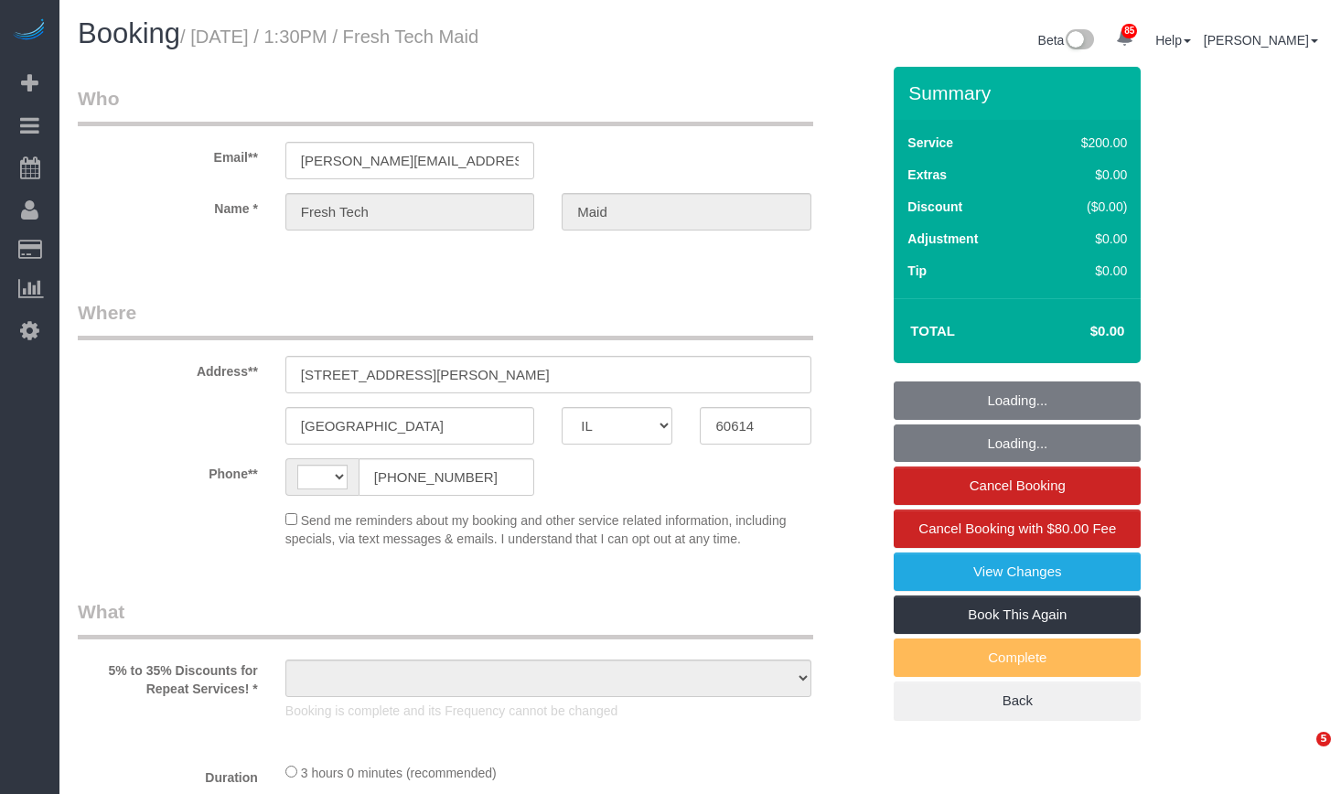
select select "IL"
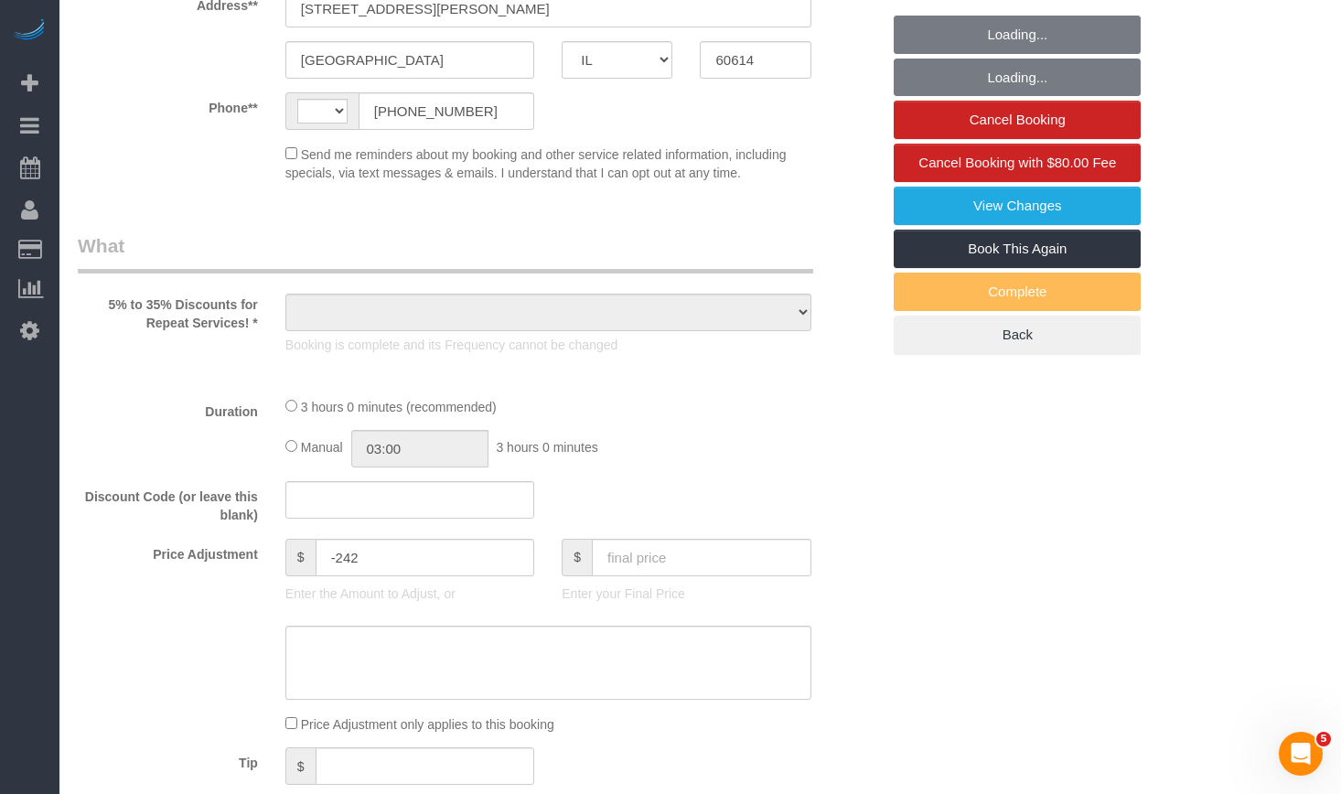
select select "string:US"
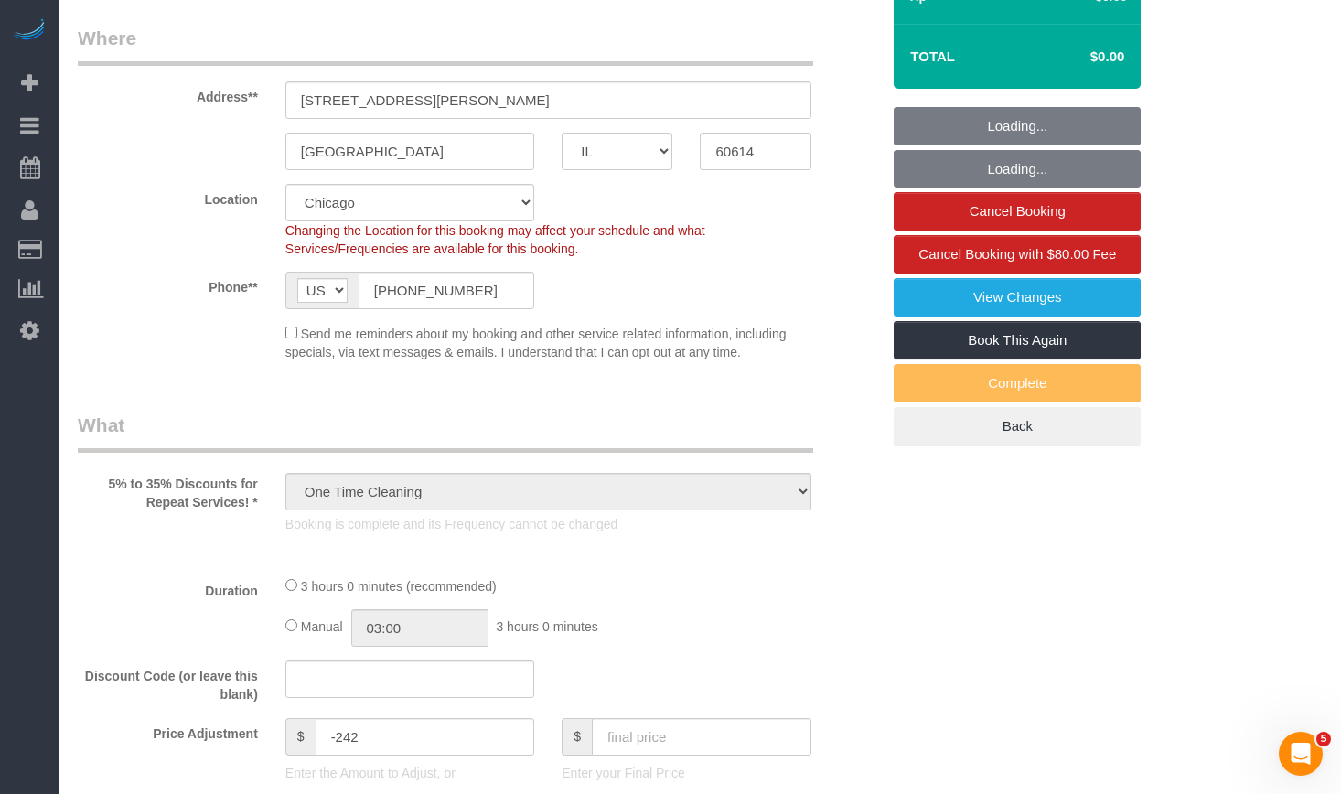
scroll to position [91, 0]
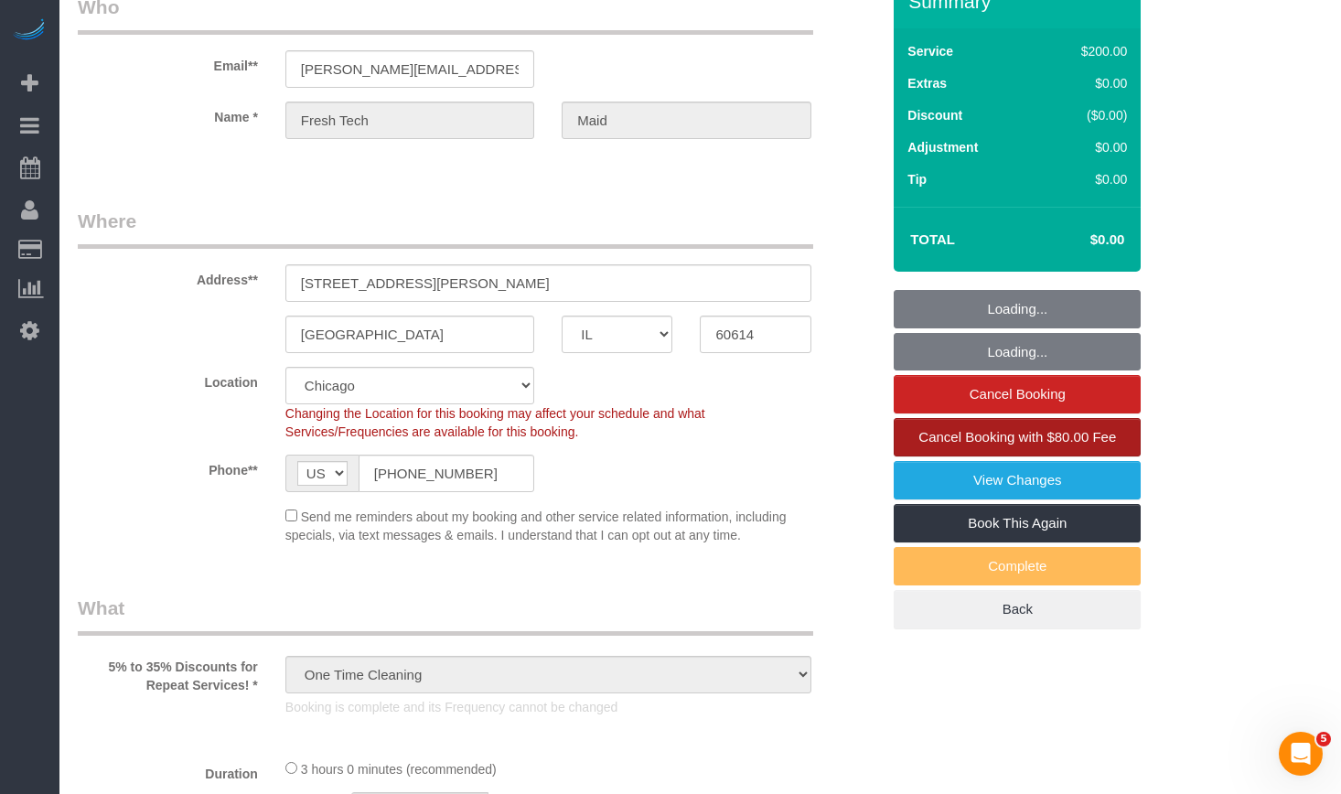
select select "object:808"
select select "512"
select select "number:1"
select select "number:57"
select select "number:139"
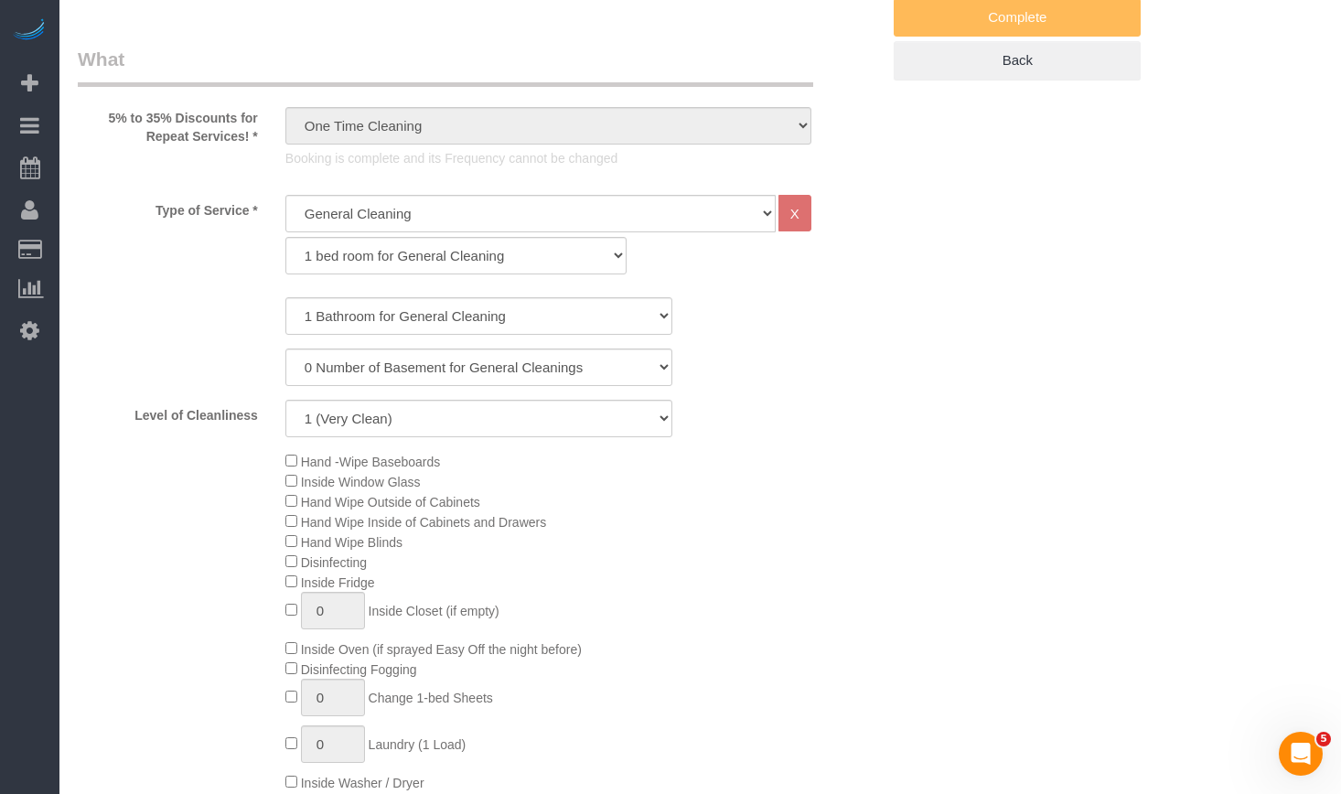
scroll to position [274, 0]
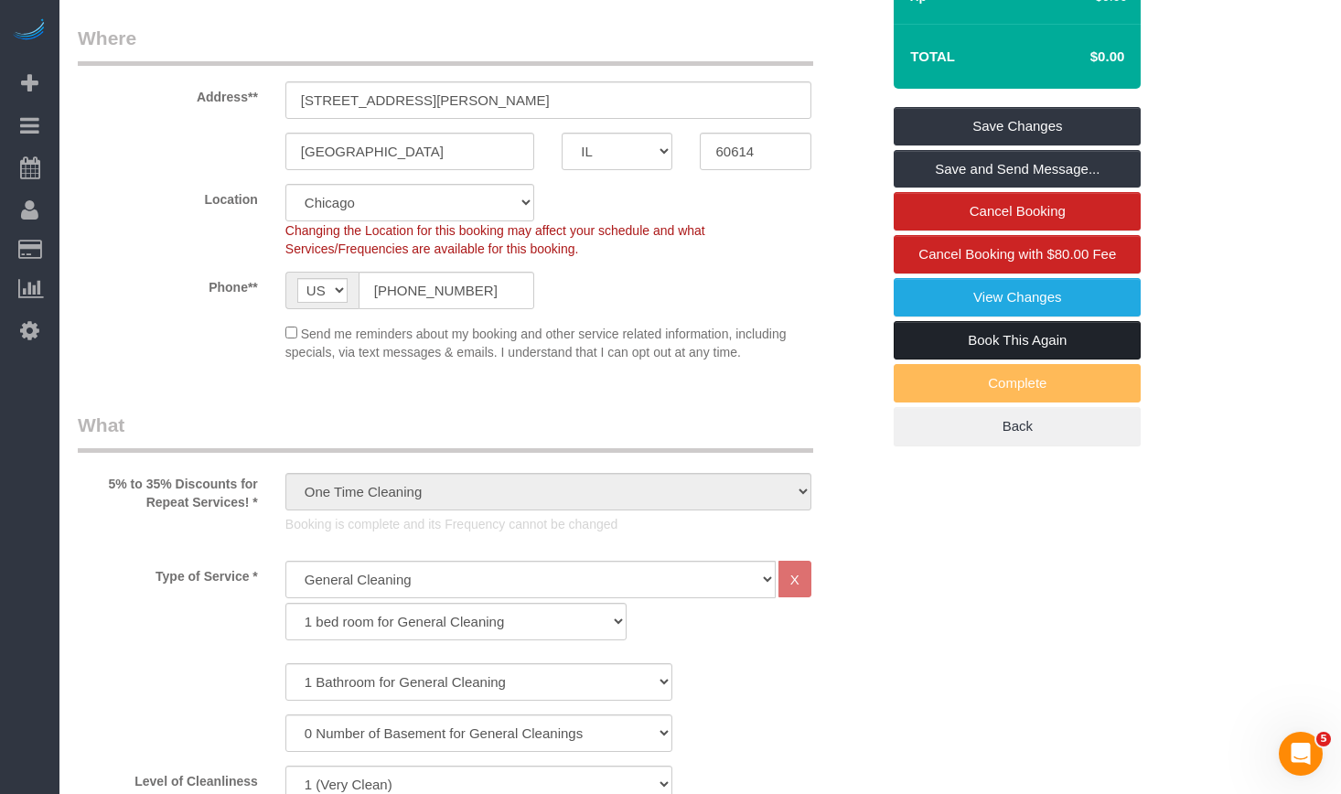
click at [1088, 341] on link "Book This Again" at bounding box center [1017, 340] width 247 height 38
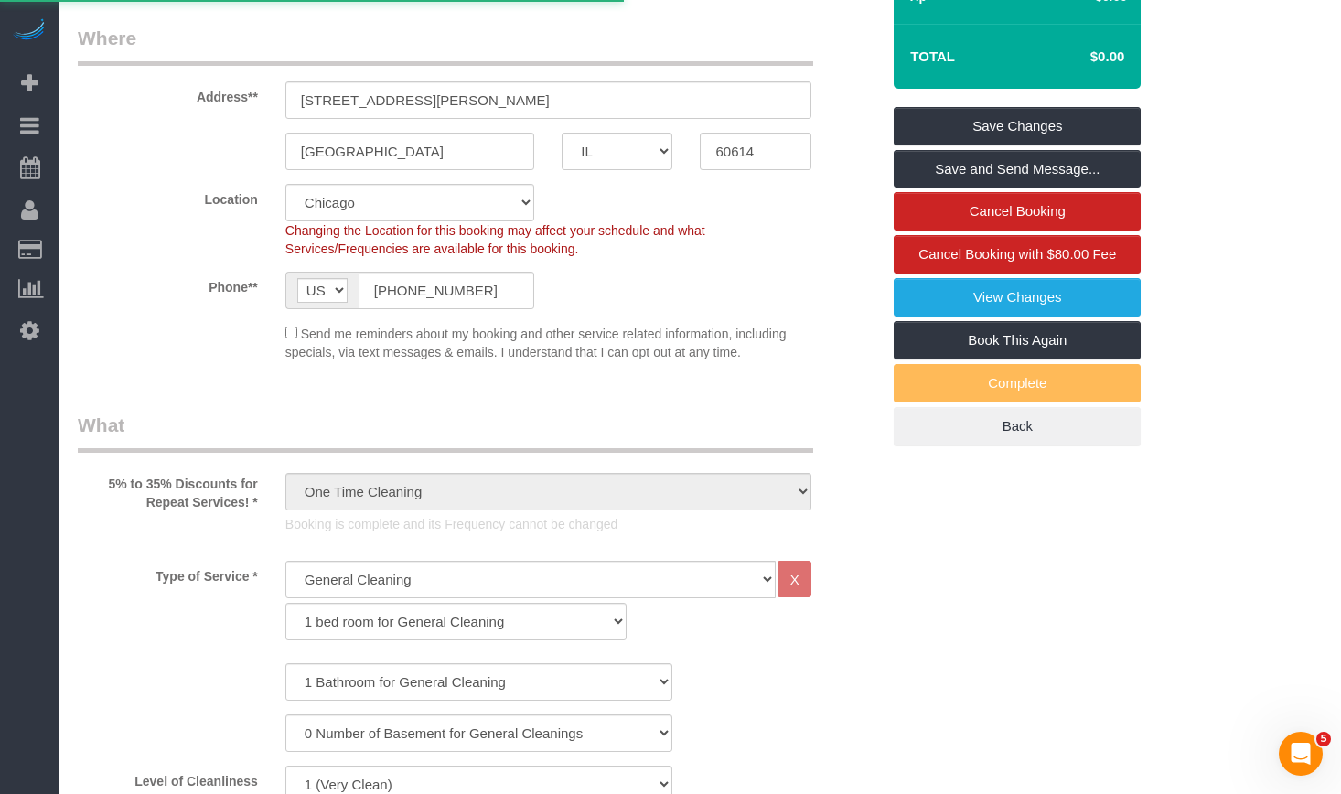
select select "IL"
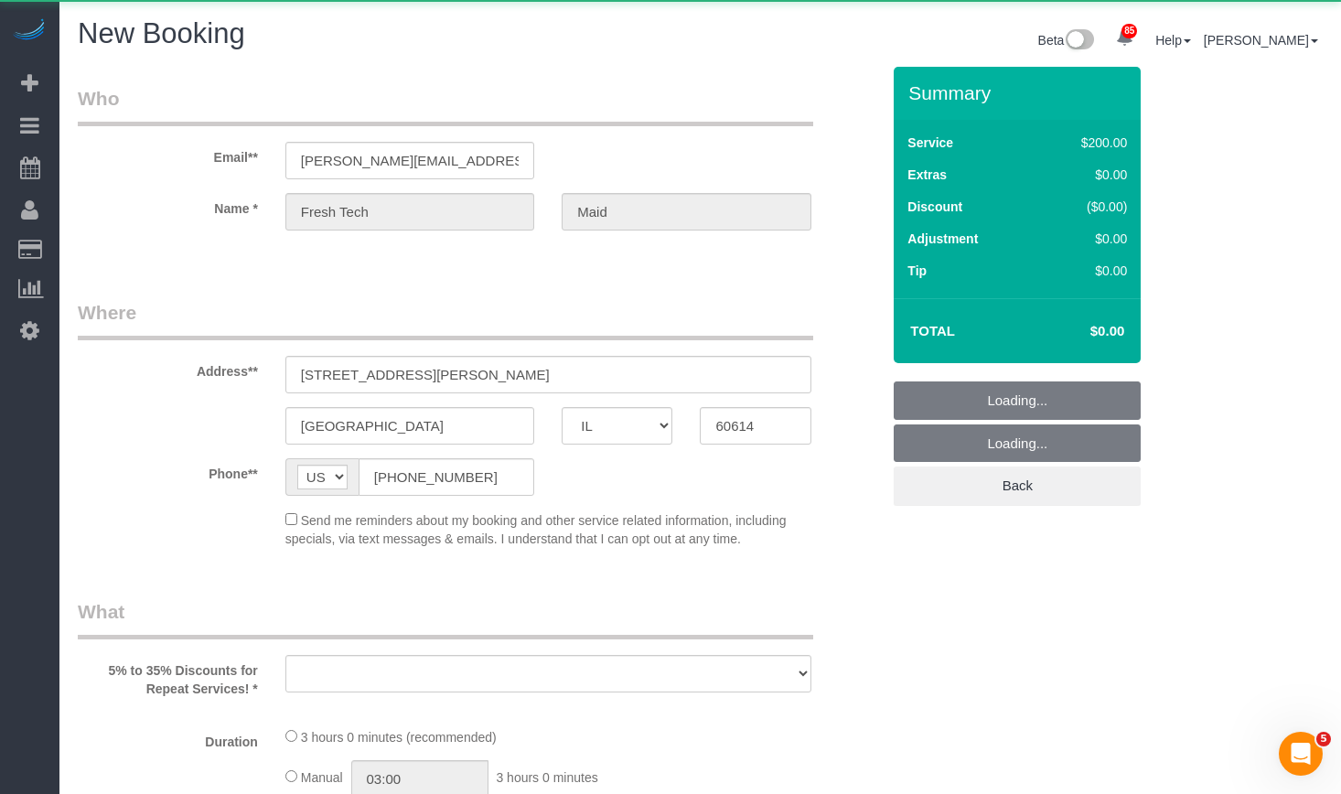
select select "string:fspay"
select select "object:1912"
select select "number:1"
select select "number:57"
select select "number:139"
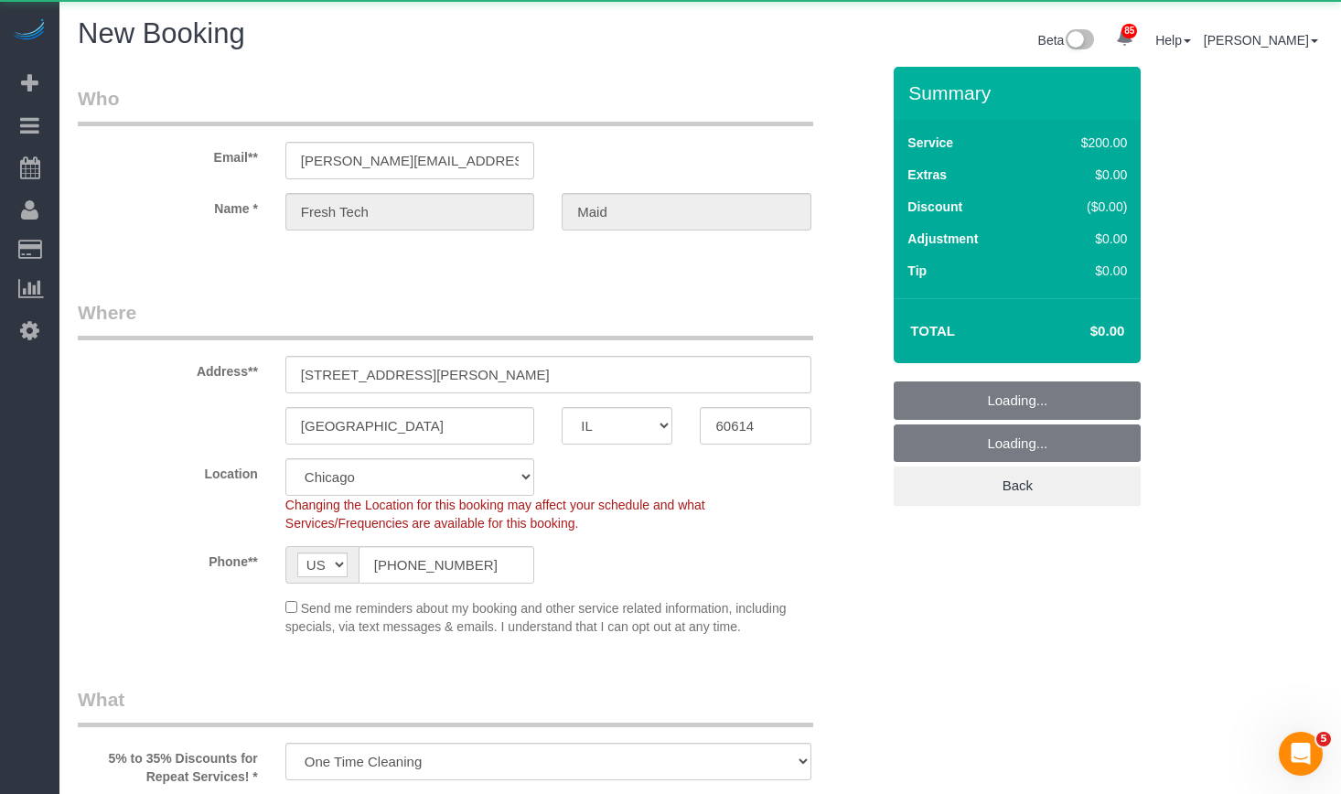
select select "512"
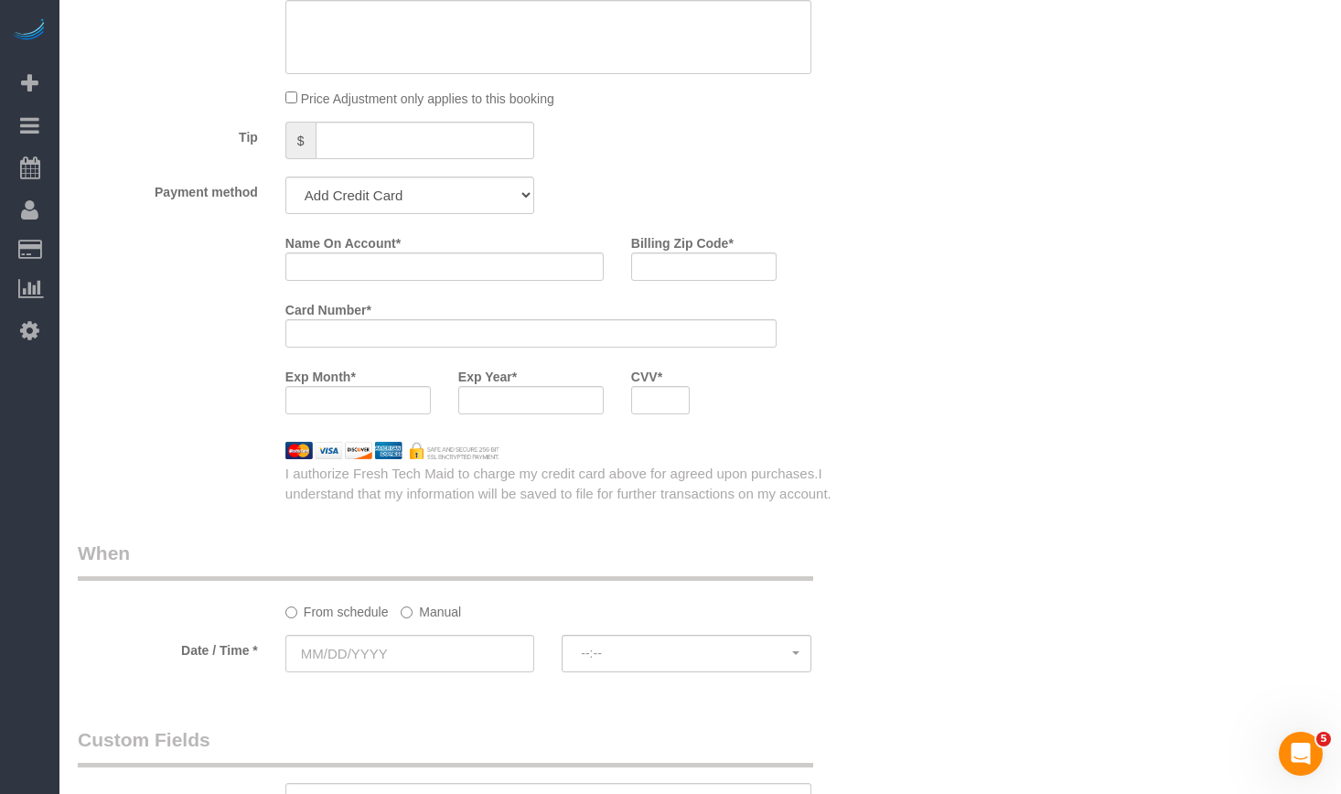
select select "object:2229"
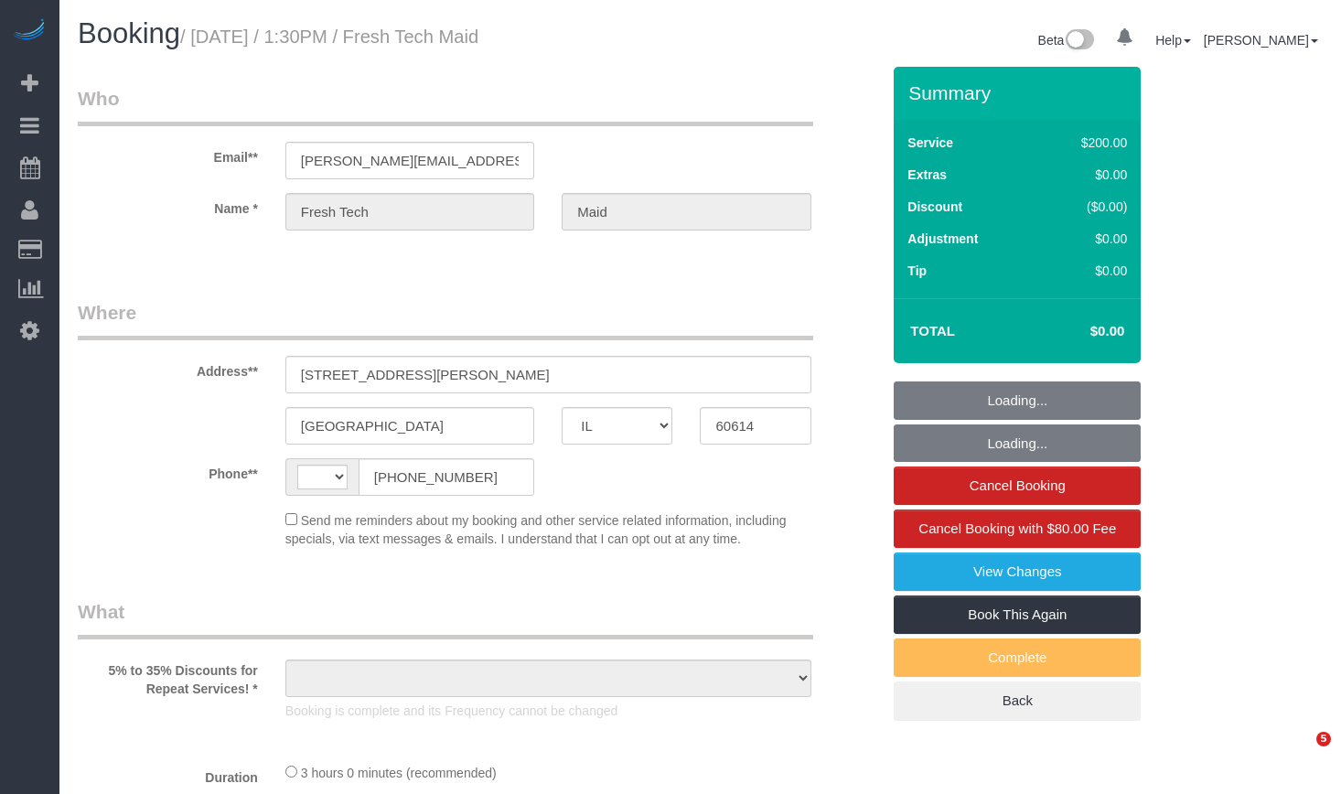
select select "IL"
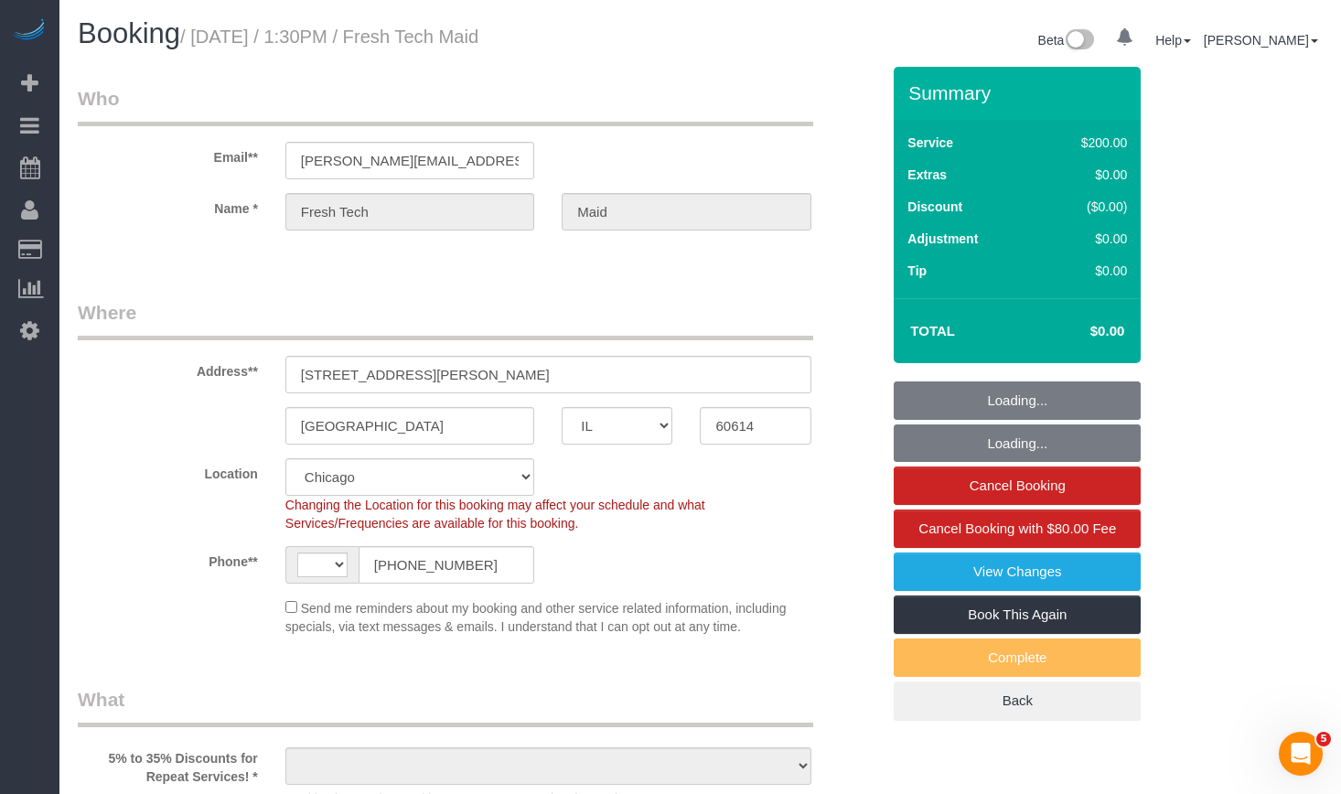
select select "string:[GEOGRAPHIC_DATA]"
select select "object:953"
select select "512"
